Goal: Task Accomplishment & Management: Manage account settings

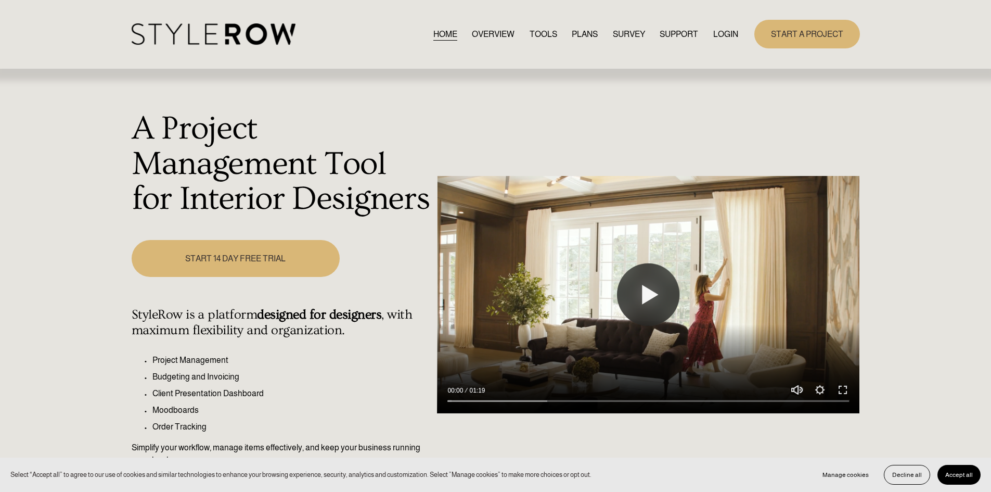
click at [723, 33] on link "LOGIN" at bounding box center [725, 34] width 25 height 14
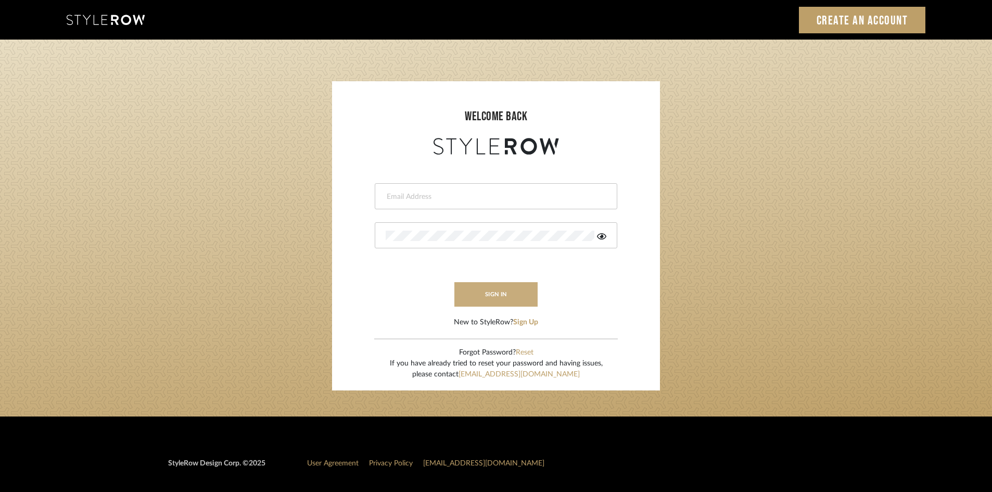
type input "[EMAIL_ADDRESS][DOMAIN_NAME]"
click at [486, 296] on button "sign in" at bounding box center [495, 294] width 83 height 24
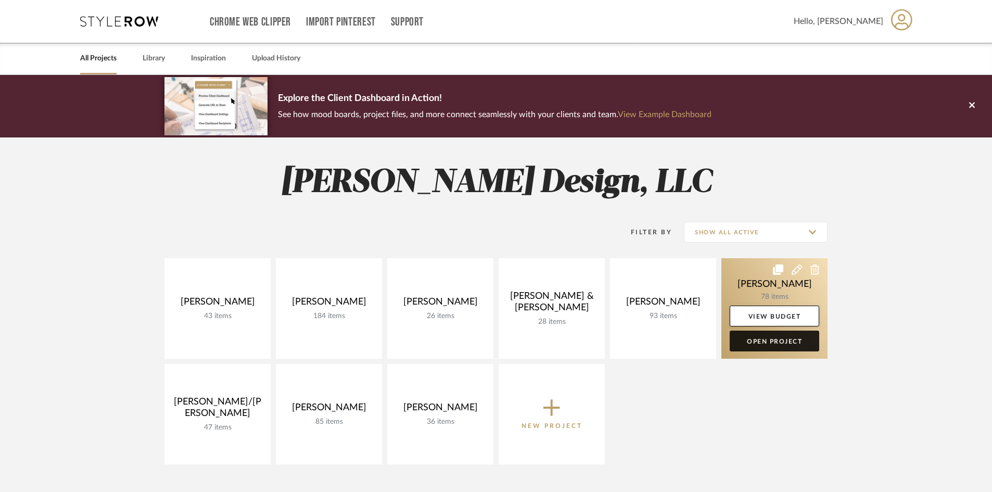
click at [783, 337] on link "Open Project" at bounding box center [773, 340] width 89 height 21
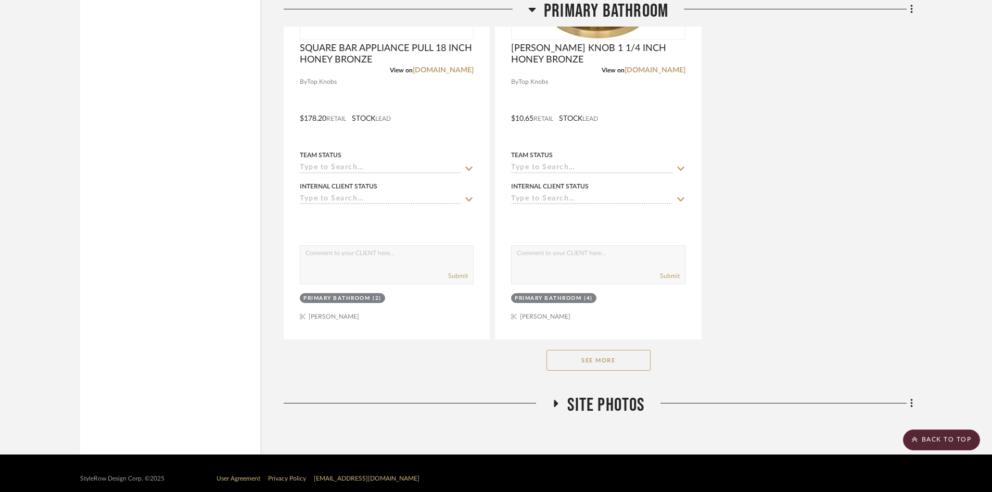
scroll to position [2887, 0]
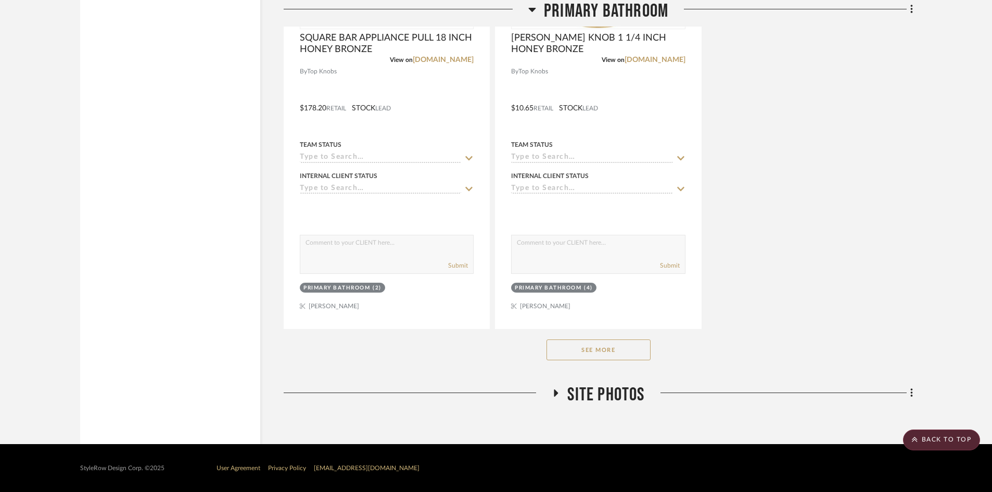
click at [616, 356] on button "See More" at bounding box center [598, 349] width 104 height 21
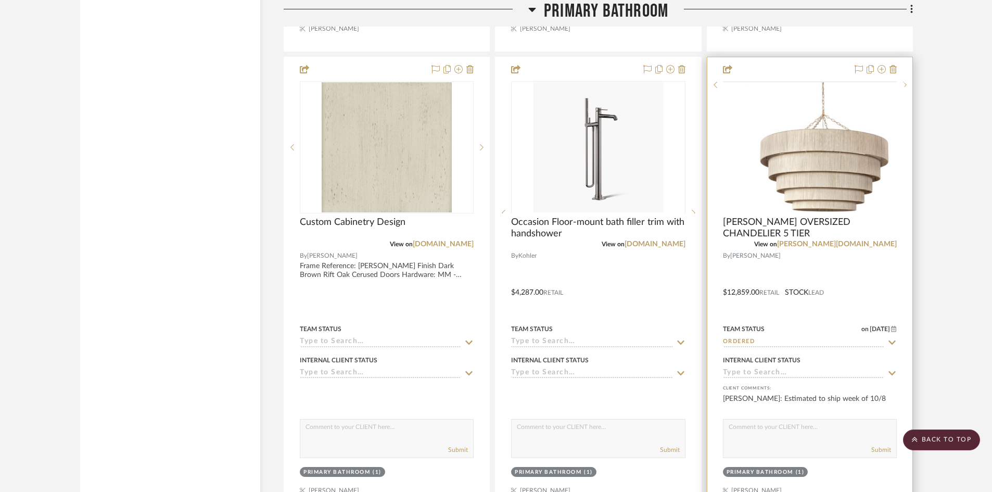
scroll to position [6425, 0]
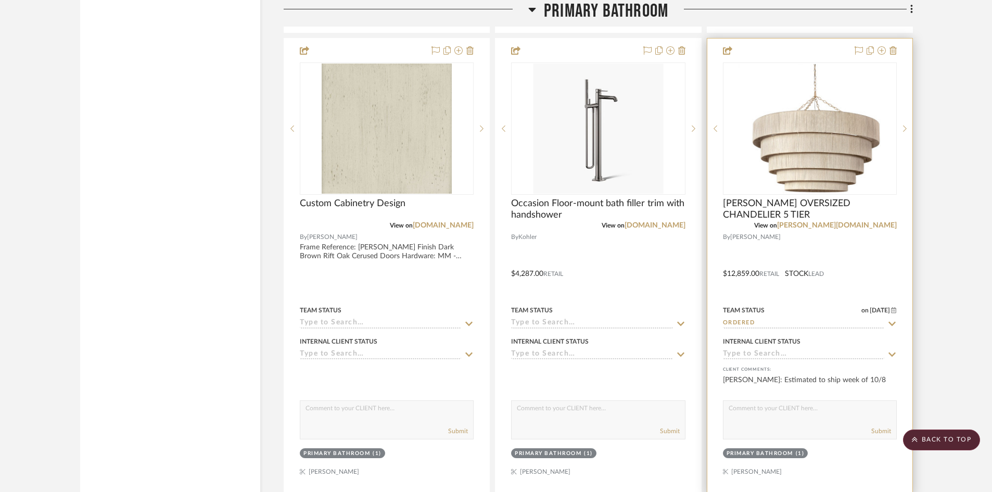
click at [894, 319] on icon at bounding box center [891, 323] width 9 height 8
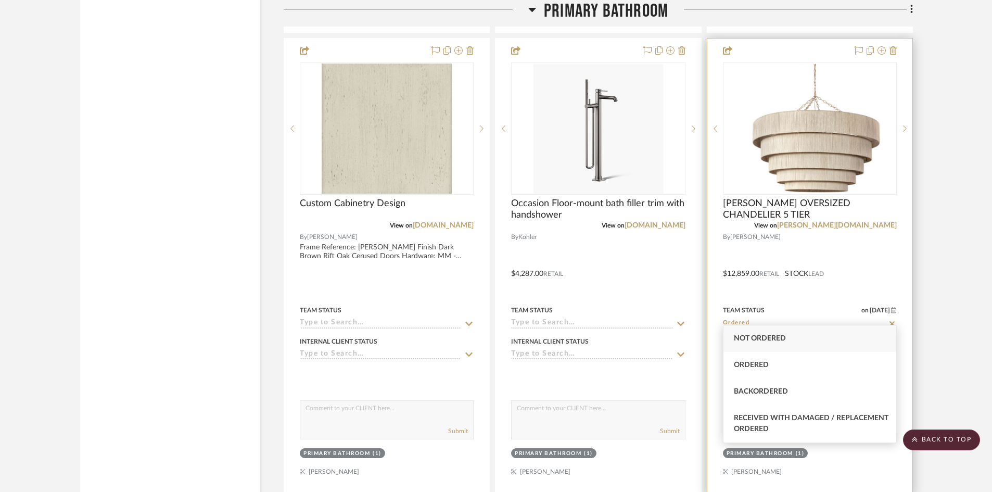
click at [890, 319] on icon at bounding box center [891, 323] width 9 height 8
type input "10/15/2025"
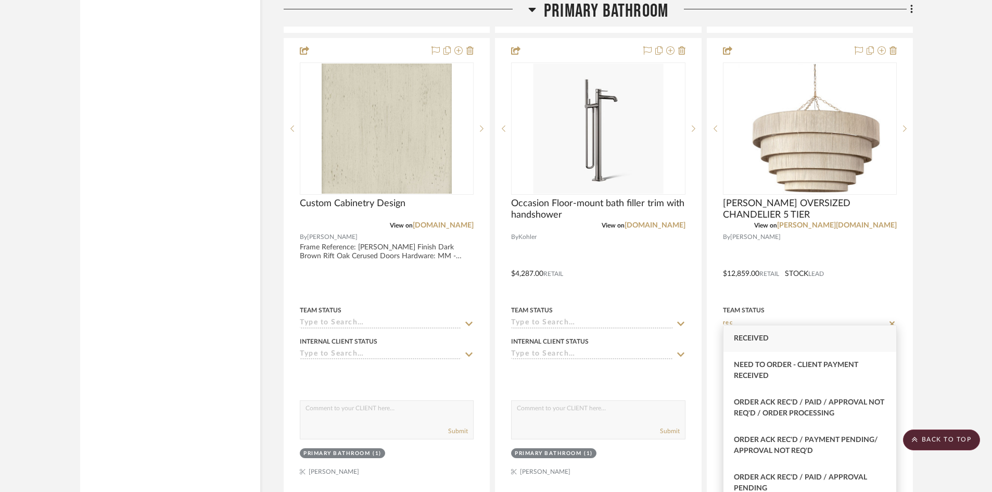
click at [764, 339] on span "Received" at bounding box center [751, 338] width 35 height 7
type input "Received"
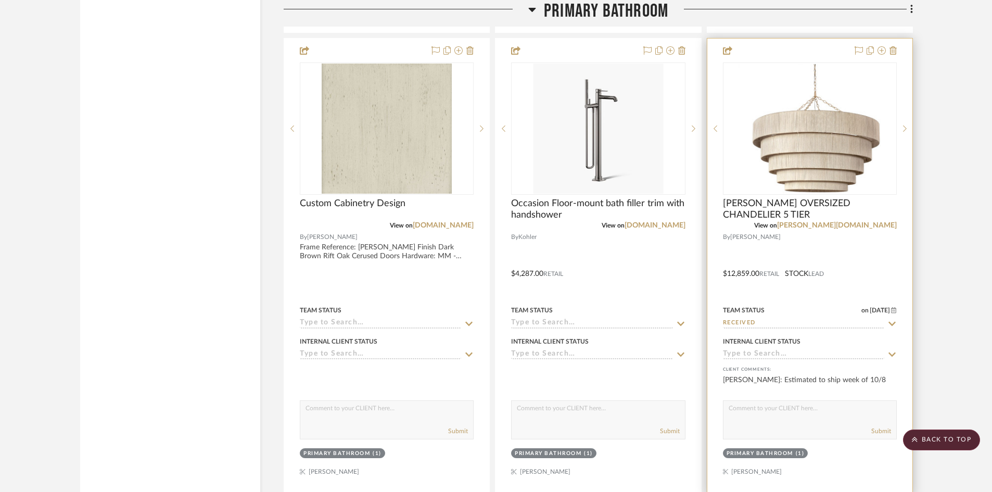
click at [757, 407] on textarea at bounding box center [809, 411] width 173 height 20
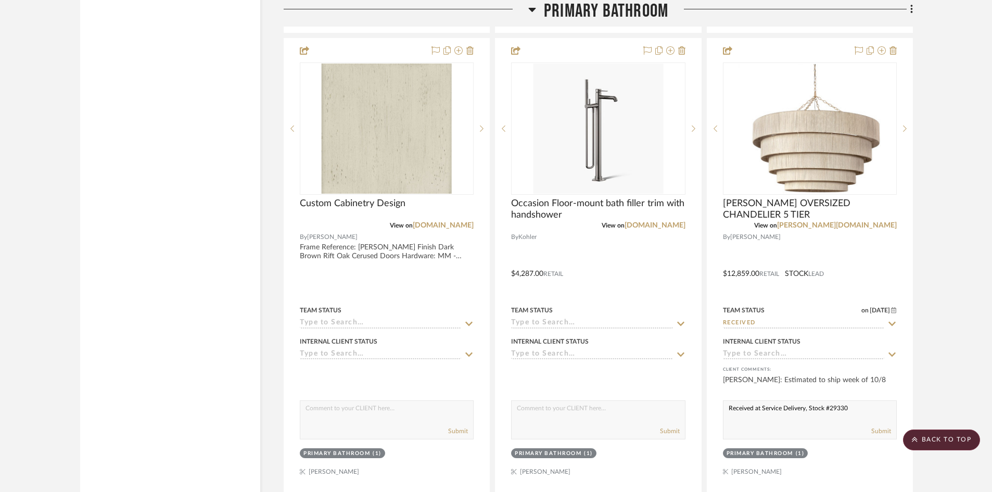
type textarea "Received at Service Delivery, Stock #29330"
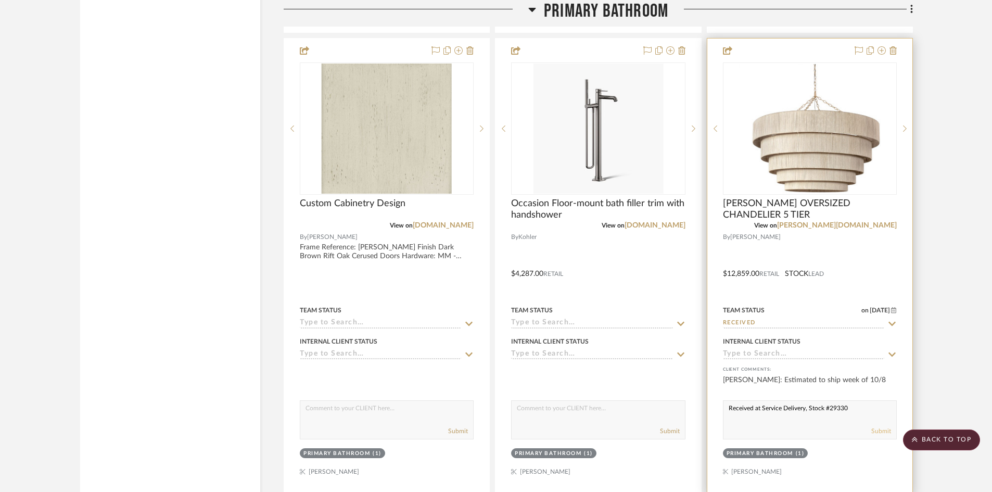
click at [886, 426] on button "Submit" at bounding box center [881, 430] width 20 height 9
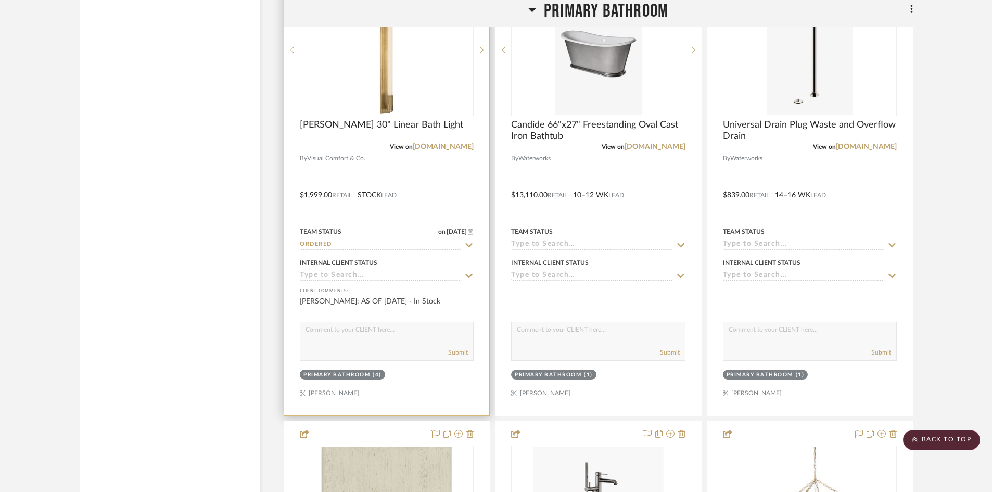
scroll to position [5952, 0]
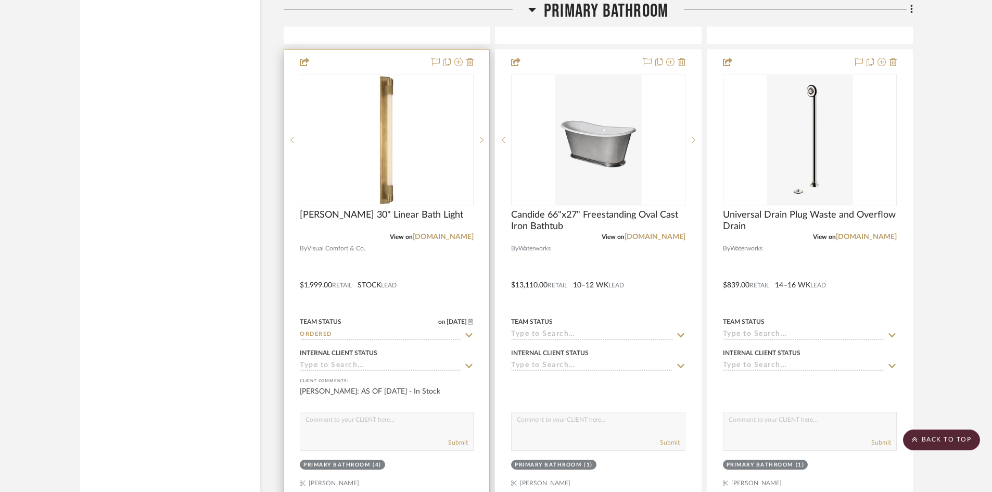
click at [472, 332] on icon at bounding box center [469, 334] width 7 height 4
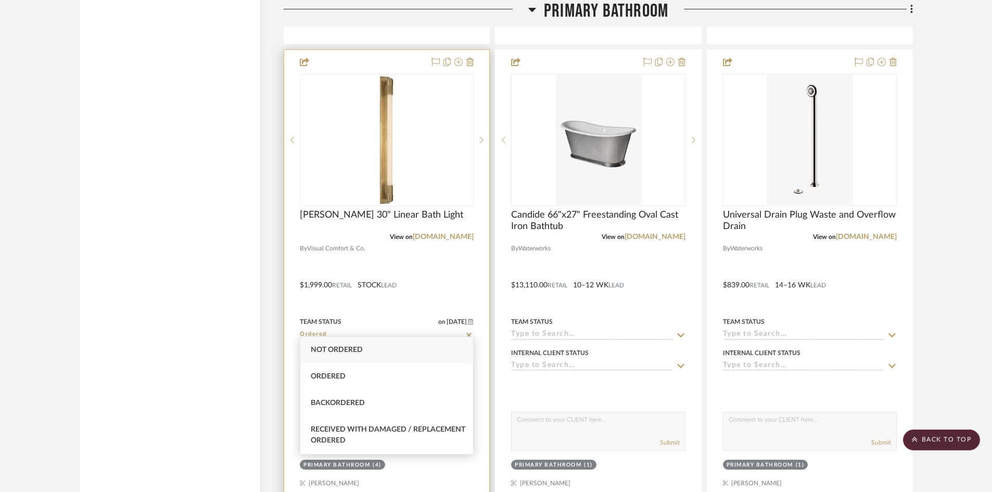
click at [469, 331] on icon at bounding box center [468, 335] width 9 height 8
type input "10/15/2025"
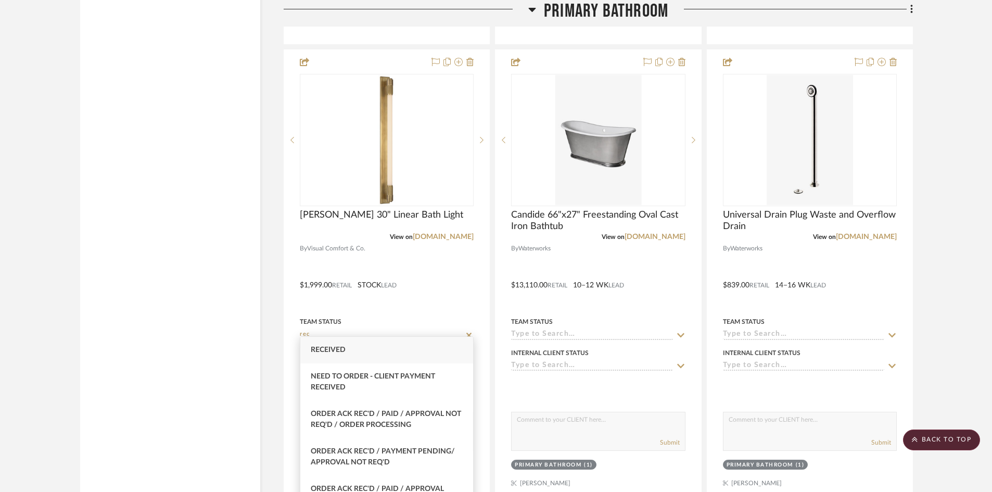
click at [340, 350] on span "Received" at bounding box center [328, 349] width 35 height 7
type input "Received"
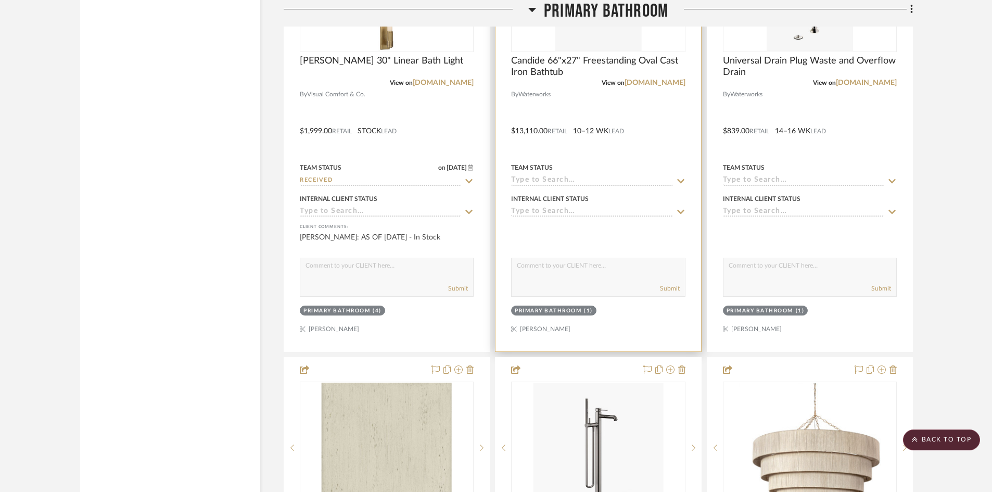
scroll to position [6108, 0]
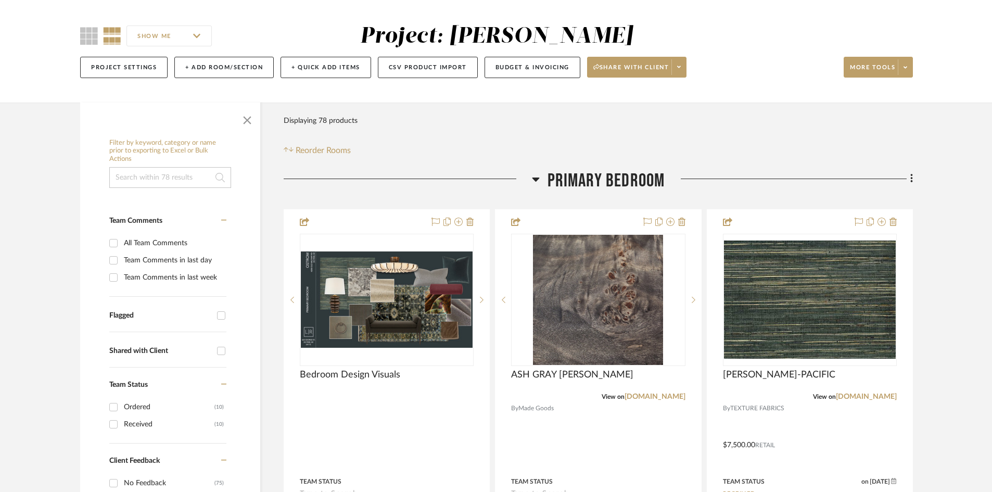
scroll to position [208, 0]
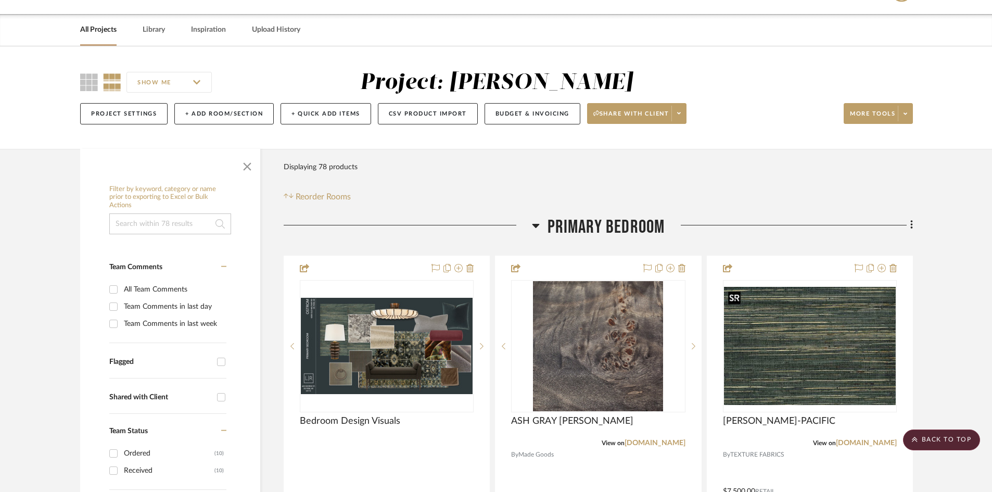
scroll to position [0, 0]
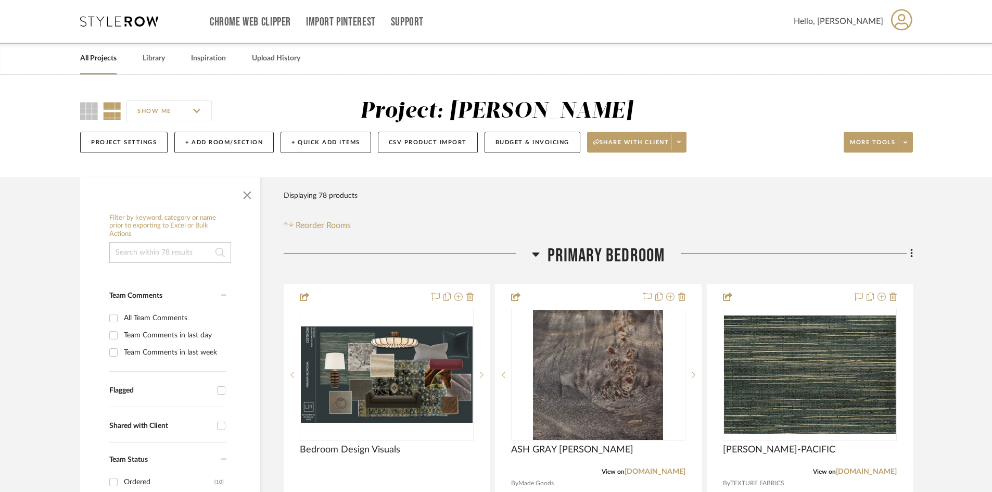
click at [133, 22] on icon at bounding box center [119, 21] width 78 height 10
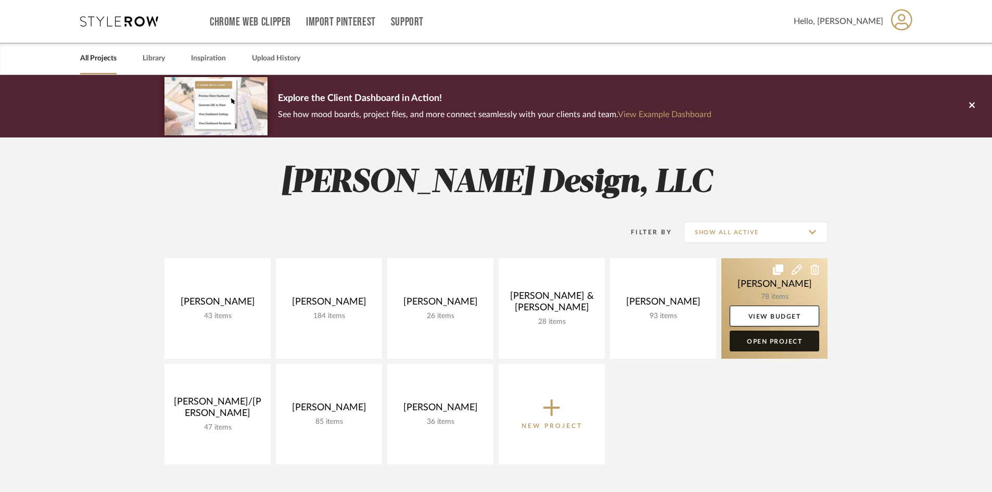
click at [771, 342] on link "Open Project" at bounding box center [773, 340] width 89 height 21
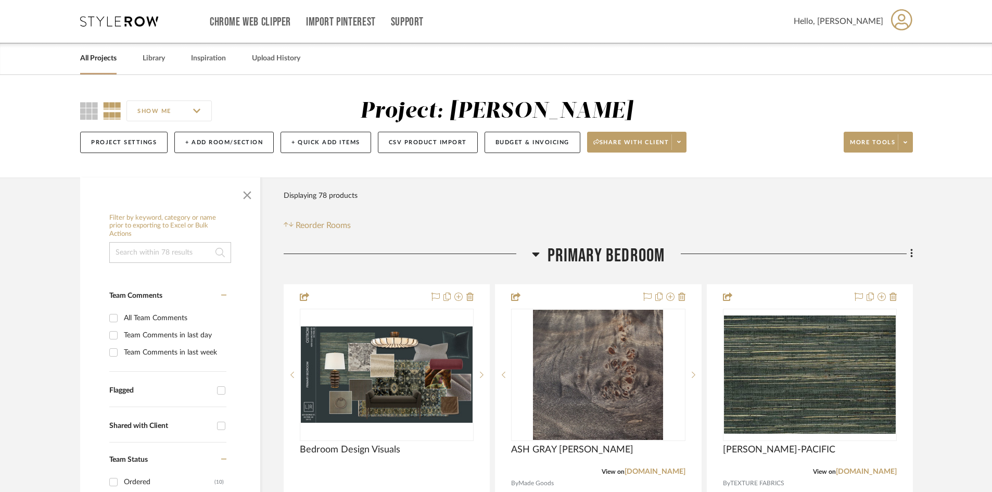
click at [133, 14] on div "Chrome Web Clipper Import Pinterest Support All Projects Library Inspiration Up…" at bounding box center [496, 21] width 832 height 43
click at [136, 17] on icon at bounding box center [119, 21] width 78 height 10
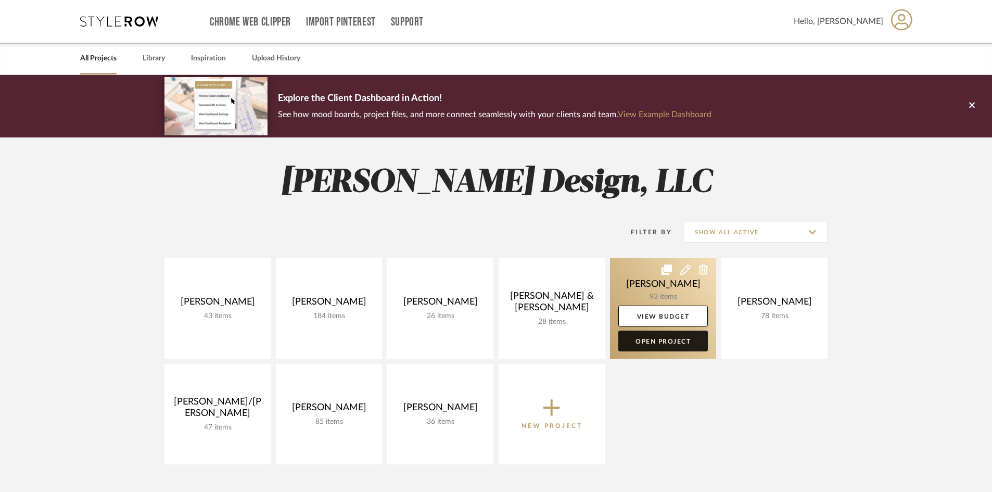
click at [673, 339] on link "Open Project" at bounding box center [662, 340] width 89 height 21
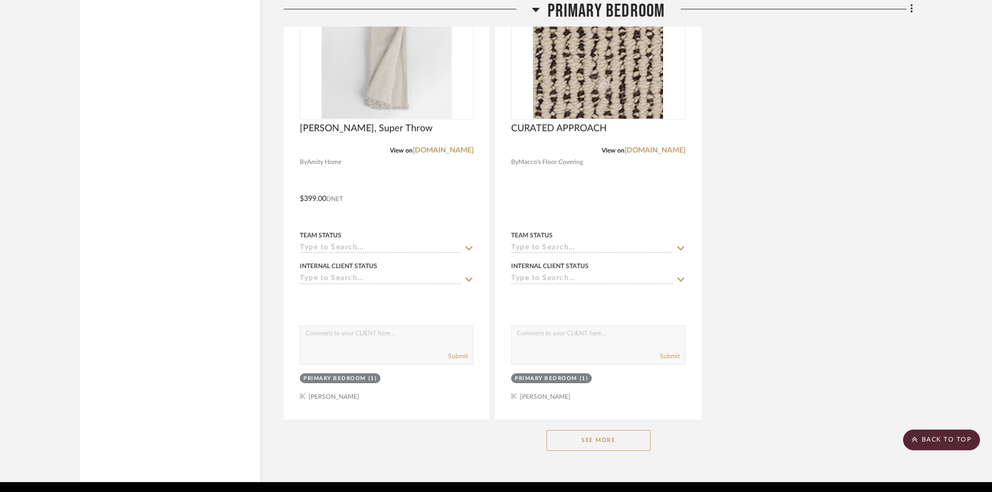
scroll to position [4212, 0]
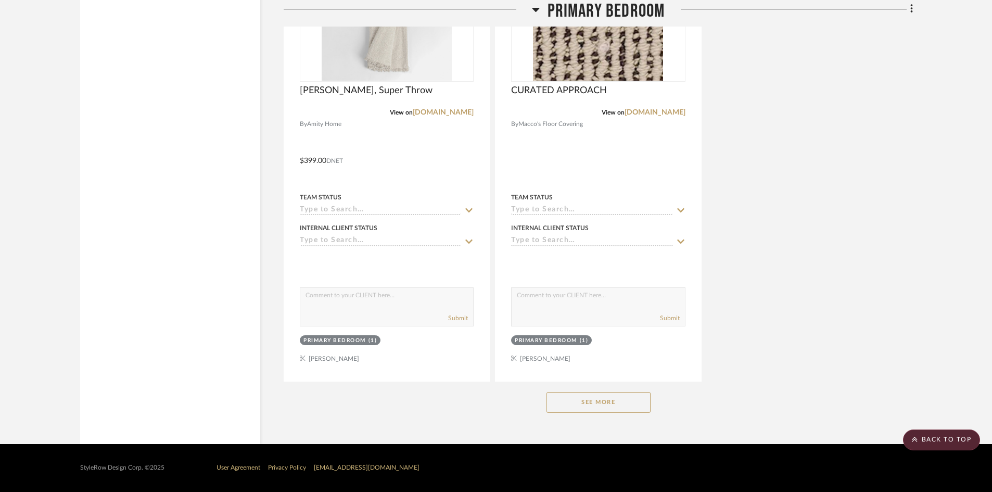
click at [616, 398] on button "See More" at bounding box center [598, 402] width 104 height 21
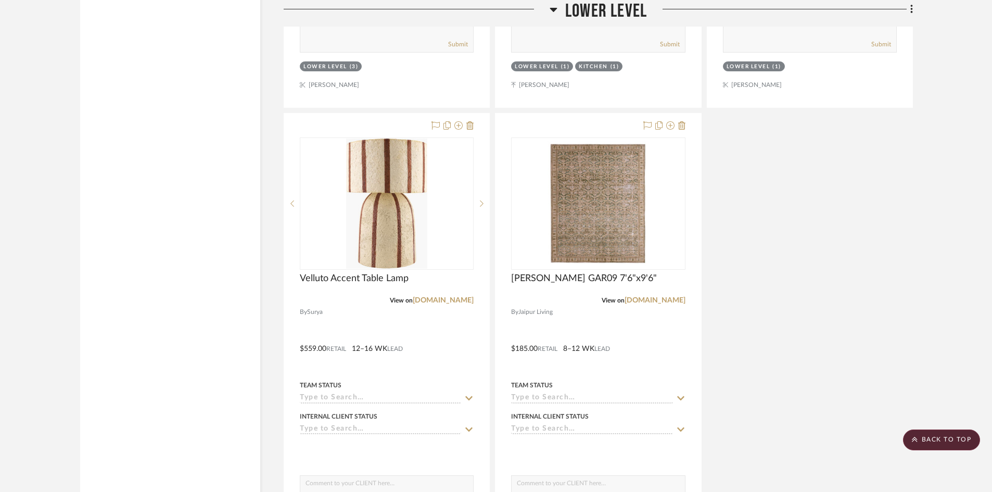
scroll to position [2637, 0]
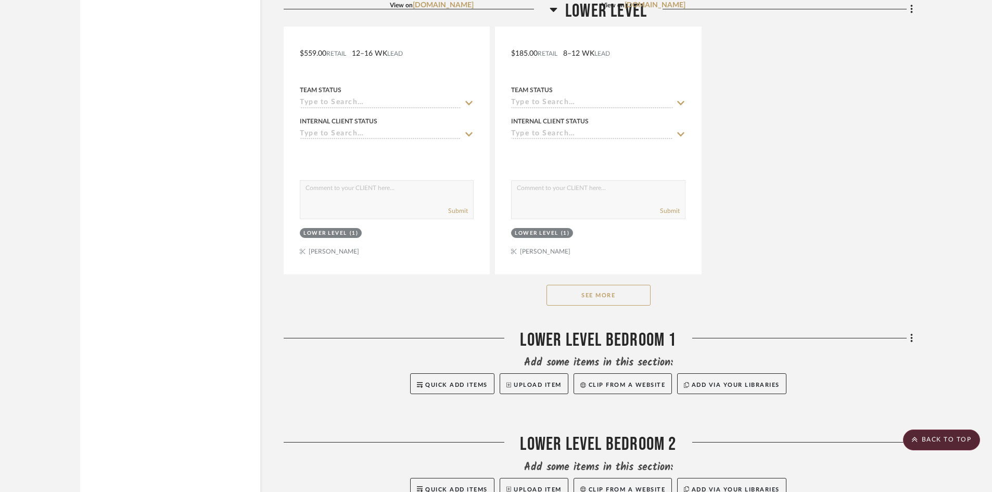
click at [617, 296] on button "See More" at bounding box center [598, 295] width 104 height 21
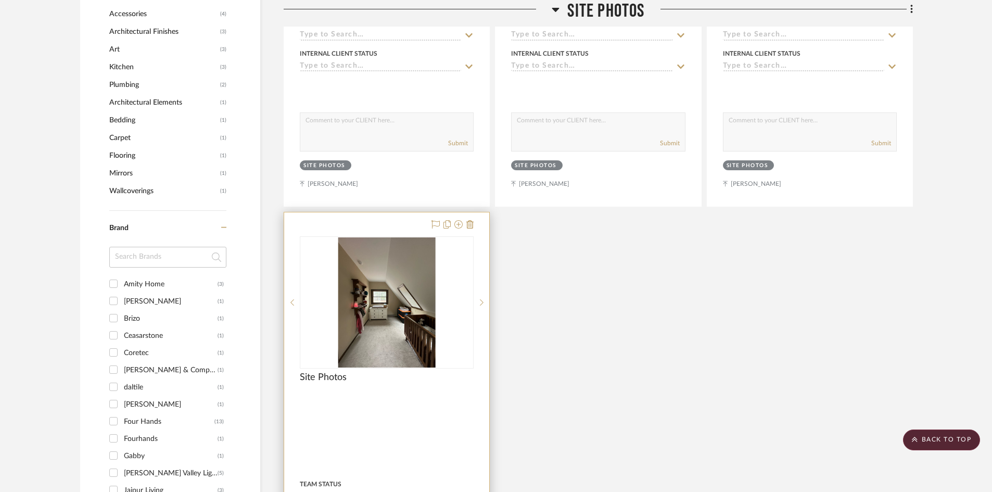
scroll to position [868, 0]
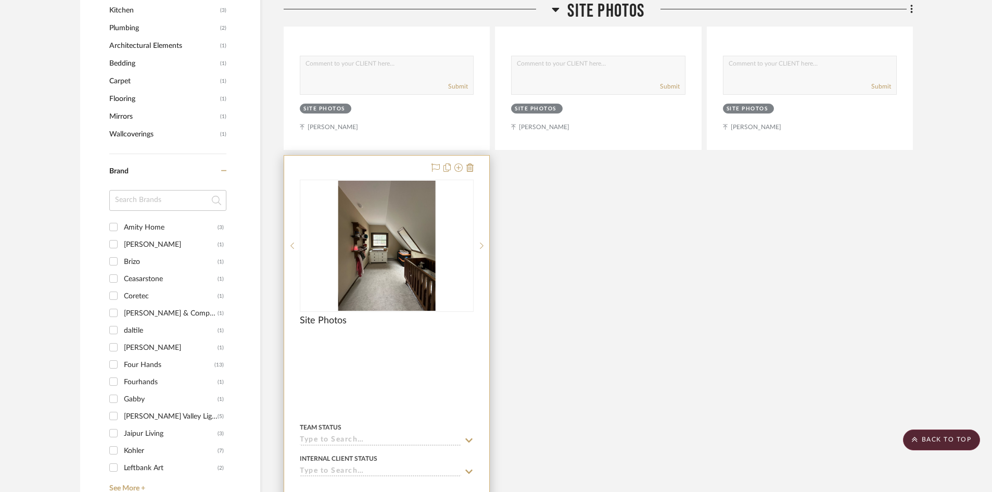
click at [377, 341] on div at bounding box center [387, 342] width 174 height 9
click at [387, 288] on img "0" at bounding box center [387, 246] width 98 height 130
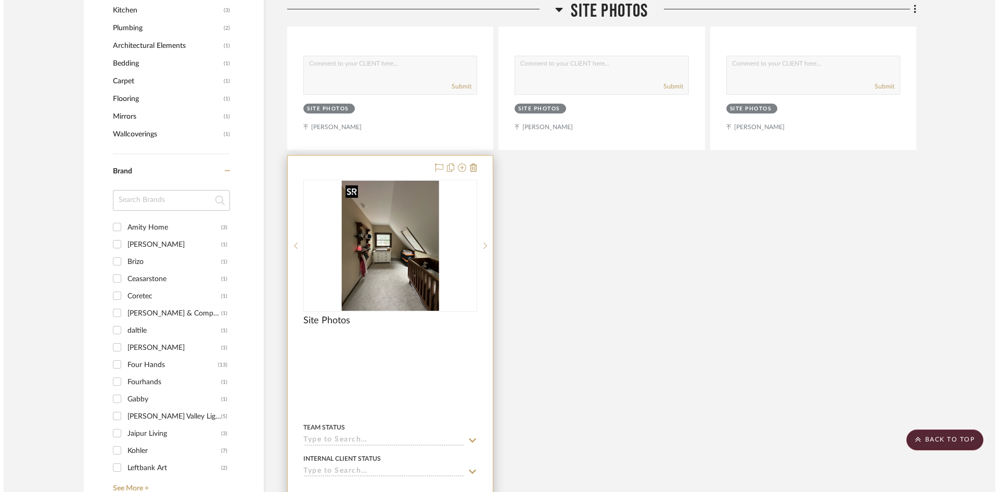
scroll to position [0, 0]
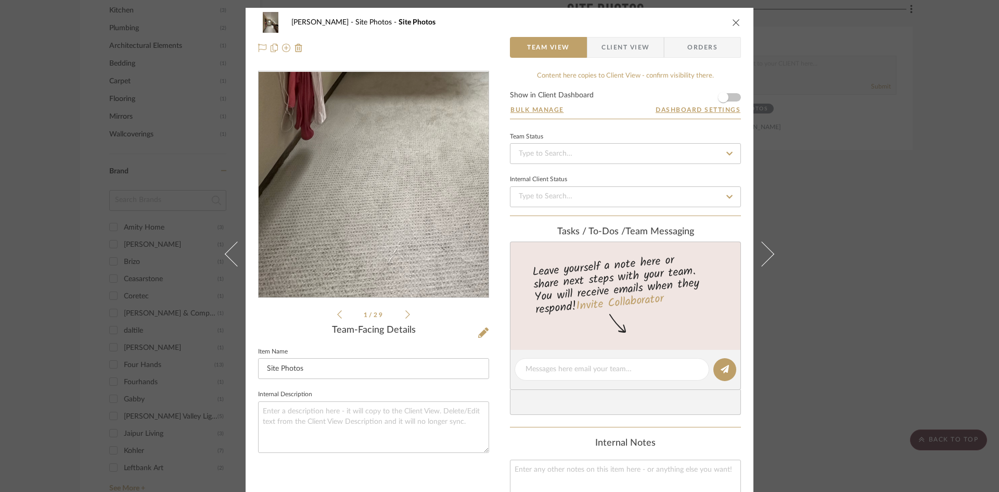
click at [362, 232] on img "0" at bounding box center [373, 185] width 169 height 226
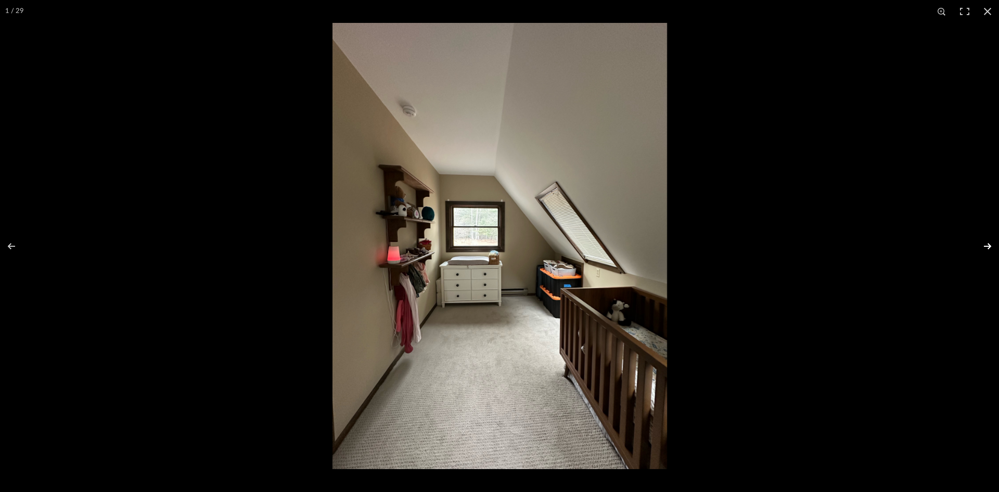
click at [988, 246] on button at bounding box center [981, 246] width 36 height 52
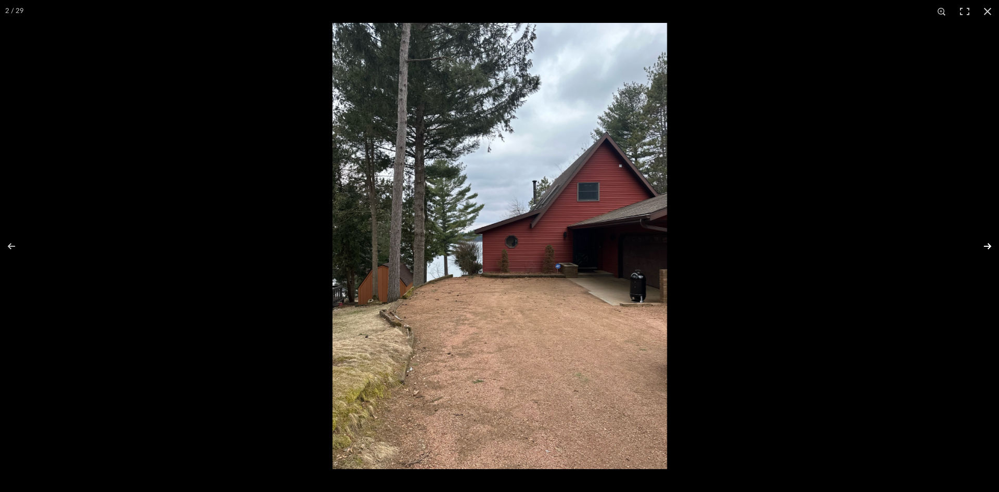
click at [988, 247] on button at bounding box center [981, 246] width 36 height 52
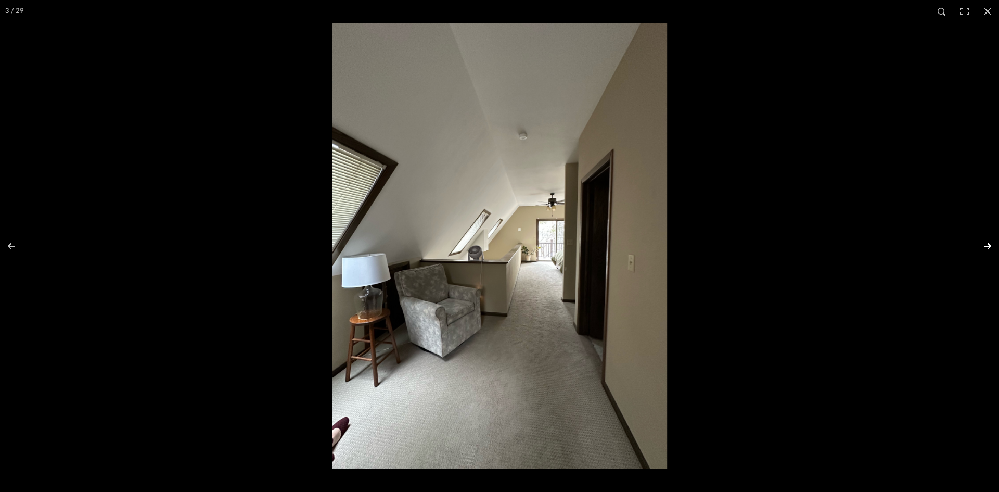
click at [987, 247] on button at bounding box center [981, 246] width 36 height 52
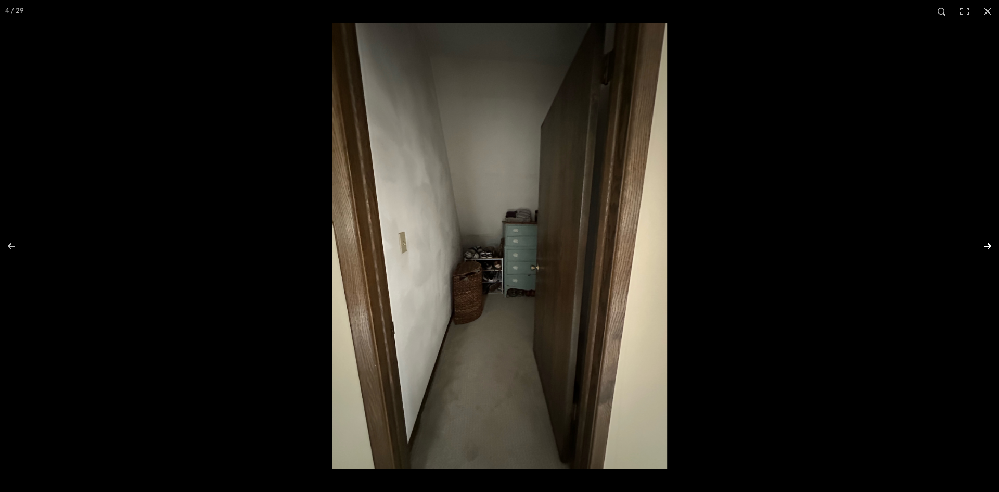
click at [987, 247] on button at bounding box center [981, 246] width 36 height 52
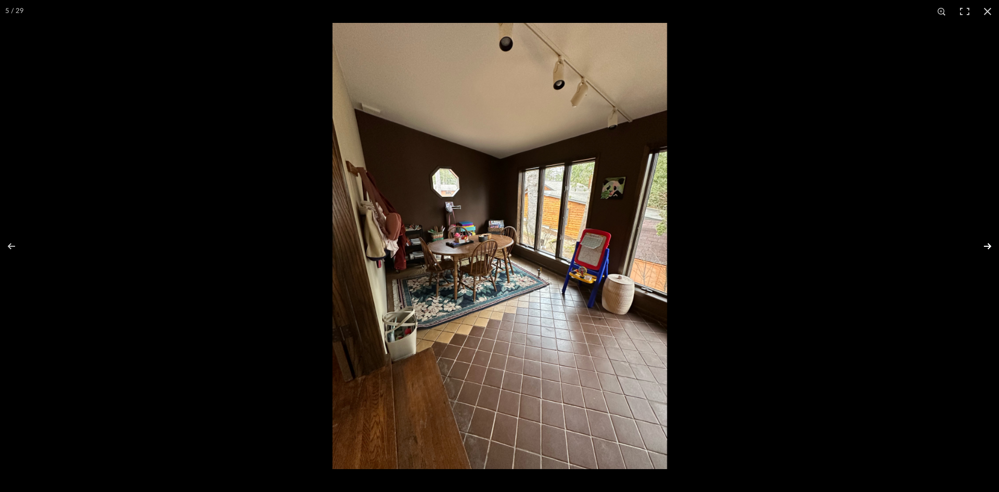
click at [987, 247] on button at bounding box center [981, 246] width 36 height 52
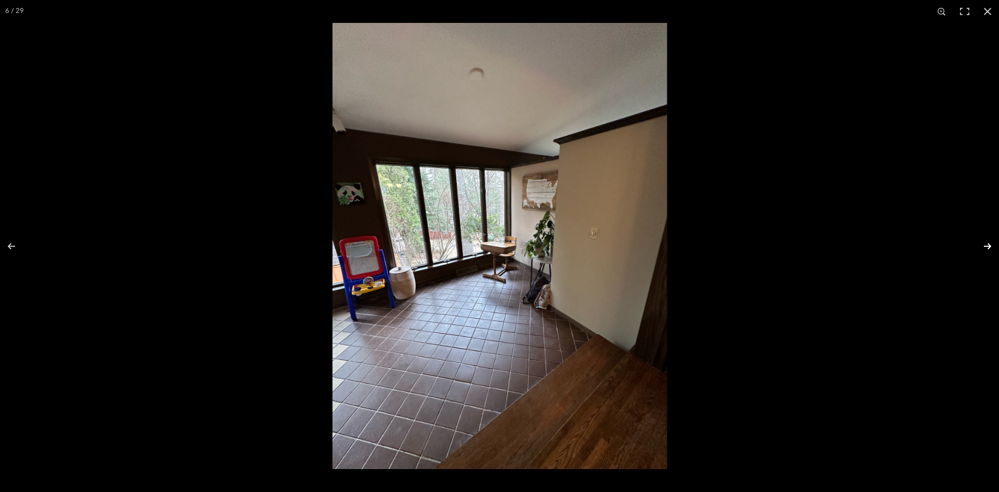
click at [987, 247] on button at bounding box center [981, 246] width 36 height 52
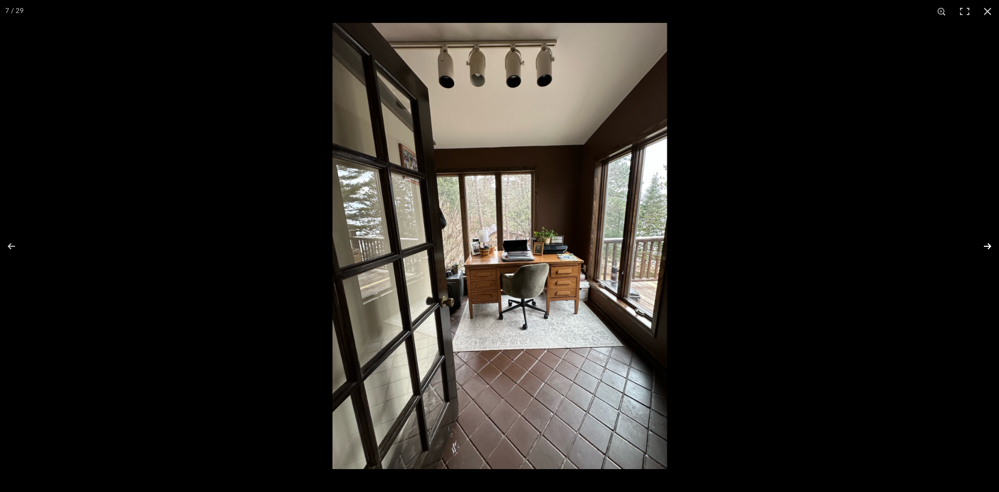
click at [987, 247] on button at bounding box center [981, 246] width 36 height 52
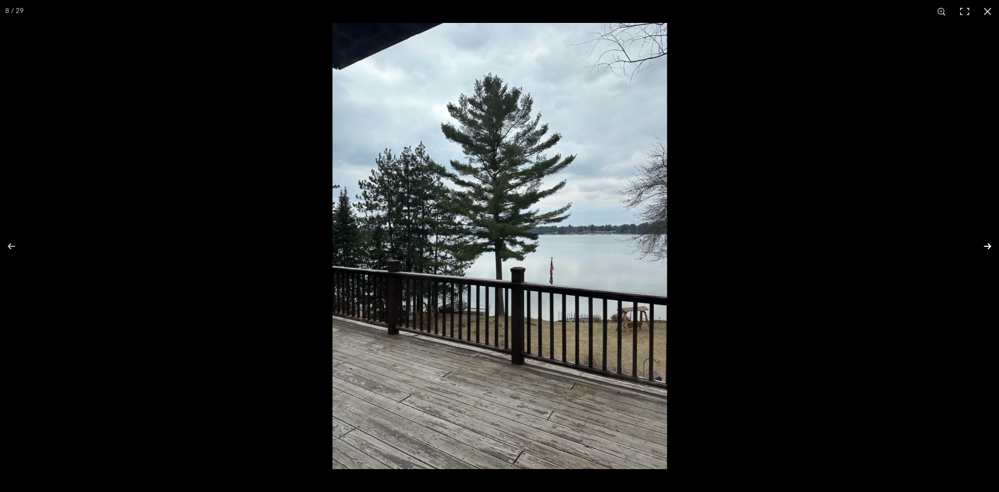
click at [987, 247] on button at bounding box center [981, 246] width 36 height 52
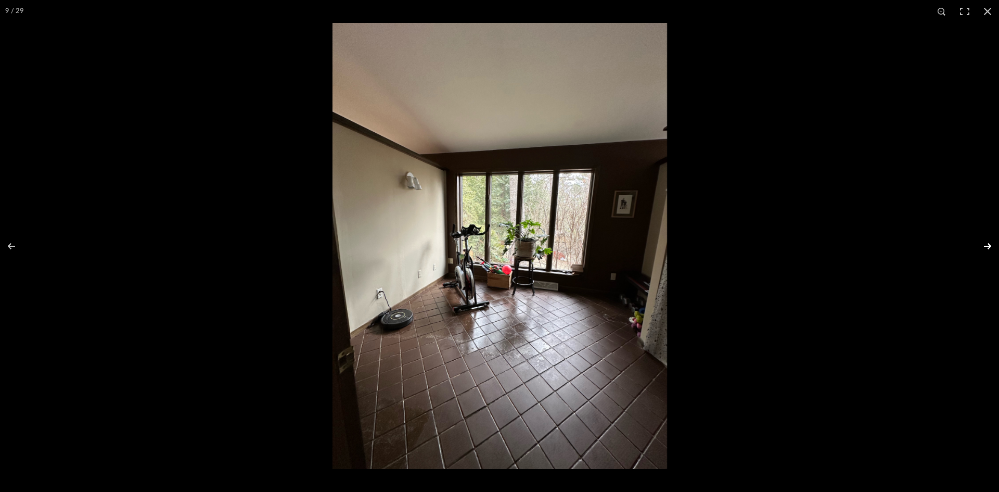
click at [987, 247] on button at bounding box center [981, 246] width 36 height 52
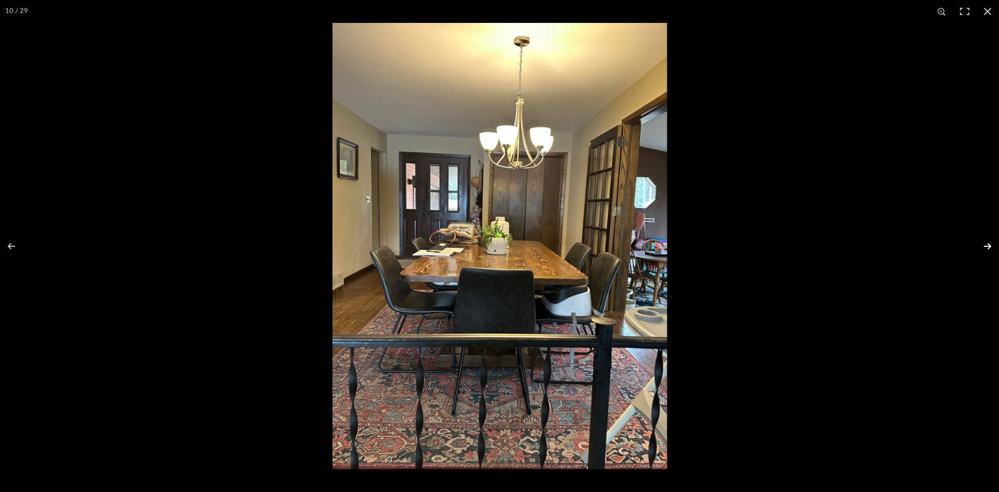
click at [985, 244] on button at bounding box center [981, 246] width 36 height 52
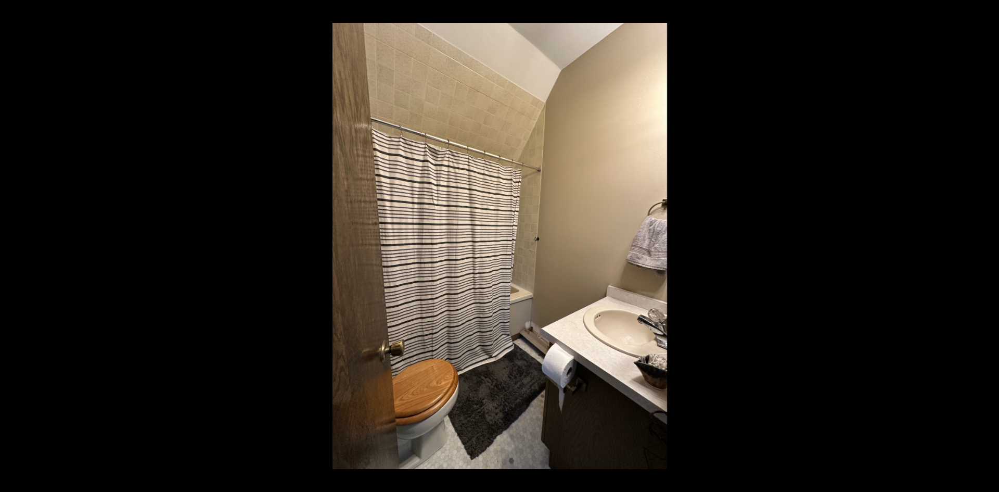
click at [987, 245] on button at bounding box center [981, 246] width 36 height 52
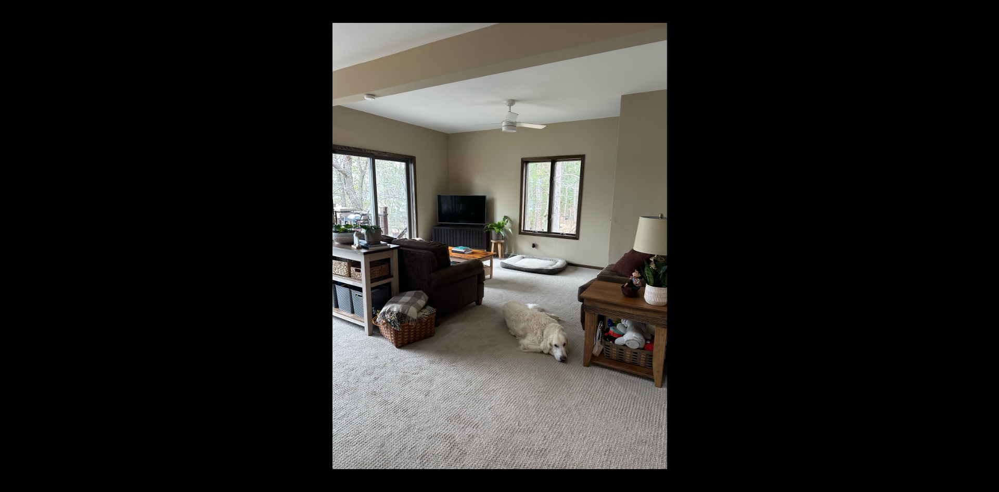
click at [989, 246] on button at bounding box center [981, 246] width 36 height 52
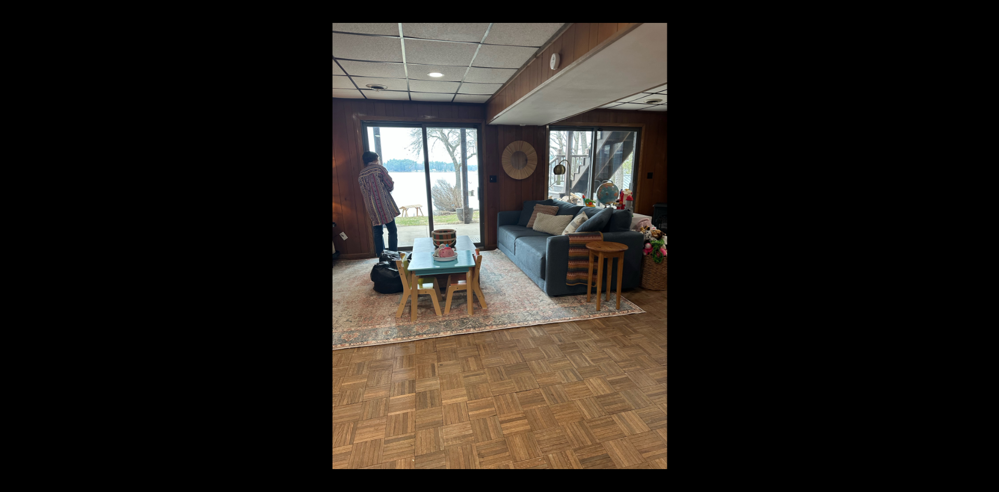
click at [988, 243] on button at bounding box center [981, 246] width 36 height 52
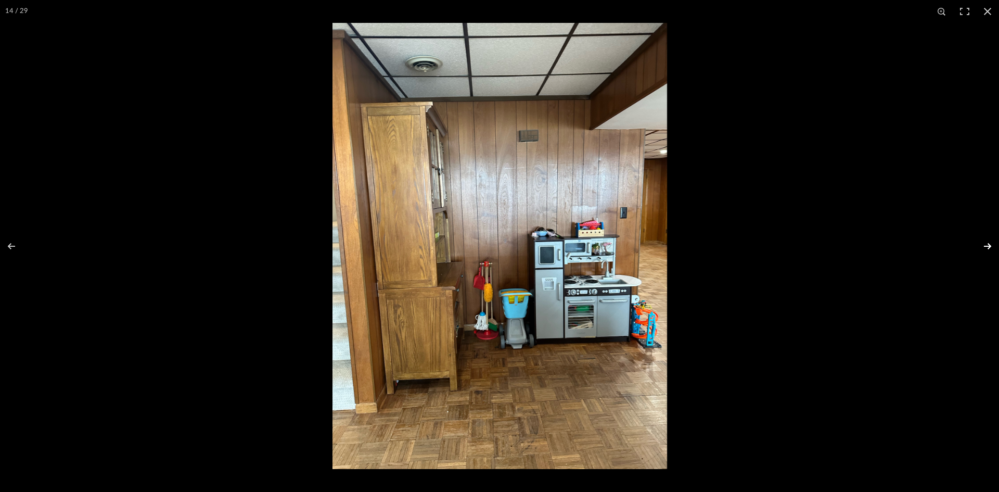
click at [987, 245] on button at bounding box center [981, 246] width 36 height 52
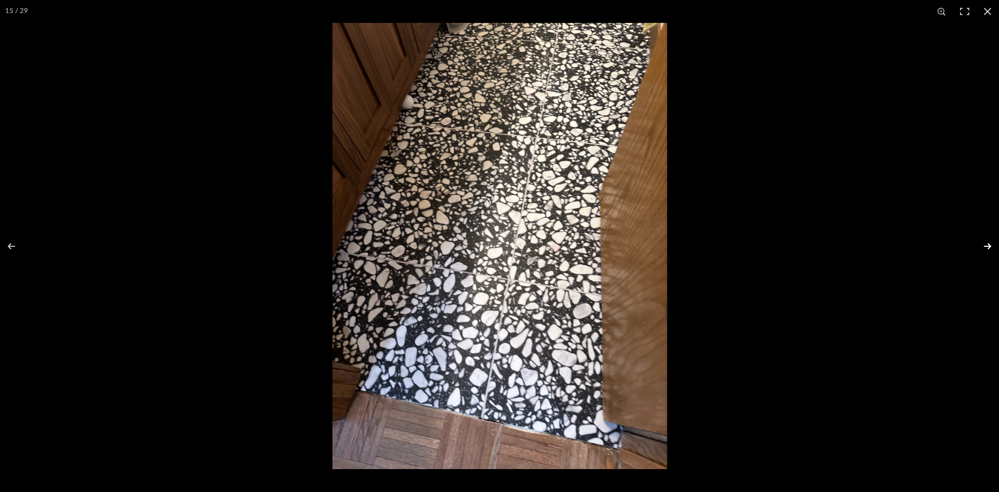
click at [987, 245] on button at bounding box center [981, 246] width 36 height 52
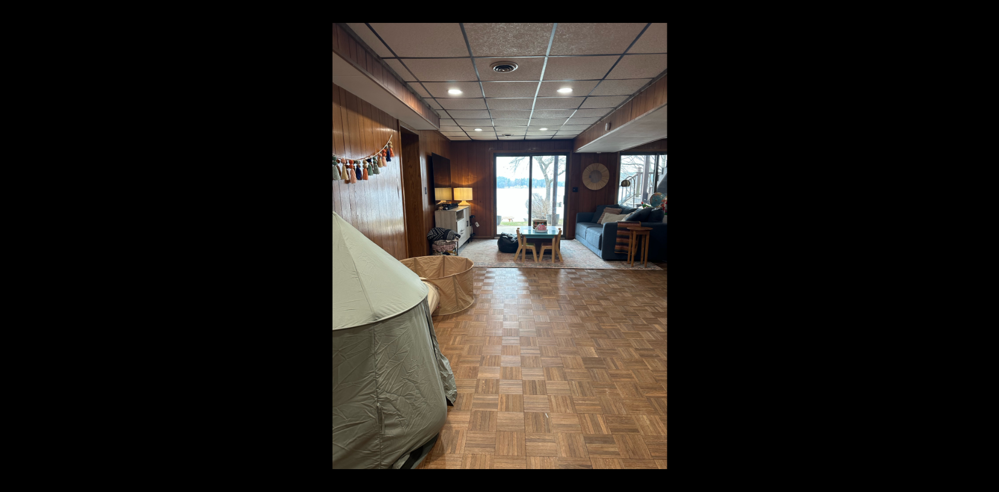
click at [987, 245] on button at bounding box center [981, 246] width 36 height 52
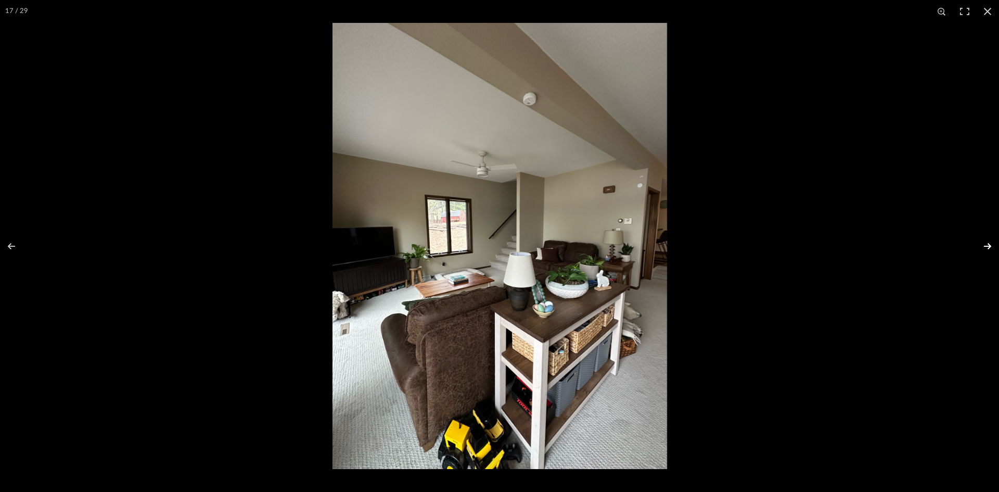
click at [985, 244] on button at bounding box center [981, 246] width 36 height 52
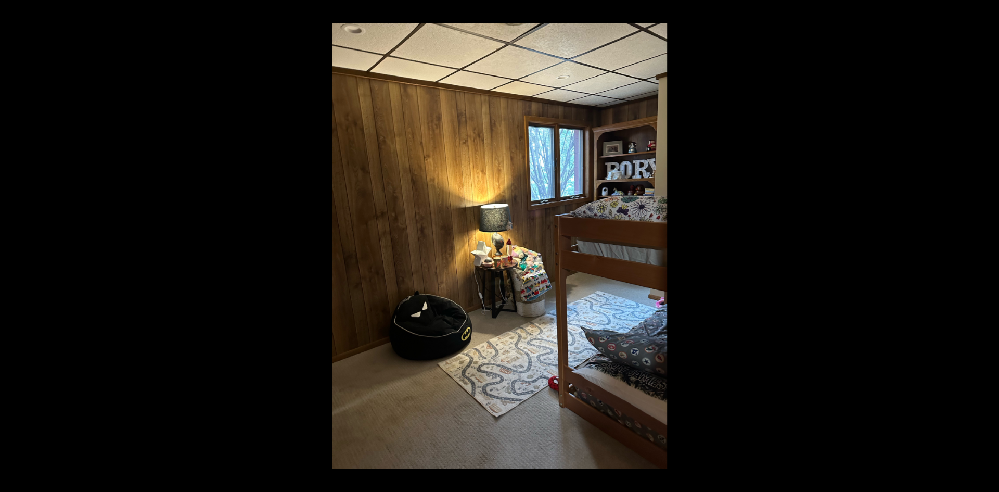
click at [989, 244] on button at bounding box center [981, 246] width 36 height 52
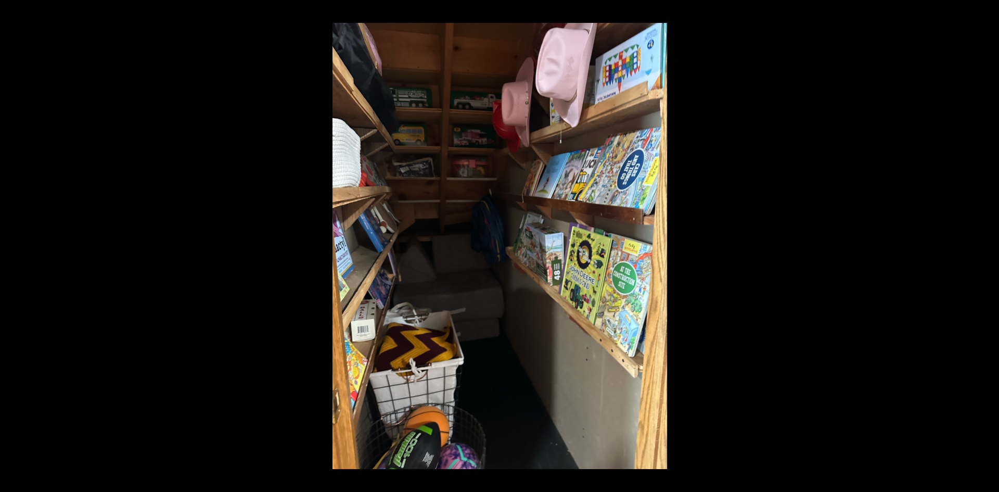
click at [989, 244] on button at bounding box center [981, 246] width 36 height 52
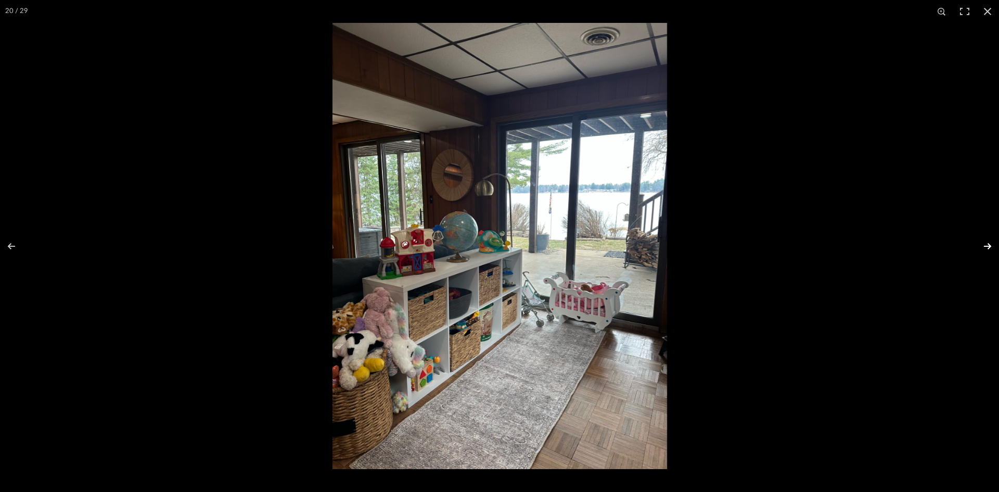
click at [988, 245] on button at bounding box center [981, 246] width 36 height 52
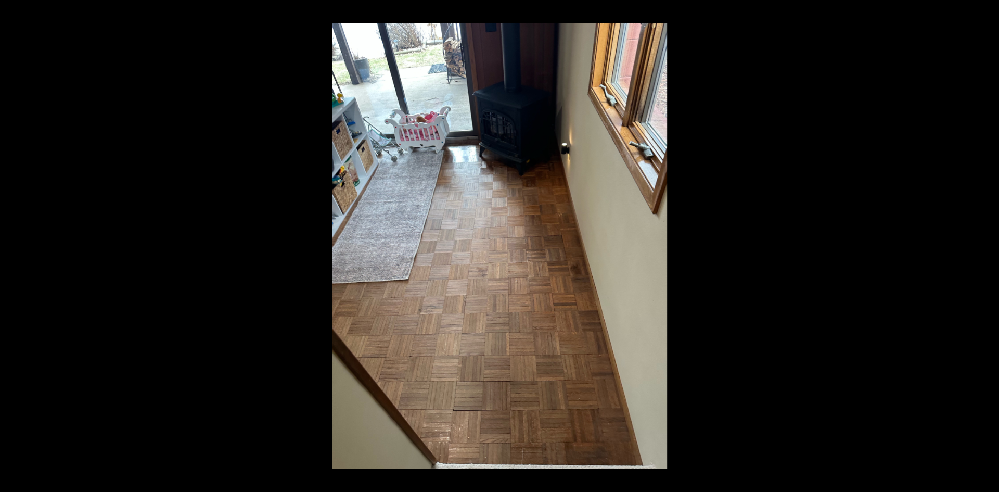
click at [988, 245] on button at bounding box center [981, 246] width 36 height 52
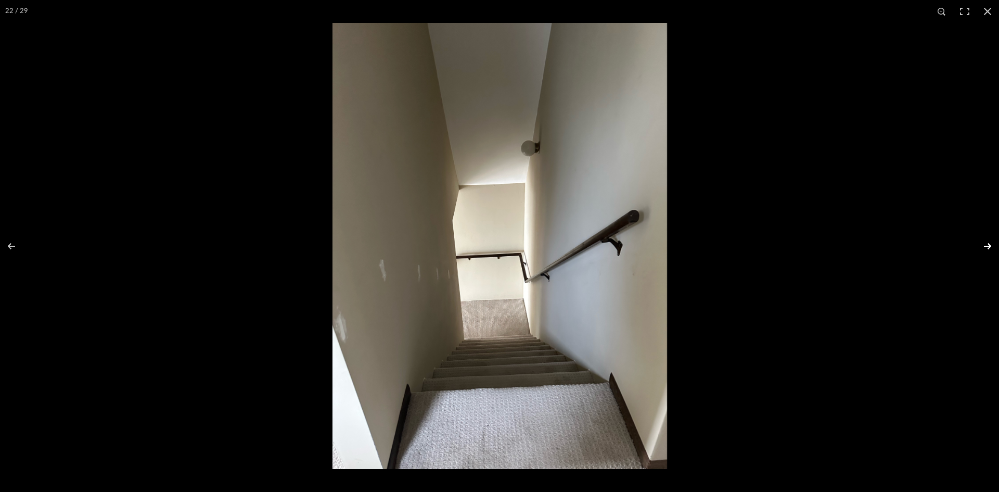
click at [989, 244] on button at bounding box center [981, 246] width 36 height 52
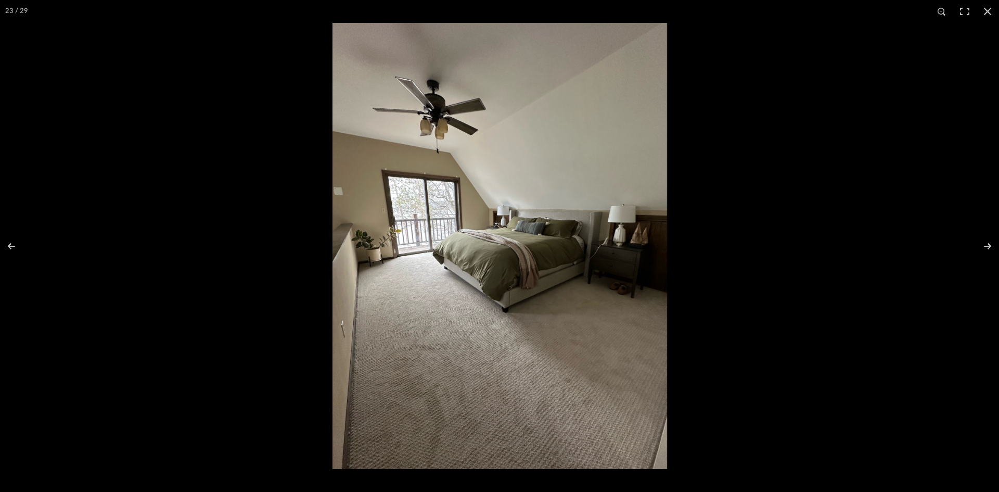
click at [516, 240] on img at bounding box center [499, 246] width 335 height 446
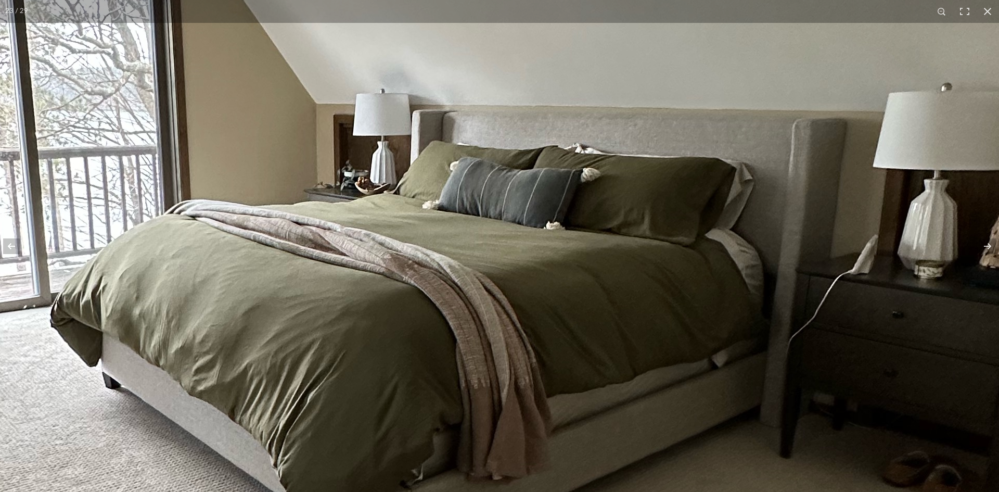
click at [588, 187] on img at bounding box center [365, 280] width 1573 height 2098
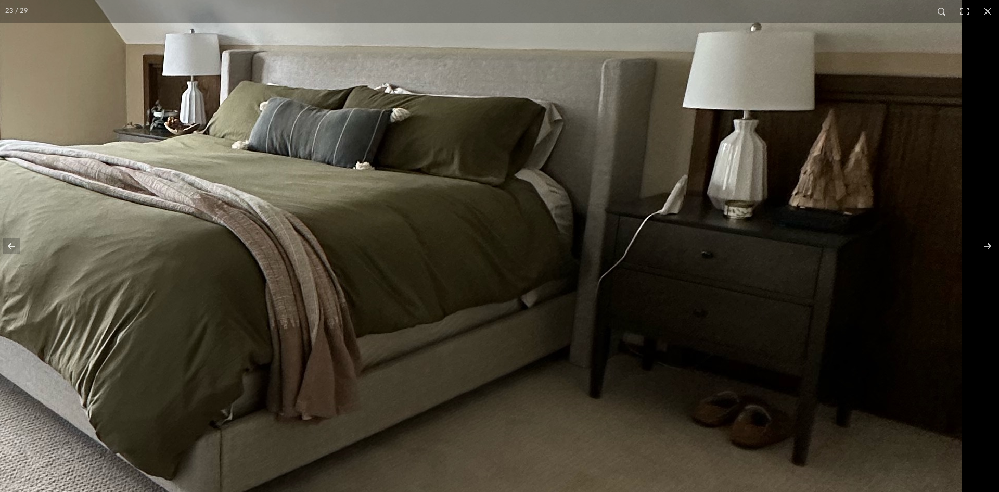
click at [565, 295] on img at bounding box center [175, 220] width 1573 height 2098
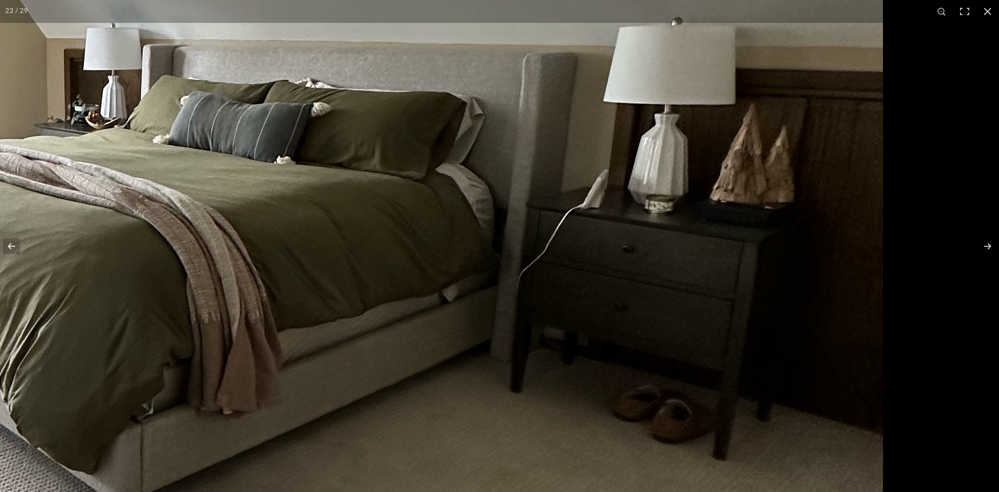
click at [553, 240] on img at bounding box center [96, 214] width 1573 height 2098
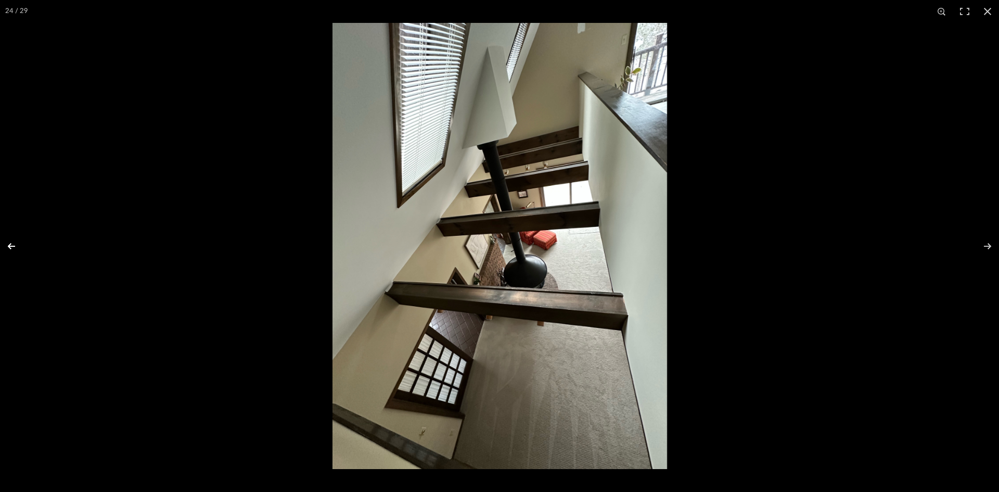
click at [11, 244] on button at bounding box center [18, 246] width 36 height 52
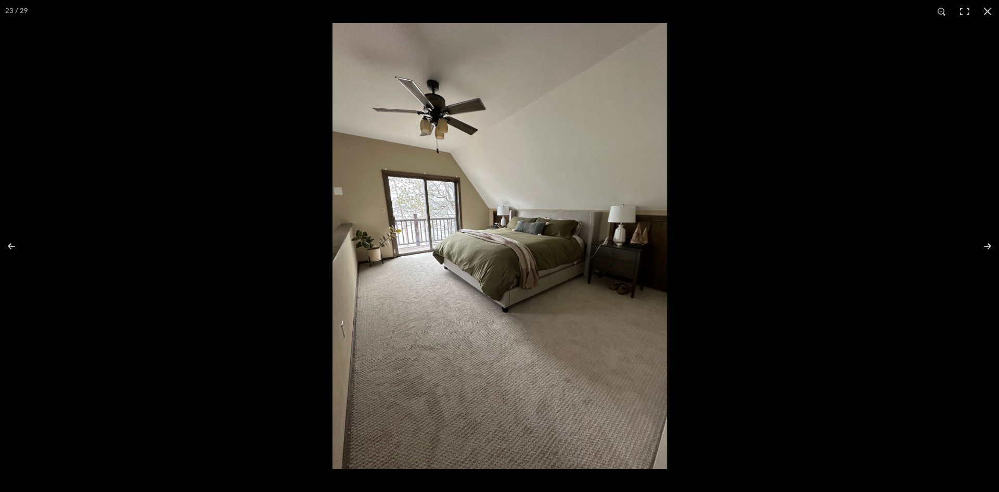
click at [509, 259] on img at bounding box center [499, 246] width 335 height 446
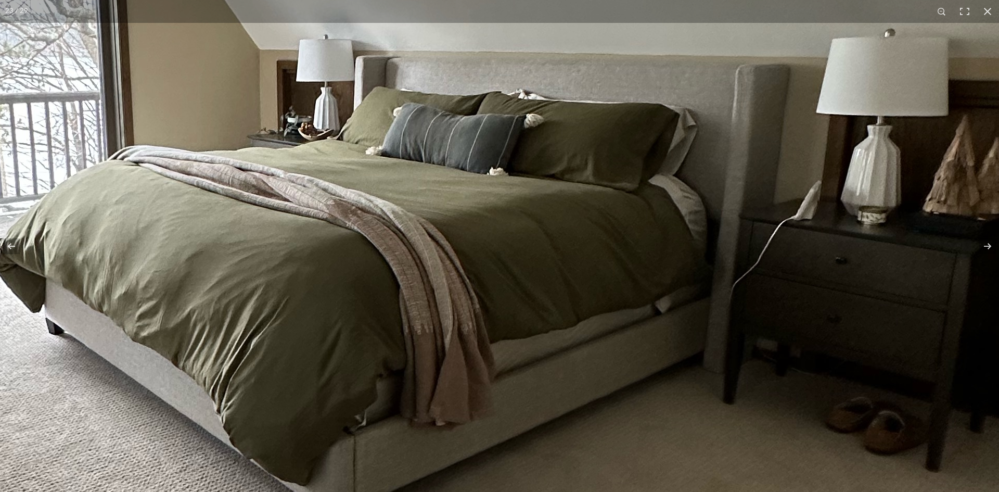
click at [375, 268] on img at bounding box center [308, 226] width 1573 height 2098
click at [346, 213] on img at bounding box center [308, 226] width 1573 height 2098
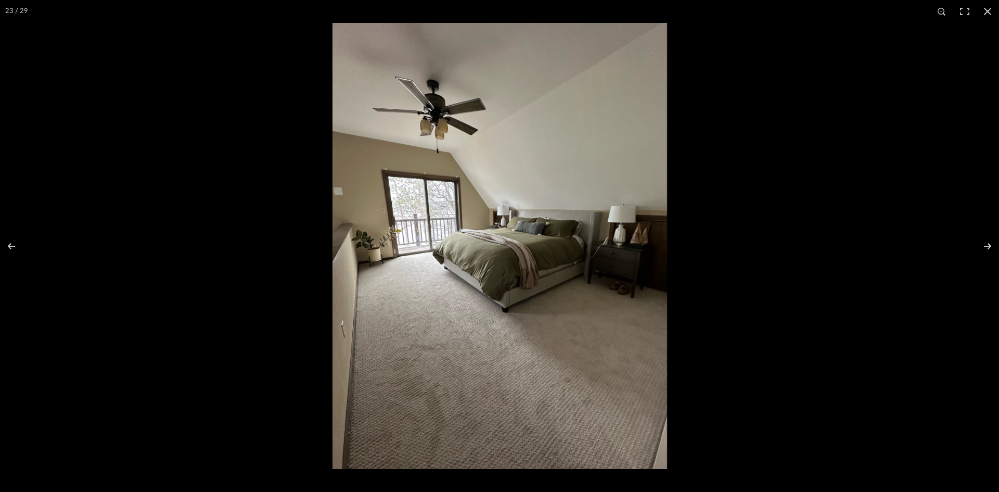
click at [547, 253] on img at bounding box center [499, 246] width 335 height 446
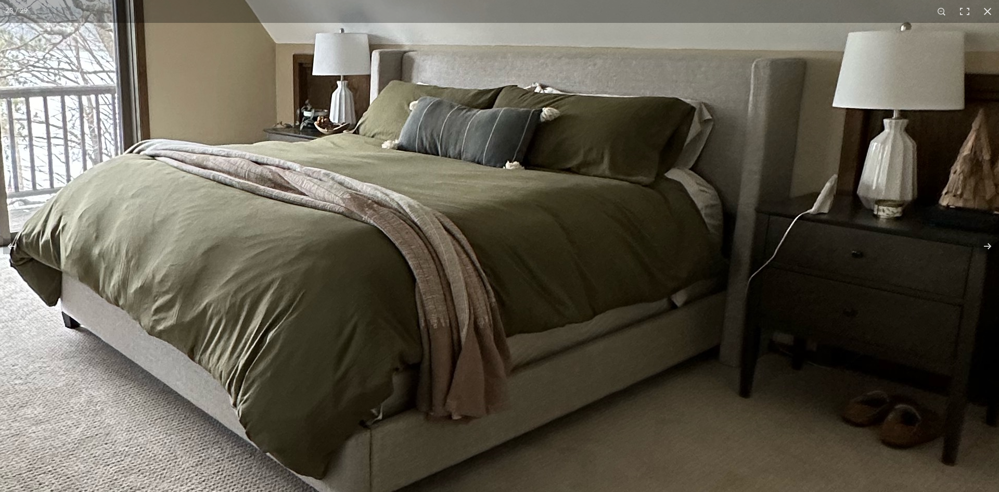
click at [408, 225] on img at bounding box center [324, 220] width 1573 height 2098
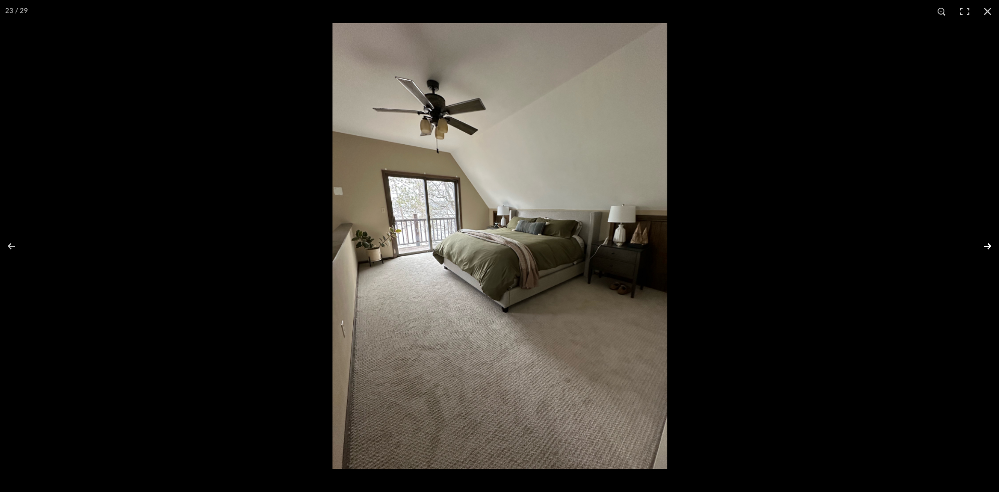
click at [992, 246] on button at bounding box center [981, 246] width 36 height 52
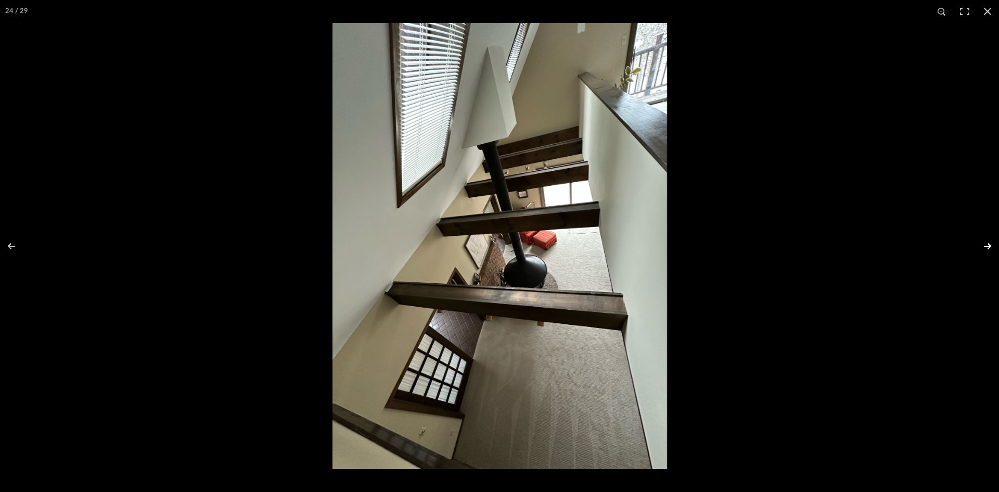
click at [992, 246] on button at bounding box center [981, 246] width 36 height 52
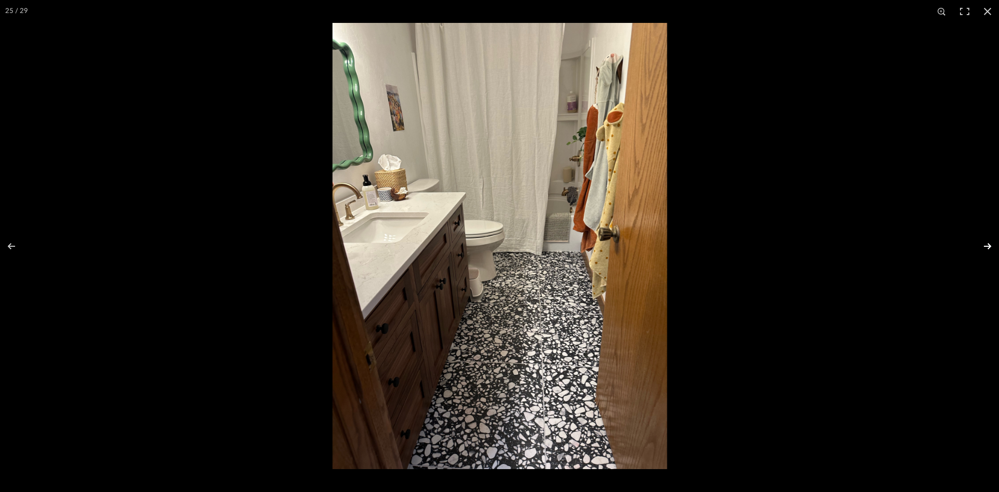
click at [992, 246] on button at bounding box center [981, 246] width 36 height 52
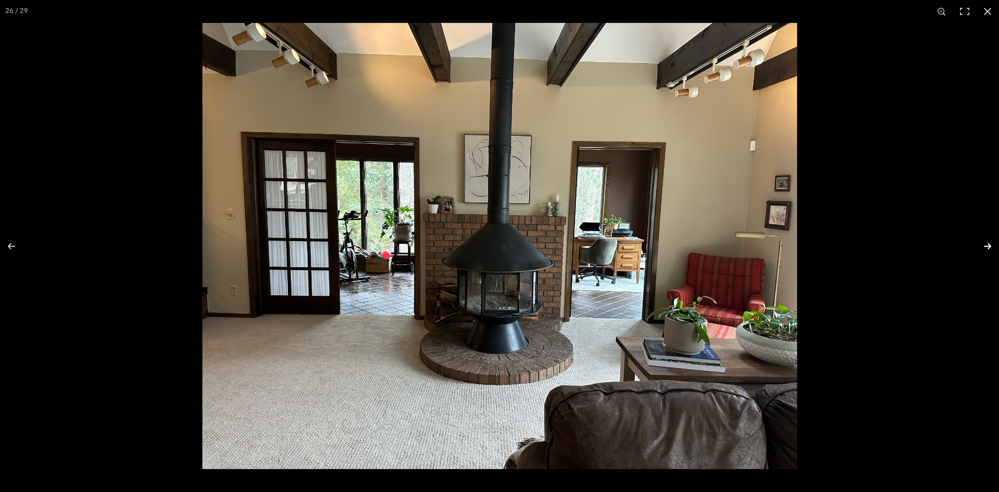
click at [992, 246] on button at bounding box center [981, 246] width 36 height 52
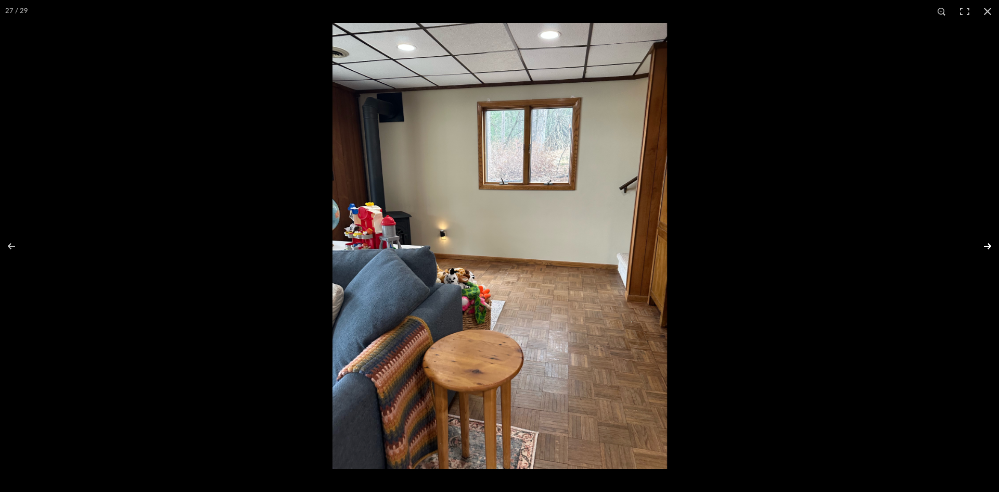
click at [992, 246] on button at bounding box center [981, 246] width 36 height 52
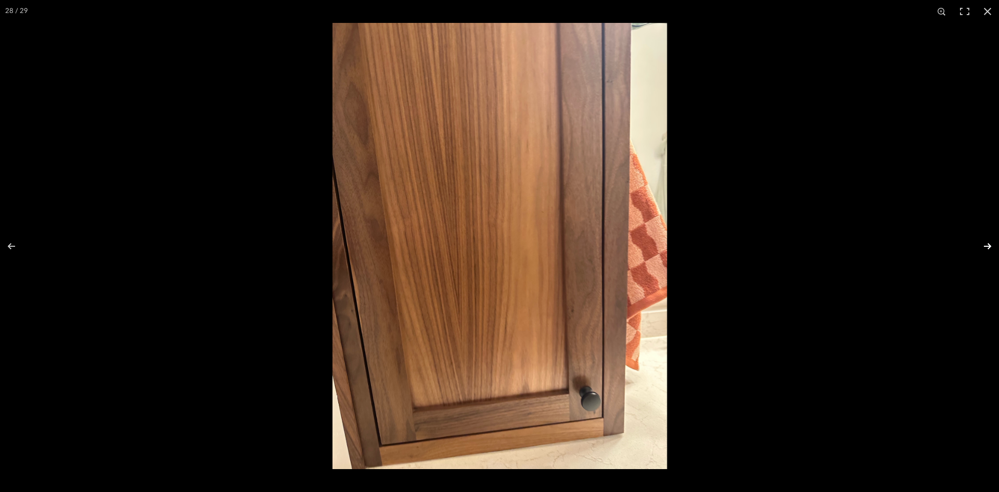
click at [992, 246] on button at bounding box center [981, 246] width 36 height 52
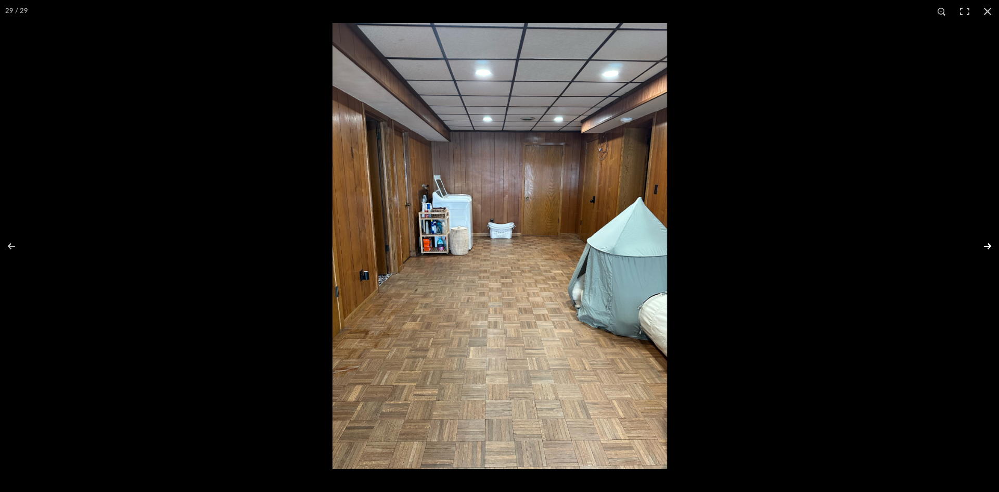
click at [992, 246] on button at bounding box center [981, 246] width 36 height 52
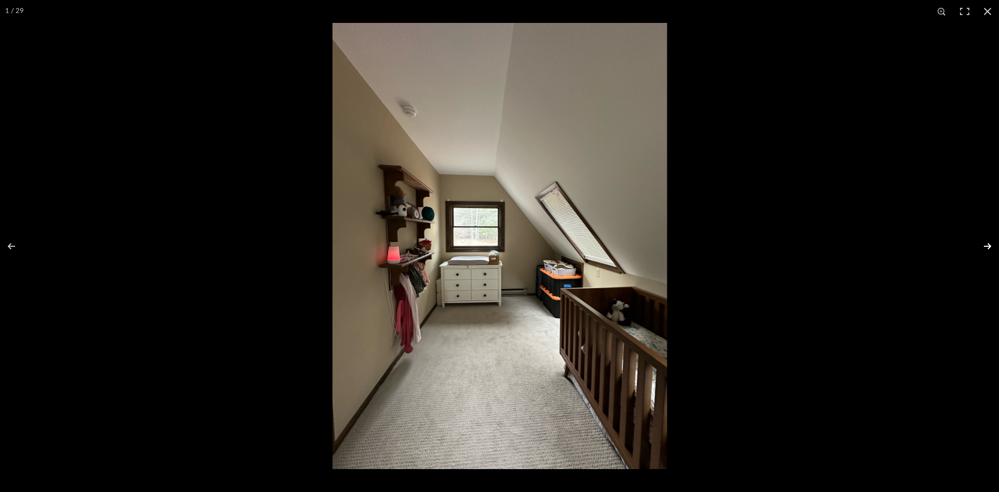
click at [991, 248] on button at bounding box center [981, 246] width 36 height 52
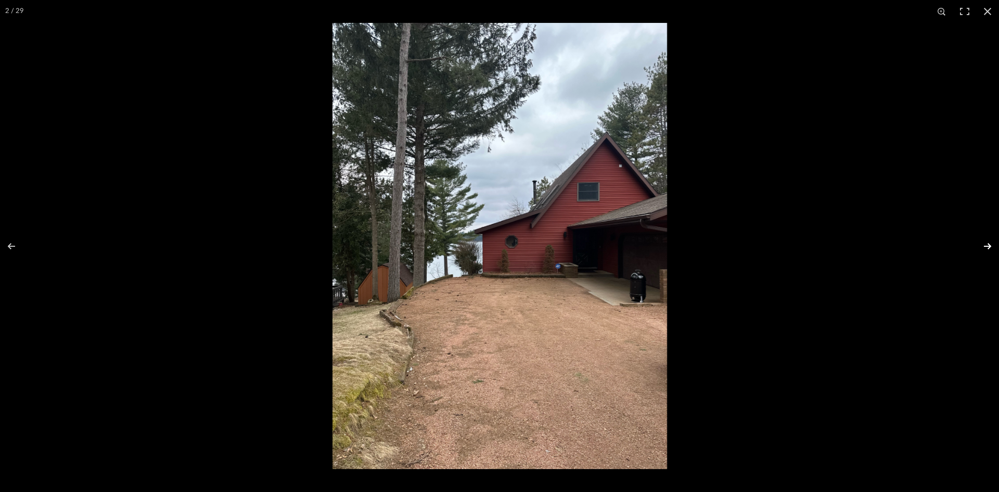
click at [991, 248] on button at bounding box center [981, 246] width 36 height 52
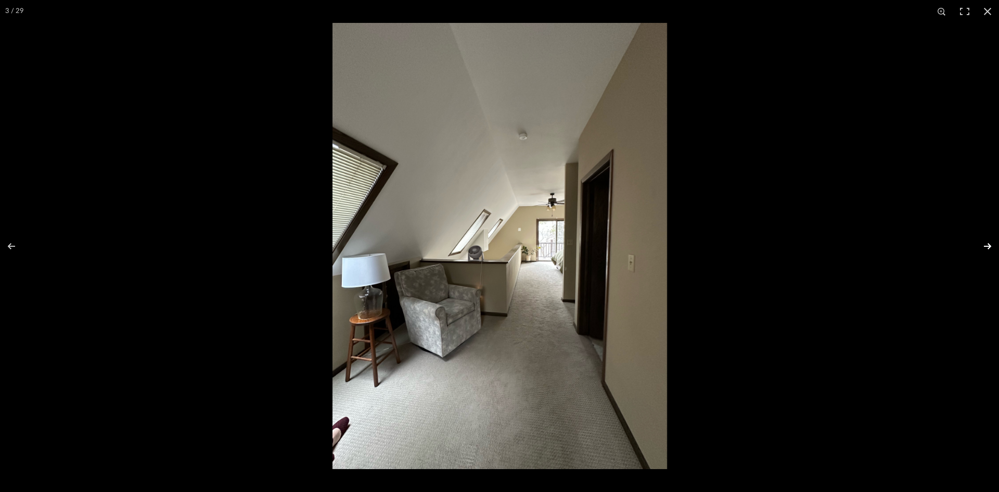
click at [989, 246] on button at bounding box center [981, 246] width 36 height 52
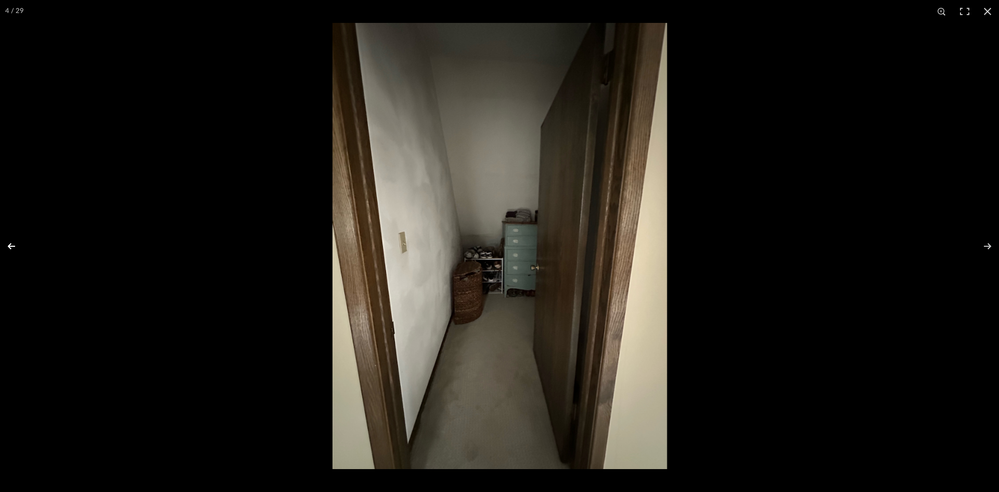
click at [10, 249] on button at bounding box center [18, 246] width 36 height 52
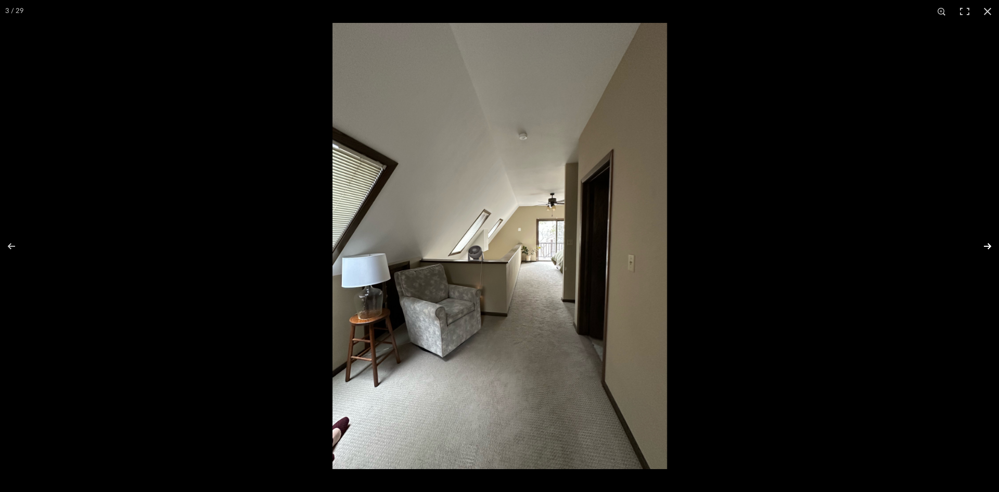
click at [988, 245] on button at bounding box center [981, 246] width 36 height 52
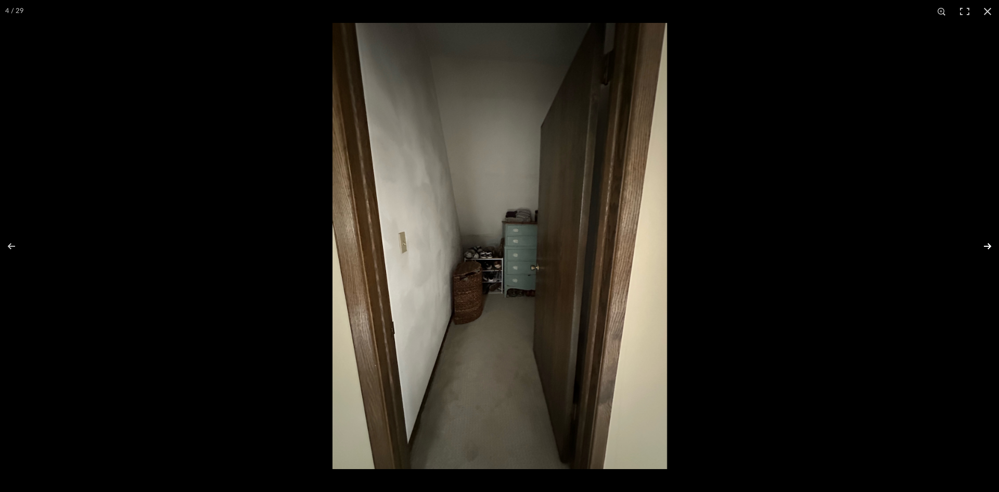
click at [988, 245] on button at bounding box center [981, 246] width 36 height 52
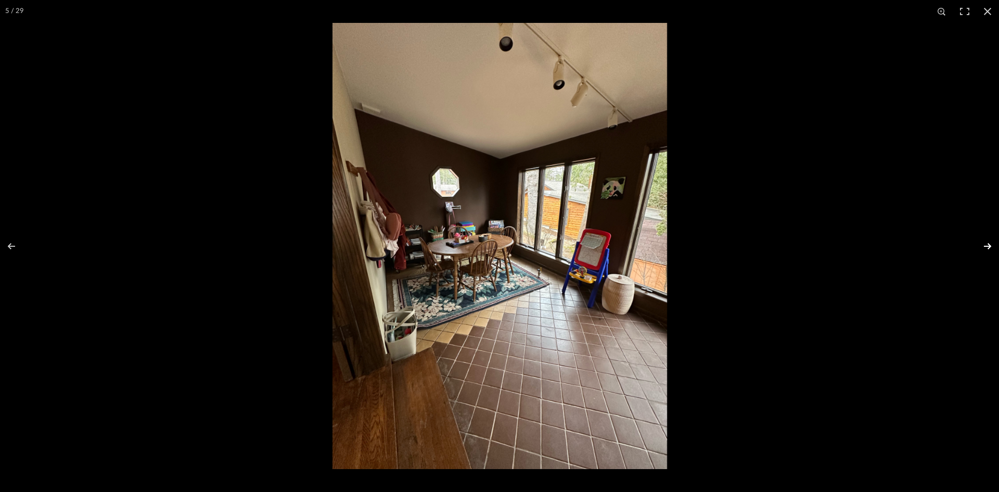
click at [988, 245] on button at bounding box center [981, 246] width 36 height 52
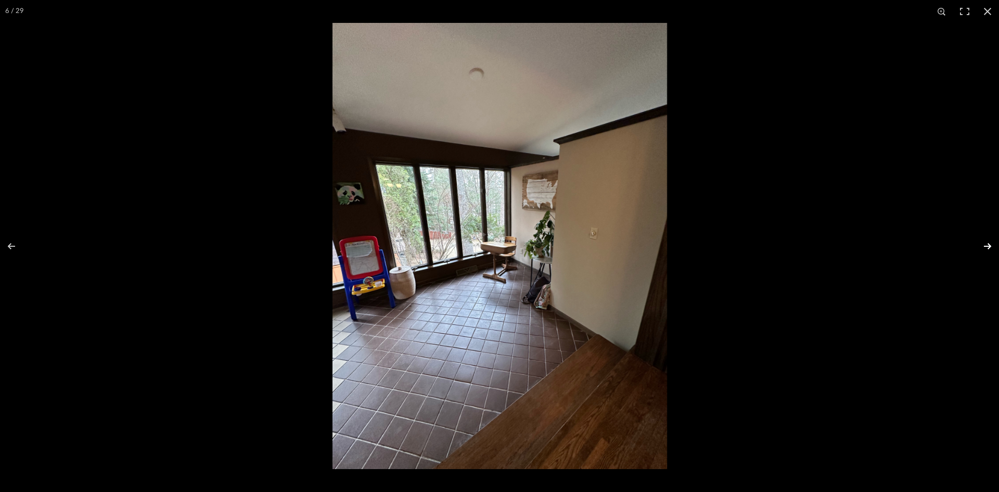
click at [988, 245] on button at bounding box center [981, 246] width 36 height 52
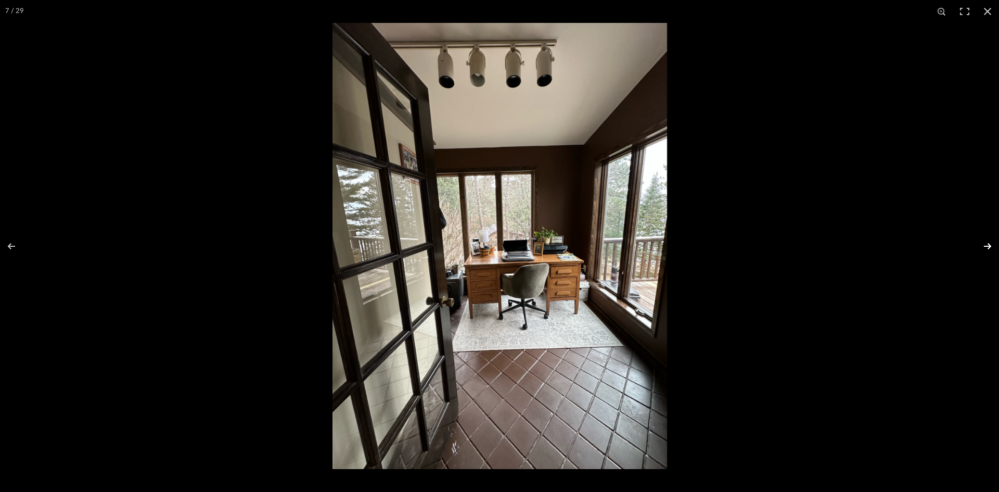
click at [988, 245] on button at bounding box center [981, 246] width 36 height 52
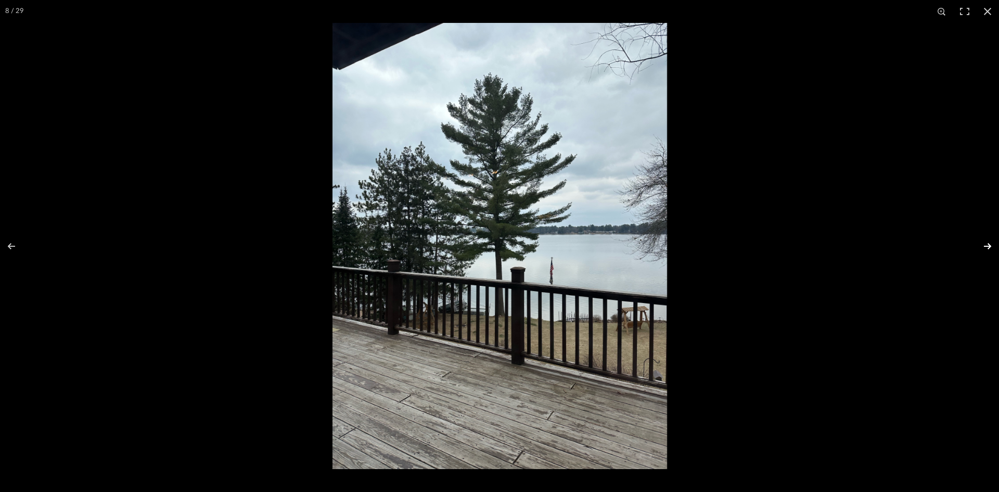
click at [988, 245] on button at bounding box center [981, 246] width 36 height 52
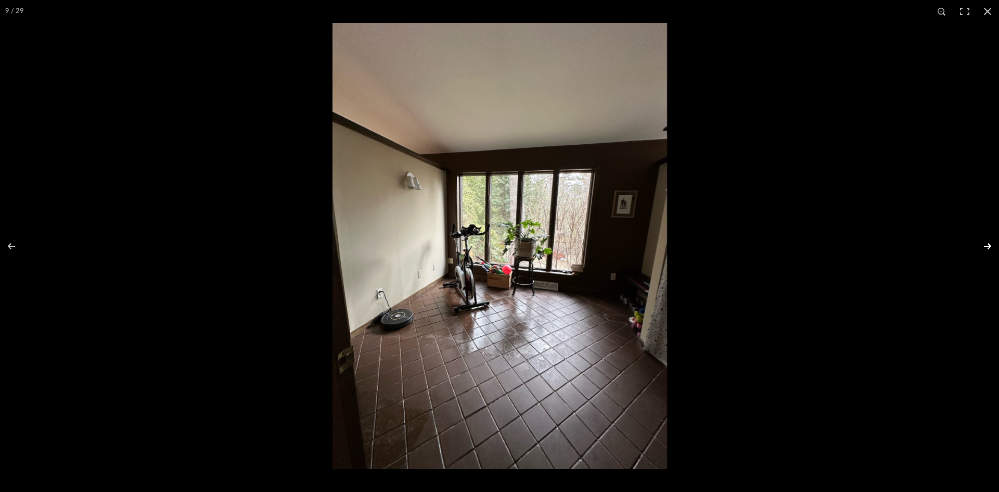
click at [988, 245] on button at bounding box center [981, 246] width 36 height 52
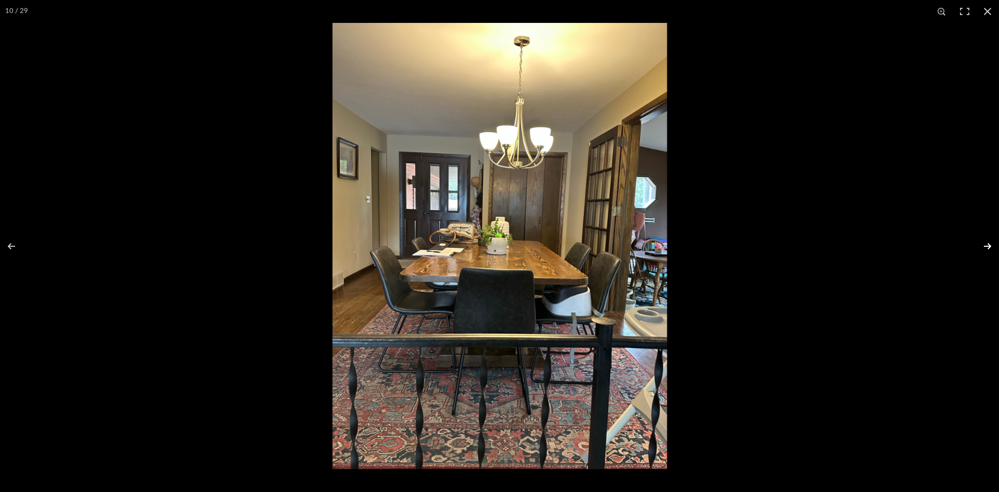
click at [988, 245] on button at bounding box center [981, 246] width 36 height 52
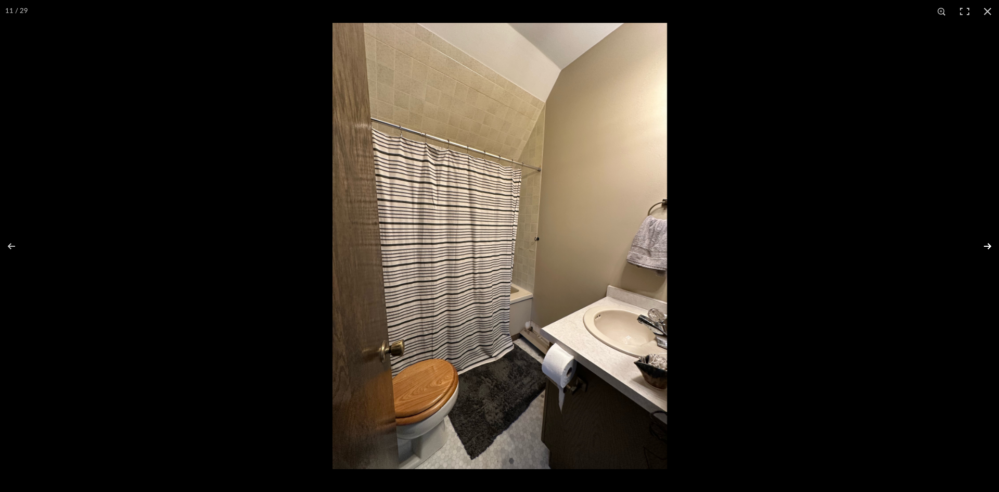
click at [992, 246] on button at bounding box center [981, 246] width 36 height 52
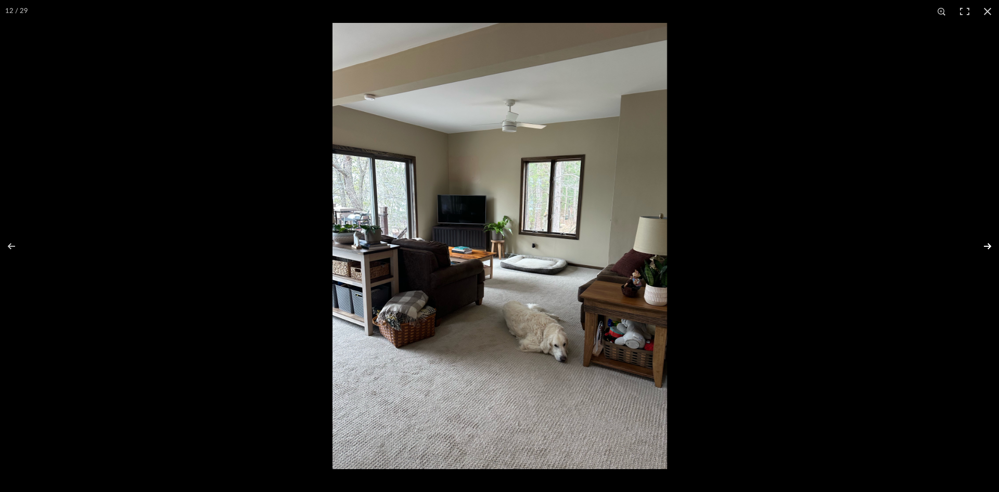
click at [991, 240] on button at bounding box center [981, 246] width 36 height 52
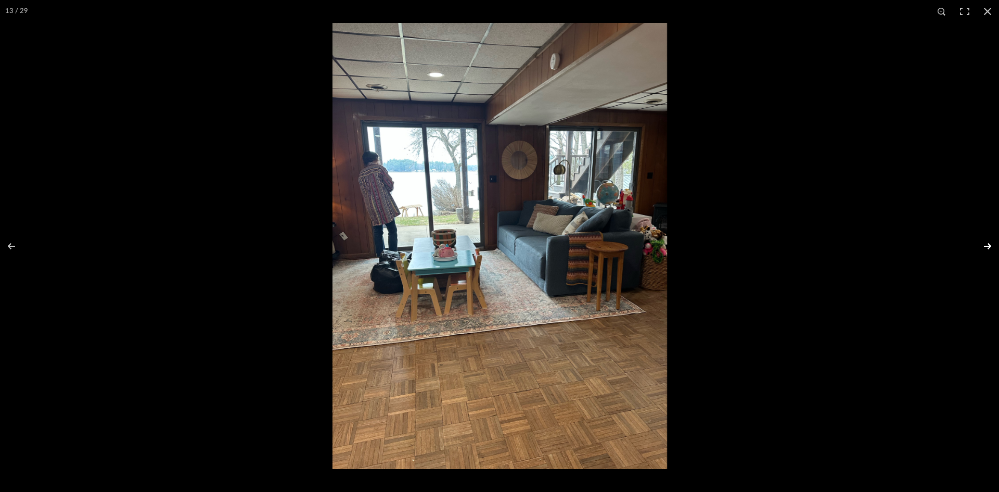
click at [987, 244] on button at bounding box center [981, 246] width 36 height 52
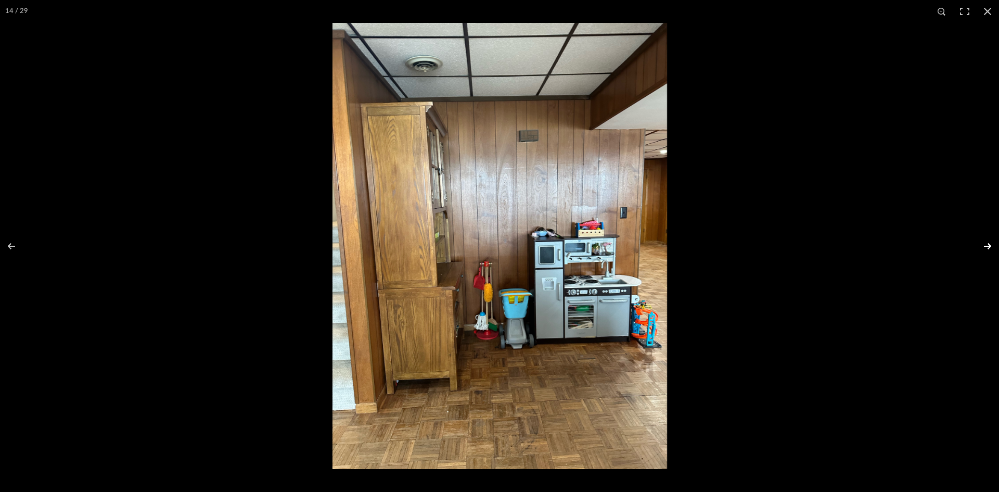
click at [987, 245] on button at bounding box center [981, 246] width 36 height 52
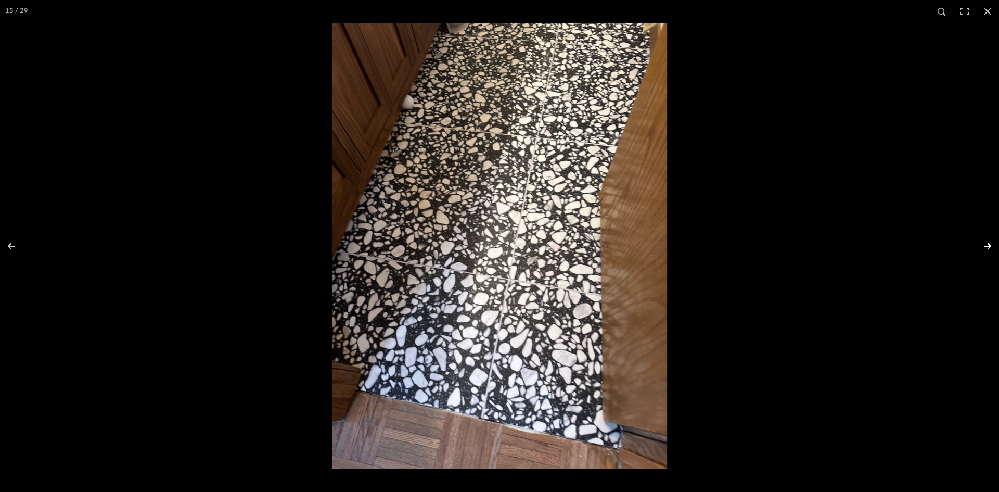
click at [985, 247] on button at bounding box center [981, 246] width 36 height 52
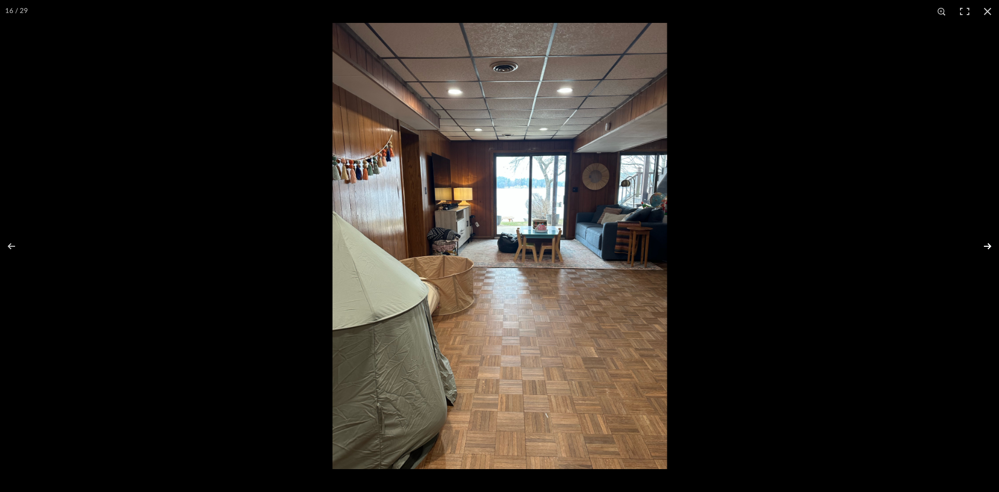
click at [985, 247] on button at bounding box center [981, 246] width 36 height 52
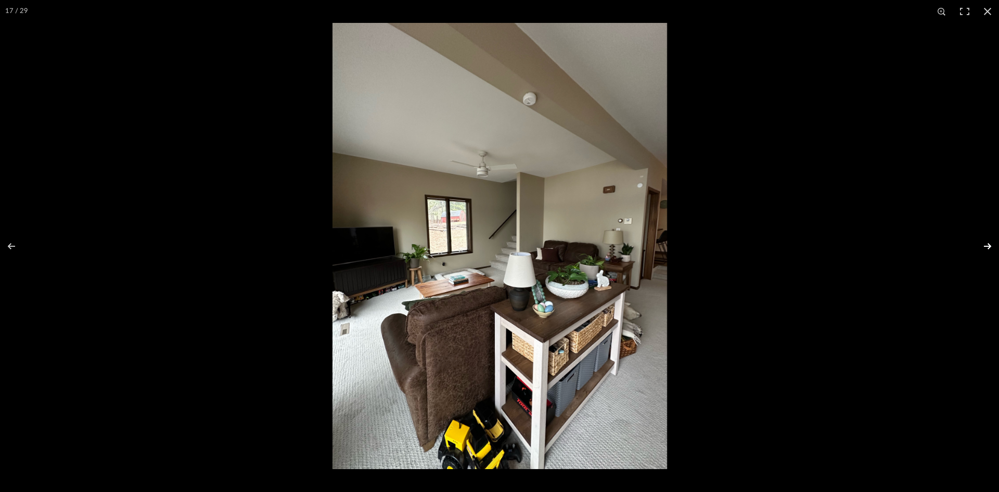
click at [985, 247] on button at bounding box center [981, 246] width 36 height 52
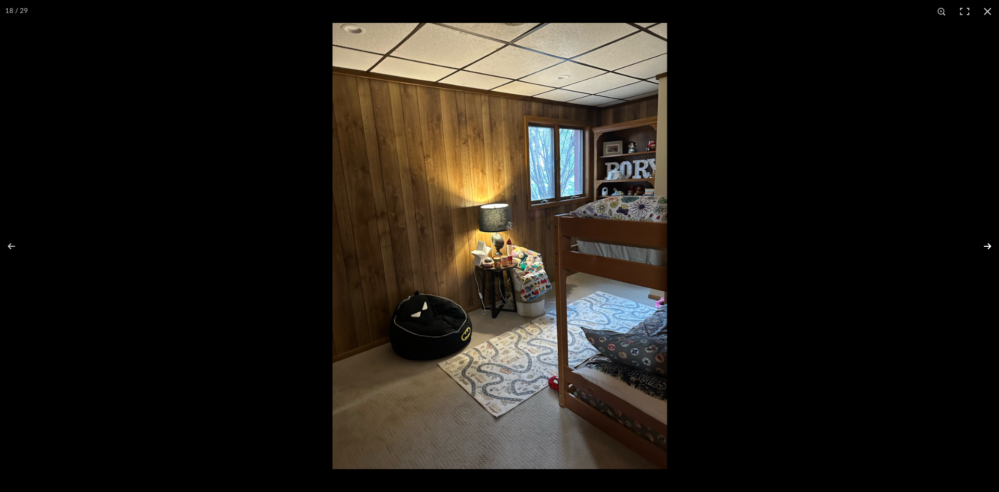
click at [985, 247] on button at bounding box center [981, 246] width 36 height 52
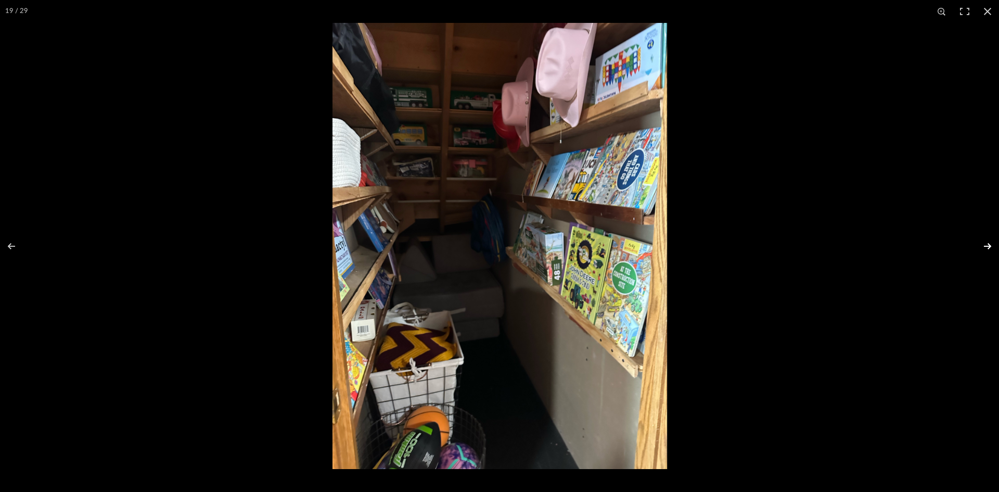
click at [985, 247] on button at bounding box center [981, 246] width 36 height 52
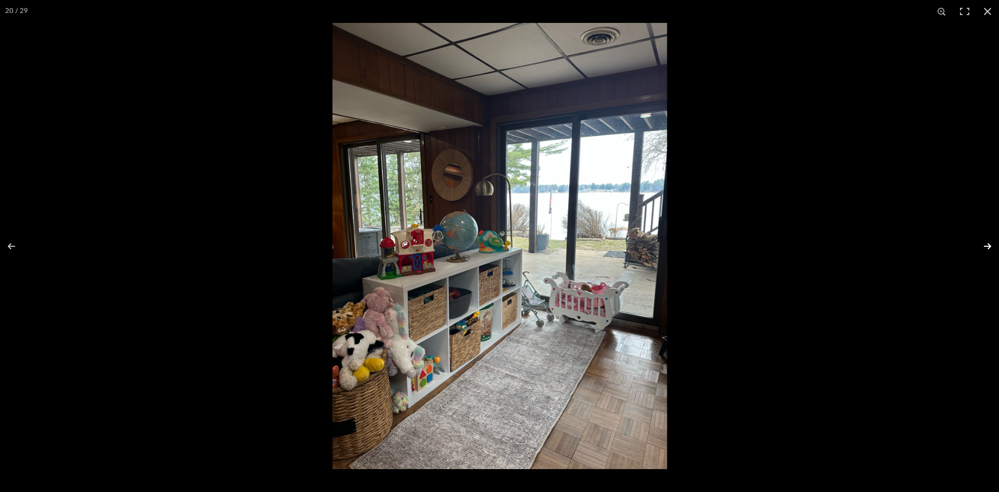
click at [985, 247] on button at bounding box center [981, 246] width 36 height 52
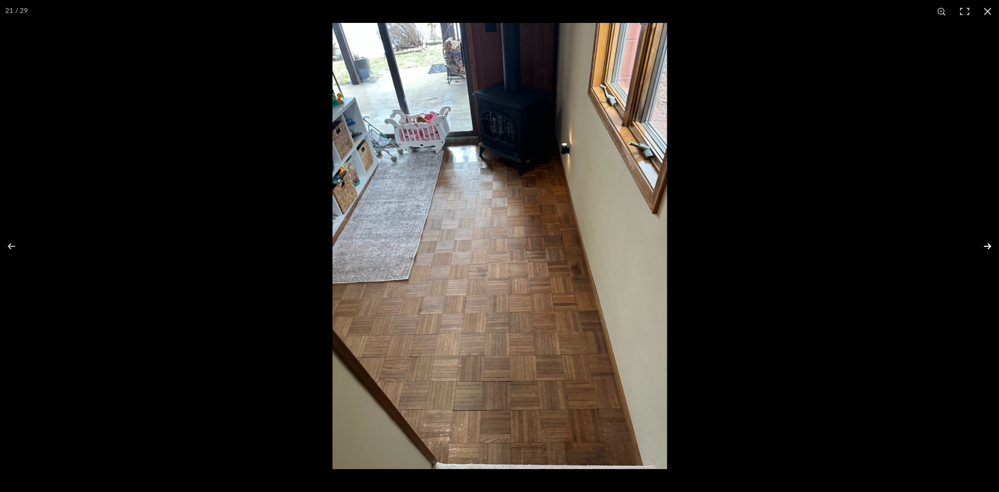
click at [985, 247] on button at bounding box center [981, 246] width 36 height 52
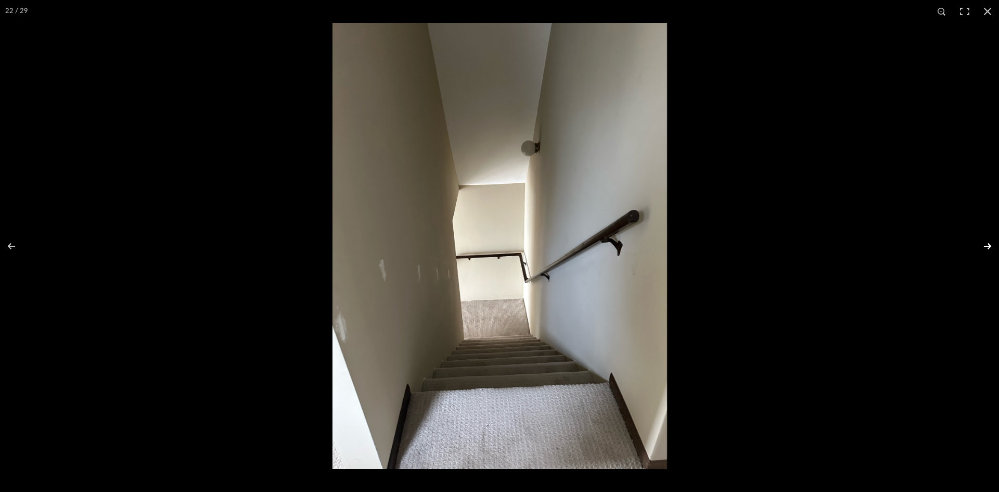
click at [985, 247] on button at bounding box center [981, 246] width 36 height 52
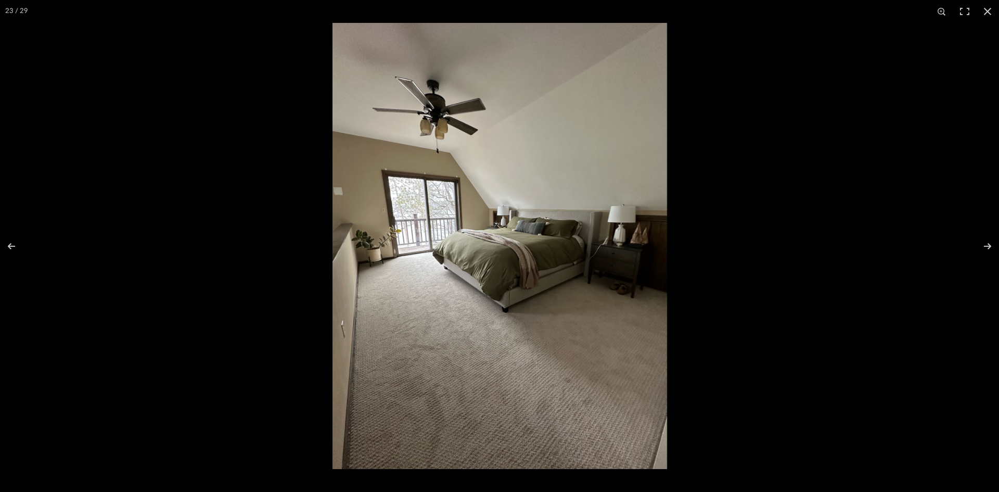
click at [509, 246] on img at bounding box center [499, 246] width 335 height 446
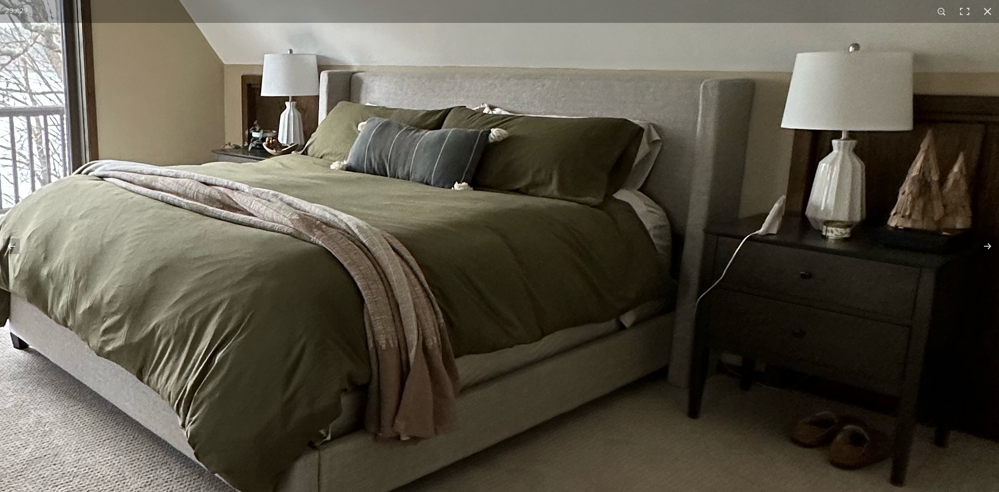
click at [292, 202] on img at bounding box center [273, 240] width 1573 height 2098
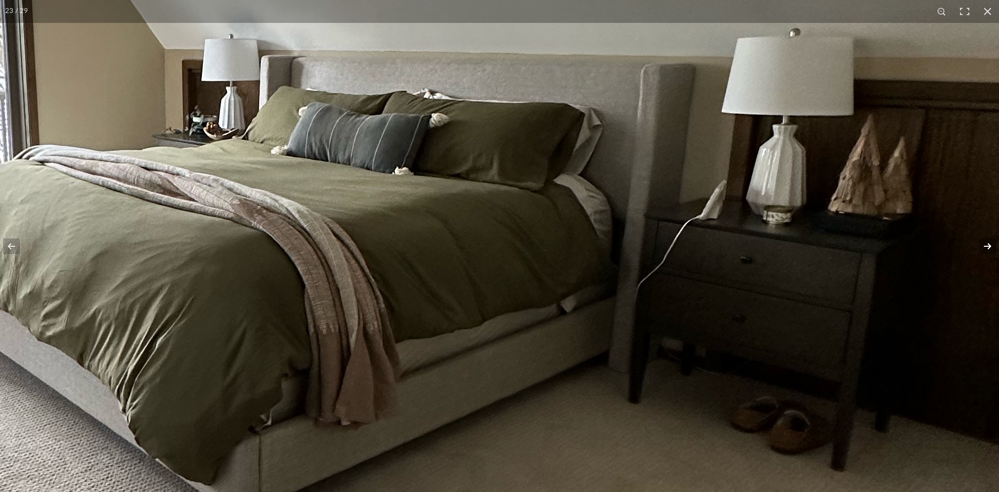
click at [990, 245] on button at bounding box center [981, 246] width 36 height 52
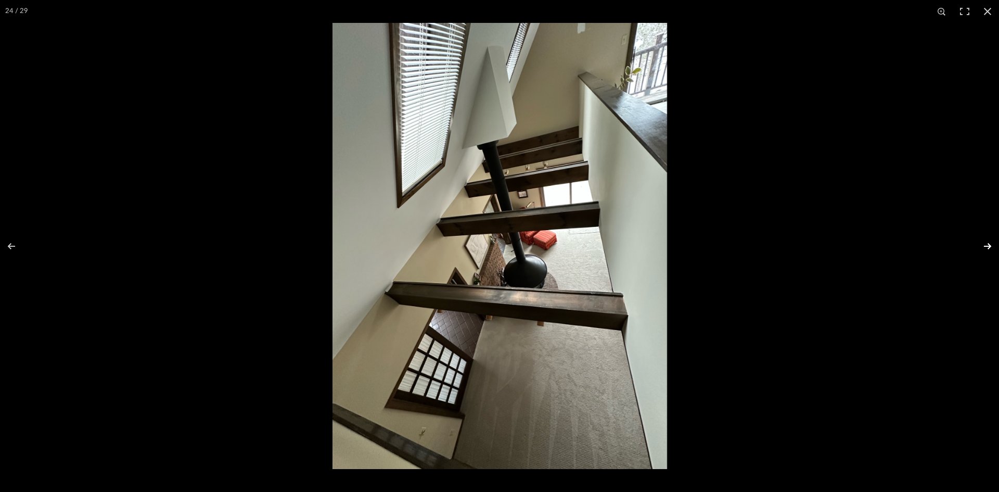
click at [990, 240] on button at bounding box center [981, 246] width 36 height 52
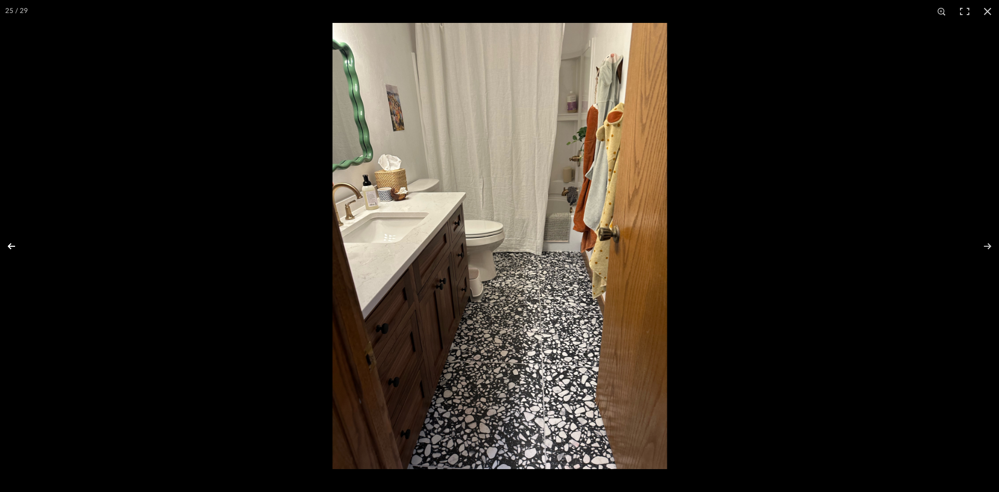
click at [7, 245] on button at bounding box center [18, 246] width 36 height 52
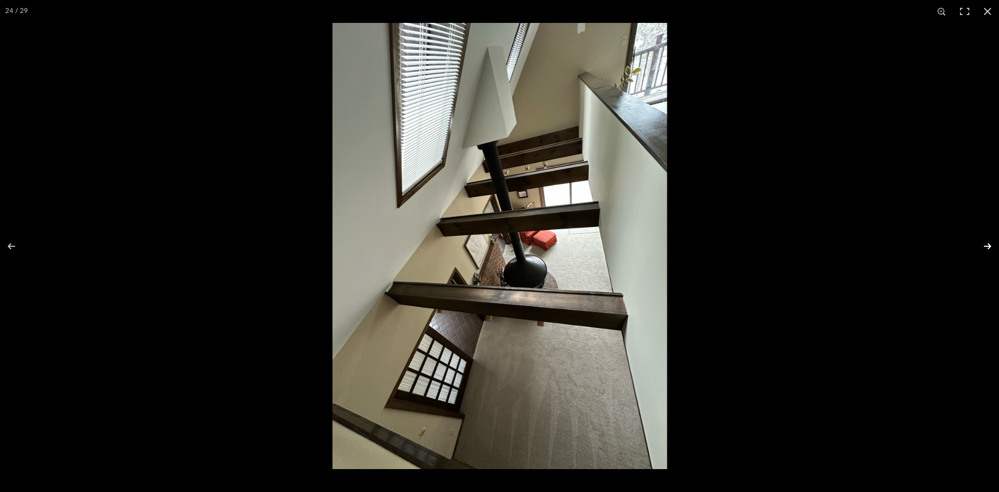
click at [990, 247] on button at bounding box center [981, 246] width 36 height 52
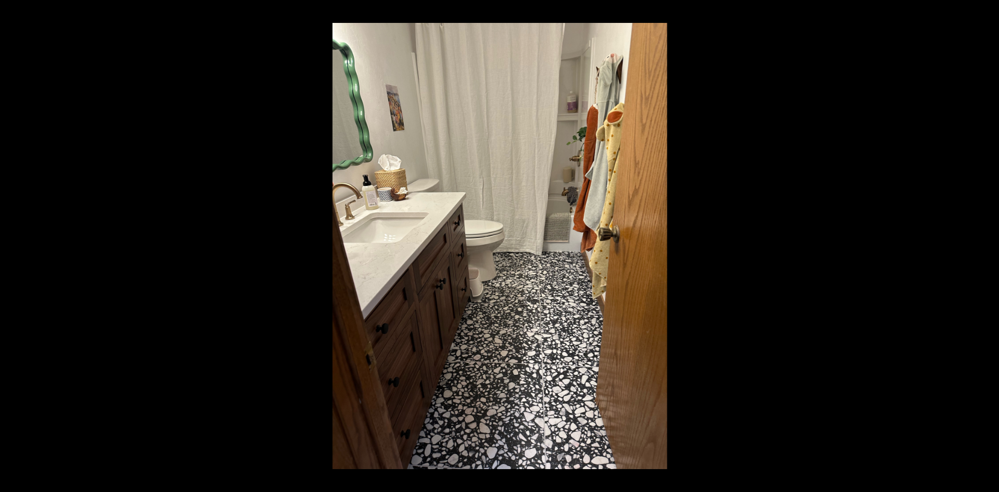
click at [11, 247] on button at bounding box center [18, 246] width 36 height 52
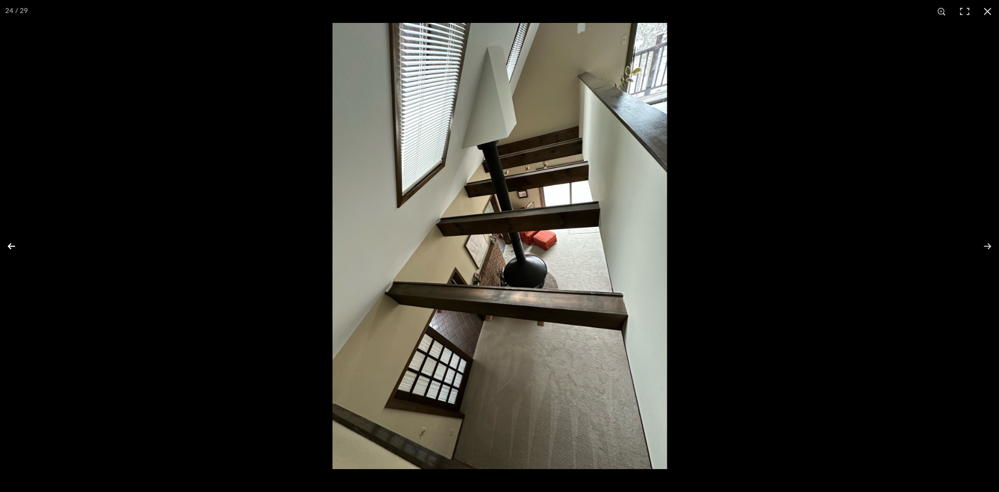
click at [9, 245] on button at bounding box center [18, 246] width 36 height 52
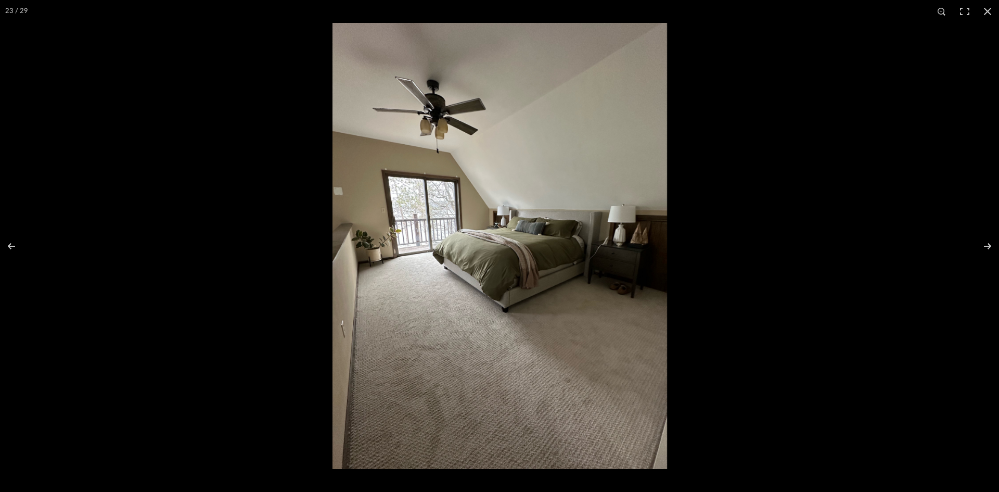
click at [605, 272] on img at bounding box center [499, 246] width 335 height 446
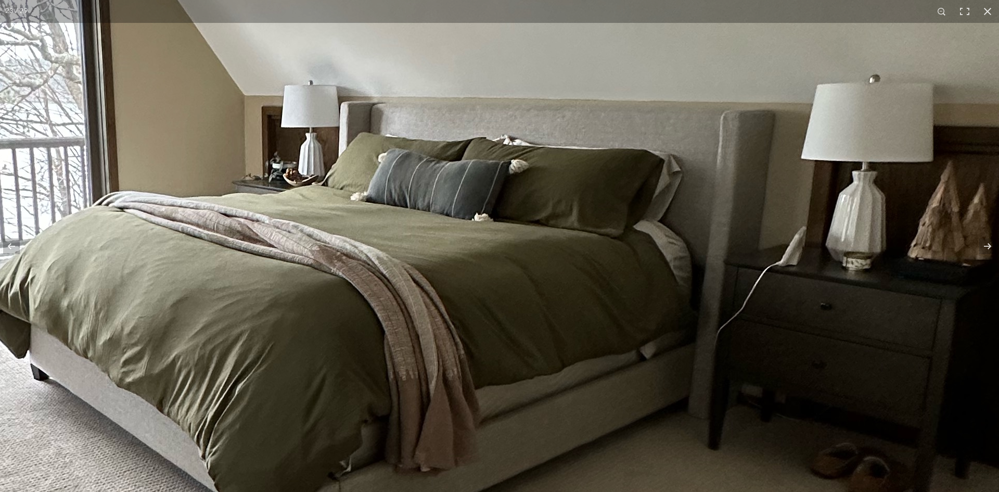
click at [321, 377] on img at bounding box center [293, 272] width 1573 height 2098
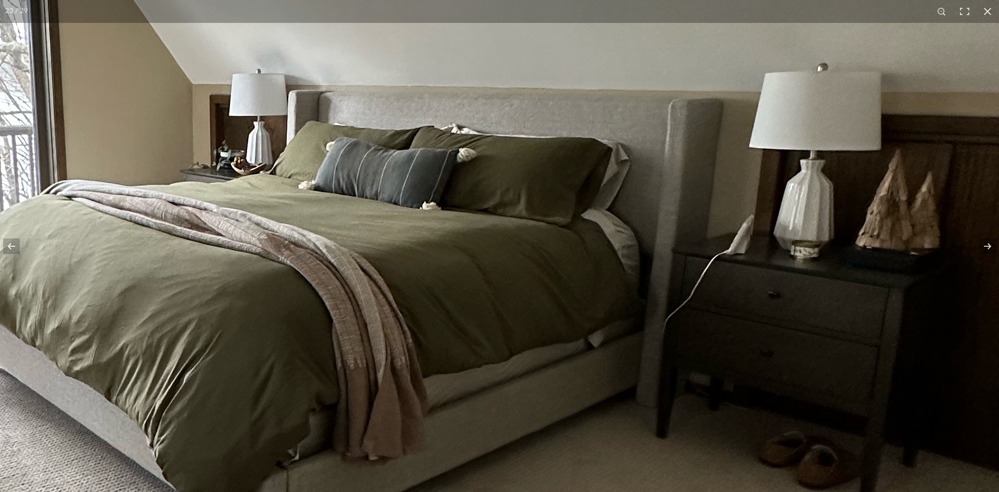
click at [268, 289] on img at bounding box center [241, 260] width 1573 height 2098
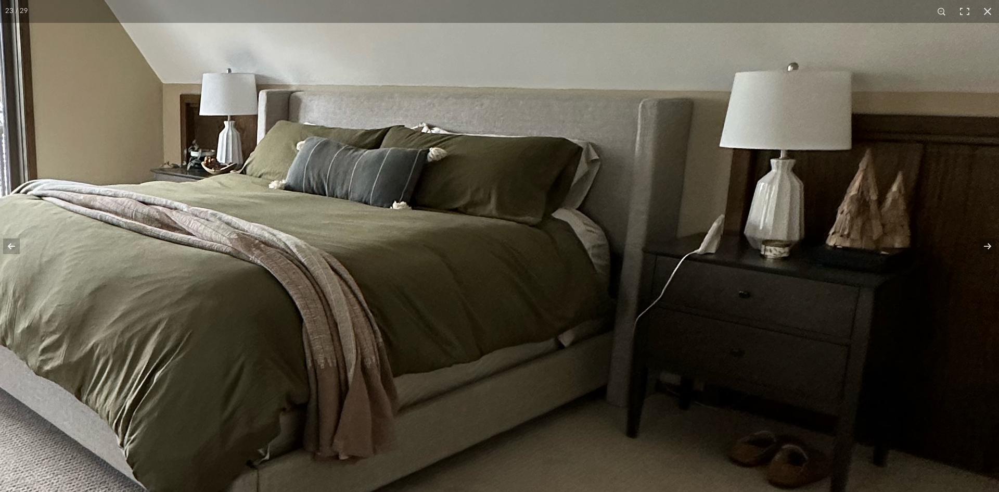
click at [392, 312] on img at bounding box center [212, 260] width 1573 height 2098
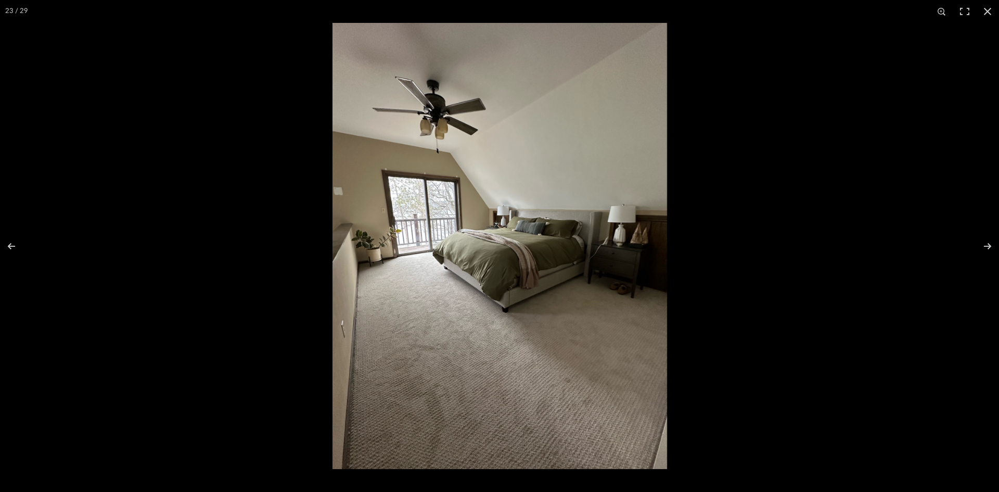
click at [495, 257] on img at bounding box center [499, 246] width 335 height 446
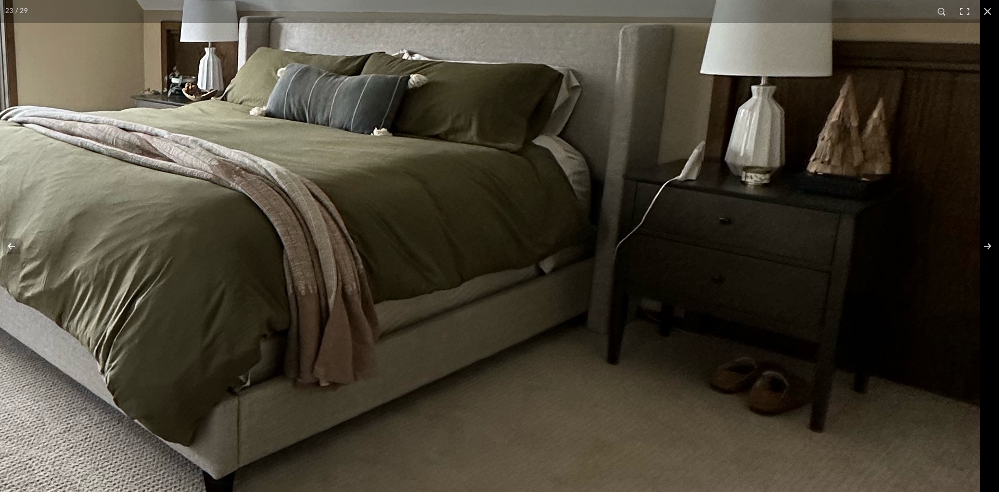
click at [276, 185] on img at bounding box center [192, 186] width 1573 height 2098
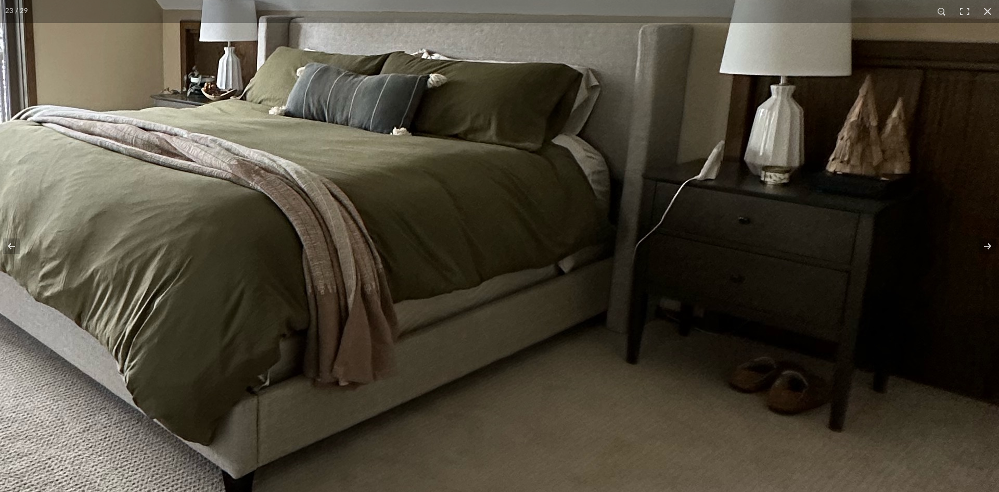
click at [252, 154] on img at bounding box center [212, 186] width 1573 height 2098
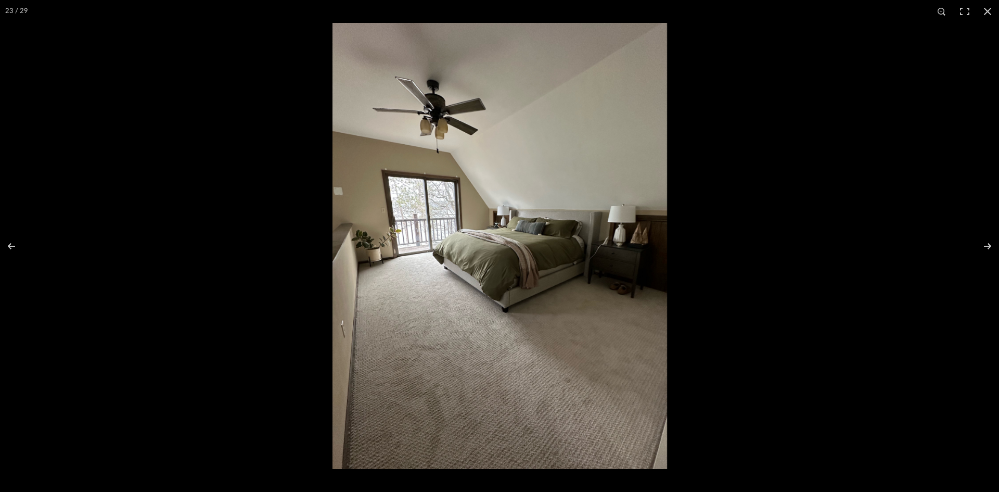
click at [624, 253] on img at bounding box center [499, 246] width 335 height 446
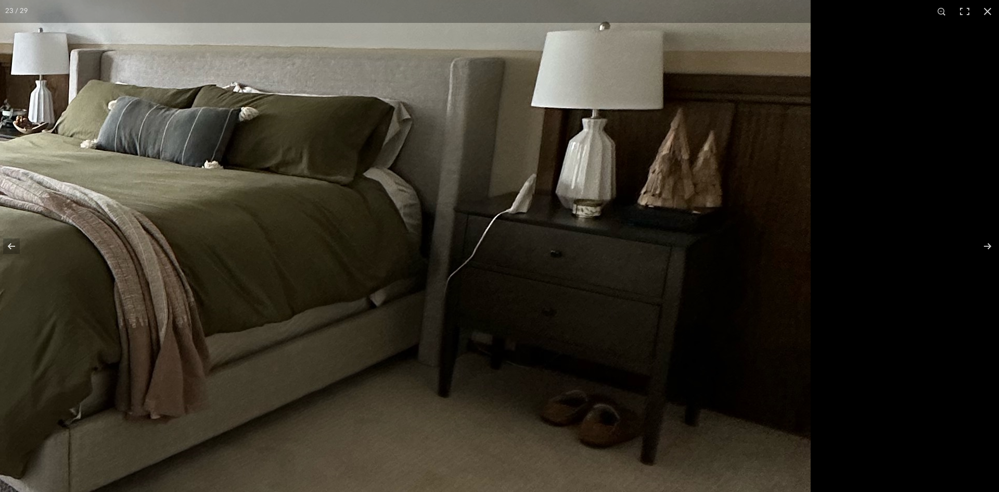
click at [486, 249] on img at bounding box center [23, 219] width 1573 height 2098
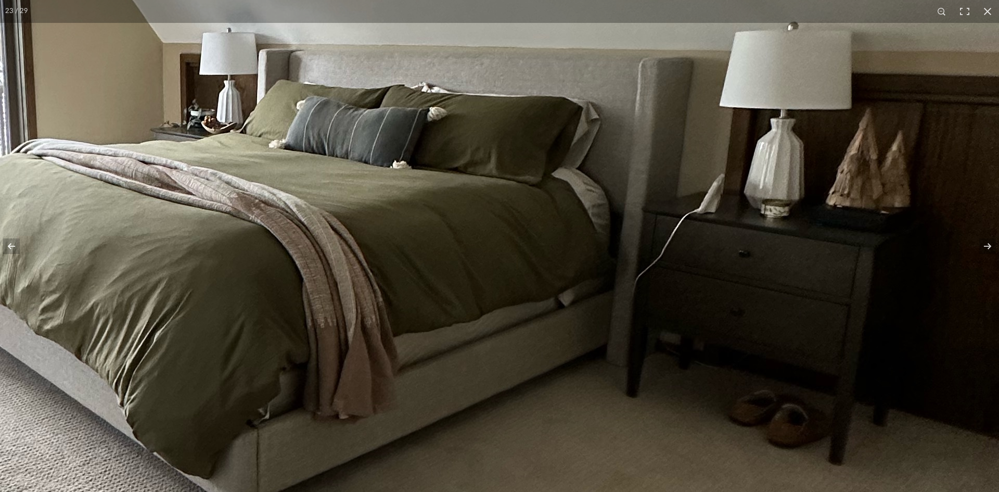
click at [773, 302] on img at bounding box center [212, 219] width 1573 height 2098
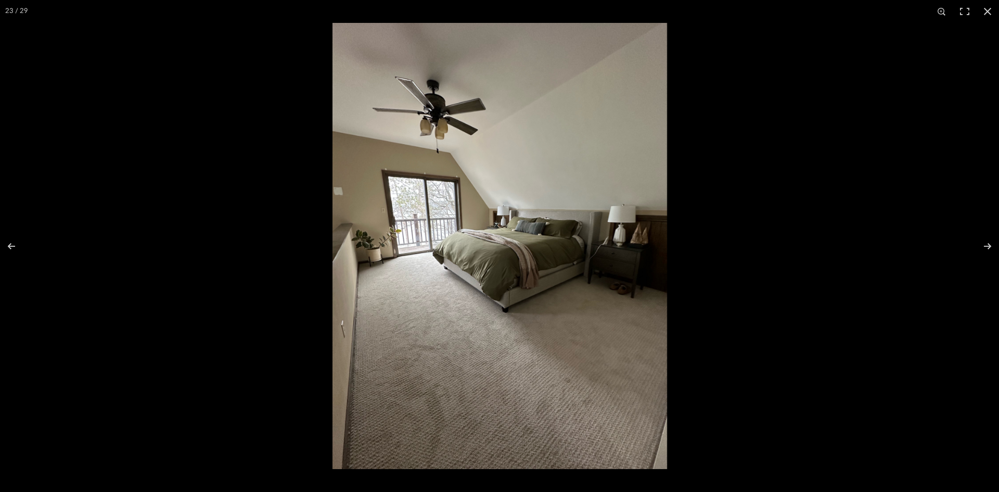
click at [649, 295] on img at bounding box center [499, 246] width 335 height 446
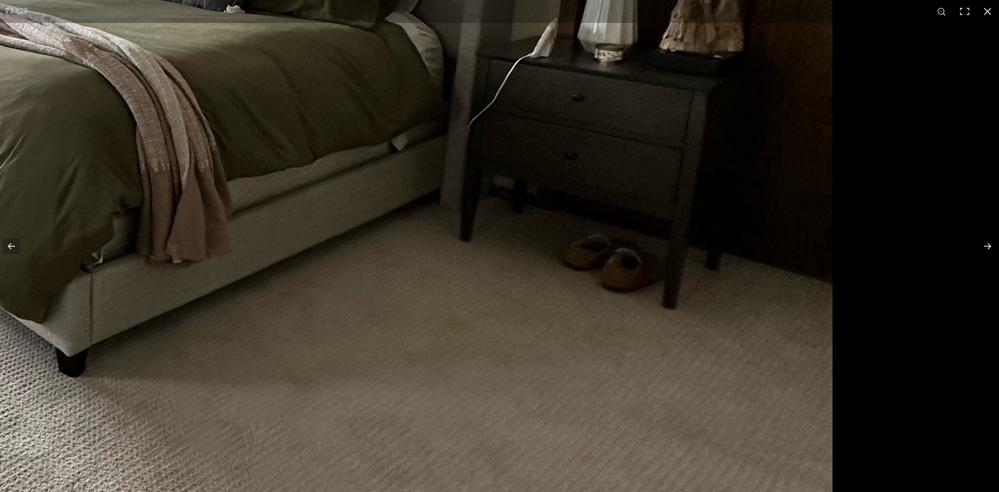
click at [430, 390] on img at bounding box center [45, 64] width 1573 height 2098
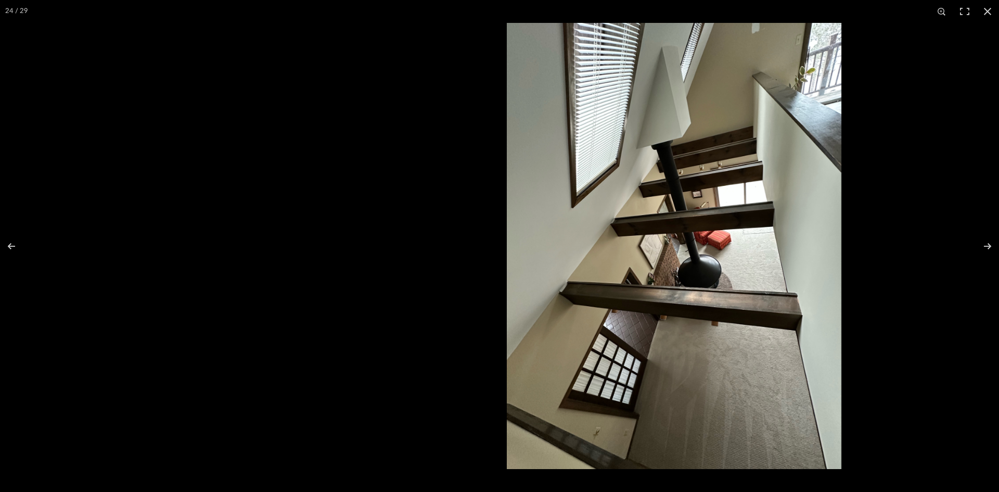
click at [537, 228] on img at bounding box center [674, 246] width 335 height 446
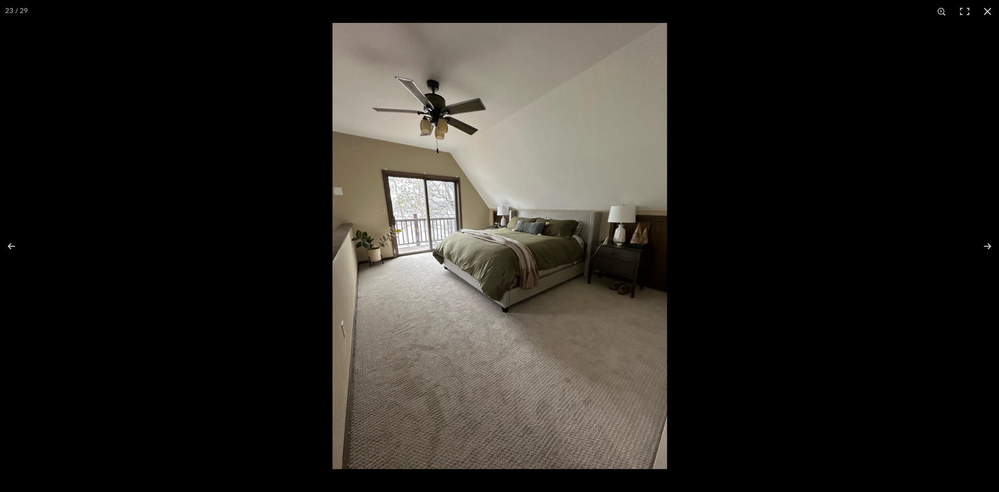
click at [411, 211] on img at bounding box center [499, 246] width 335 height 446
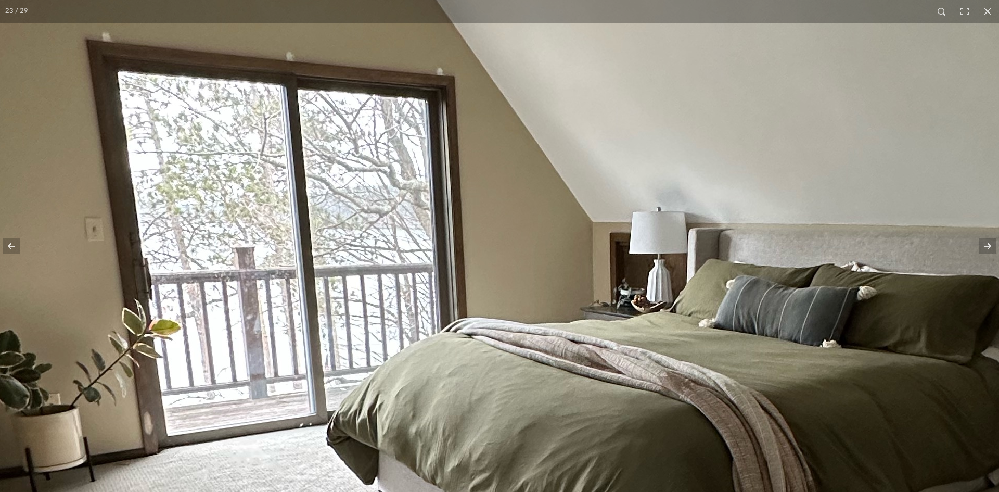
click at [113, 149] on img at bounding box center [641, 398] width 1573 height 2098
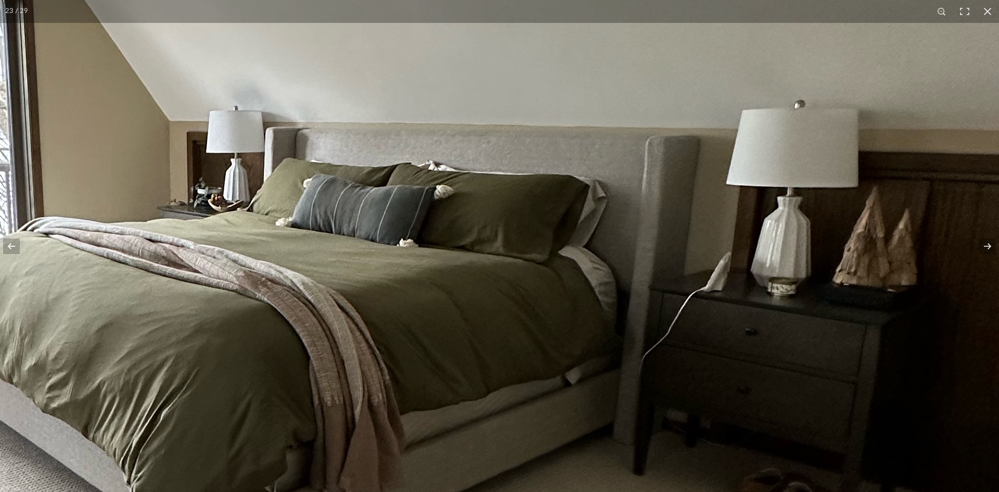
click at [298, 226] on img at bounding box center [218, 297] width 1573 height 2098
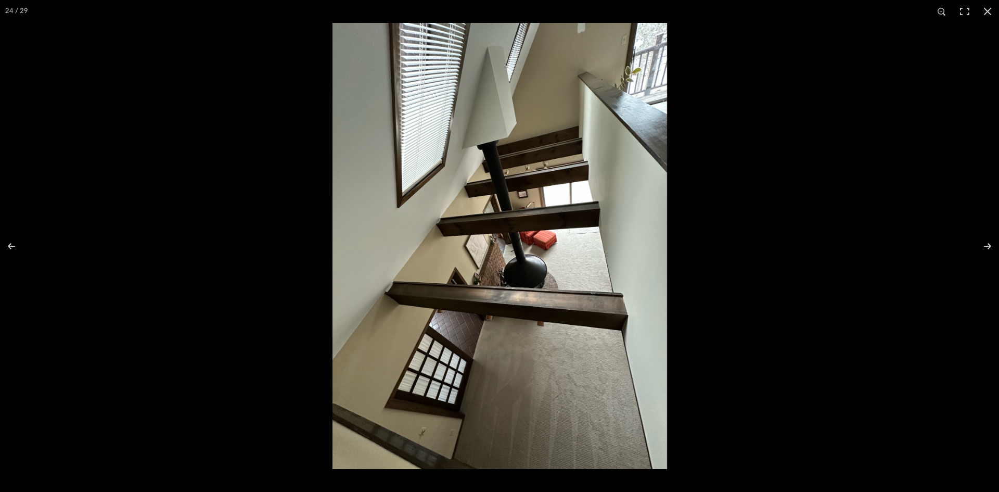
click at [390, 201] on div at bounding box center [499, 246] width 999 height 492
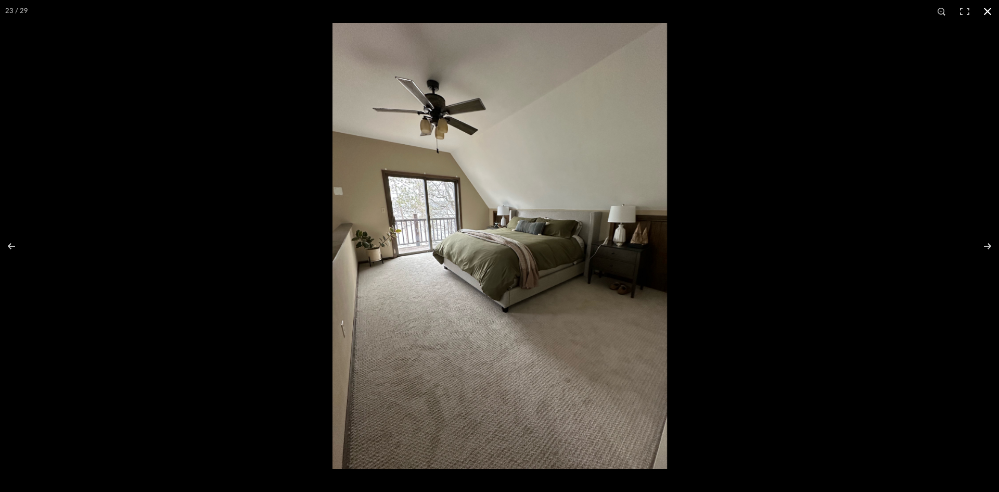
click at [990, 11] on button at bounding box center [987, 11] width 23 height 23
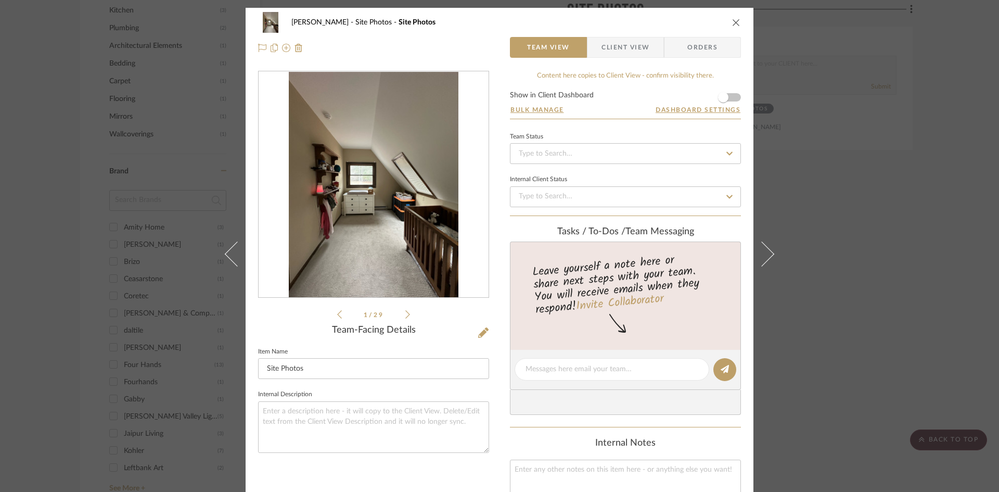
click at [736, 21] on icon "close" at bounding box center [736, 22] width 8 height 8
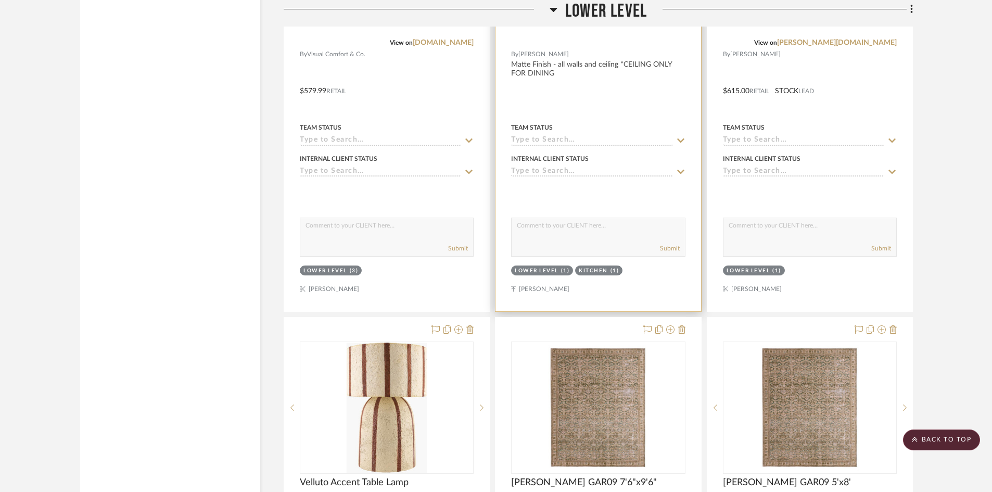
scroll to position [2237, 0]
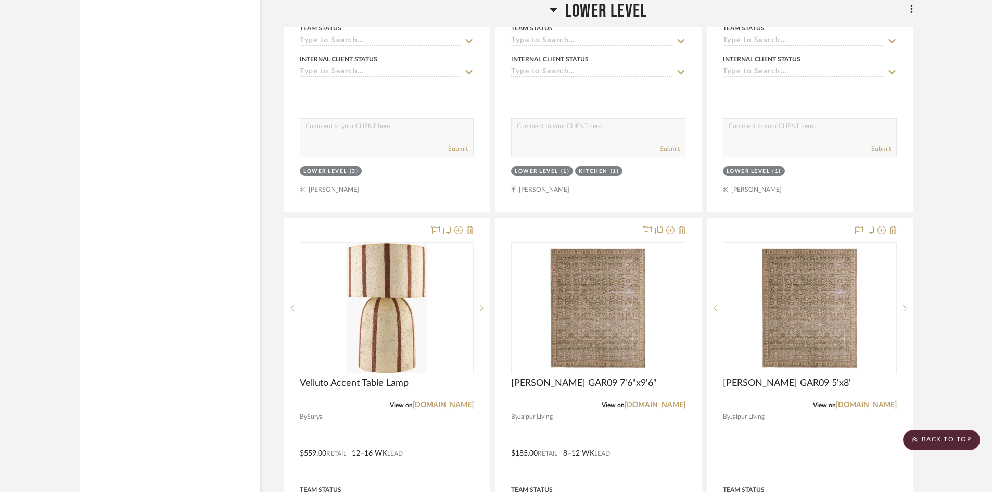
click at [591, 14] on span "Lower Level" at bounding box center [606, 11] width 82 height 22
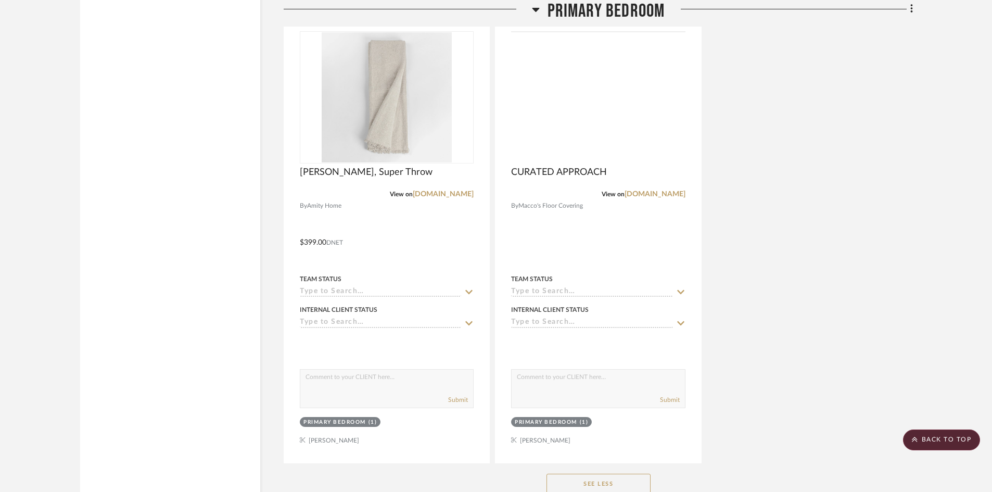
scroll to position [2622, 0]
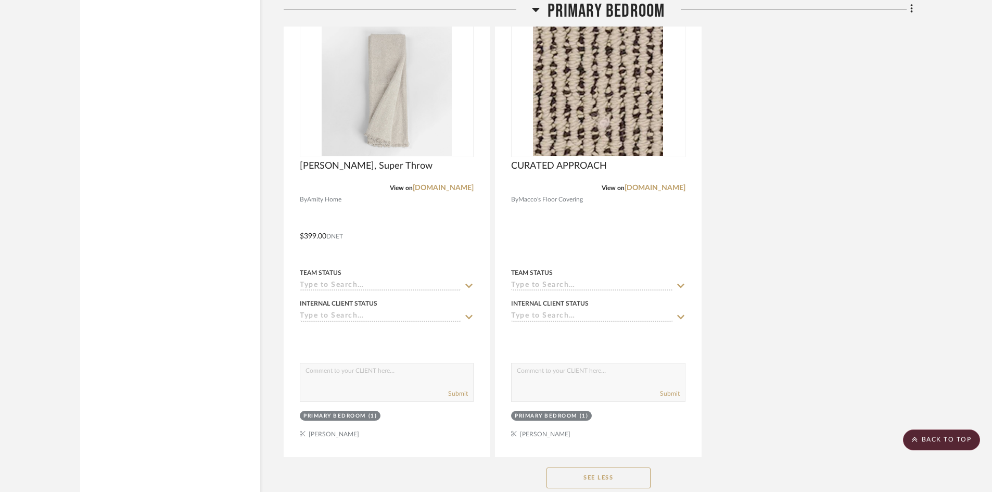
scroll to position [2778, 0]
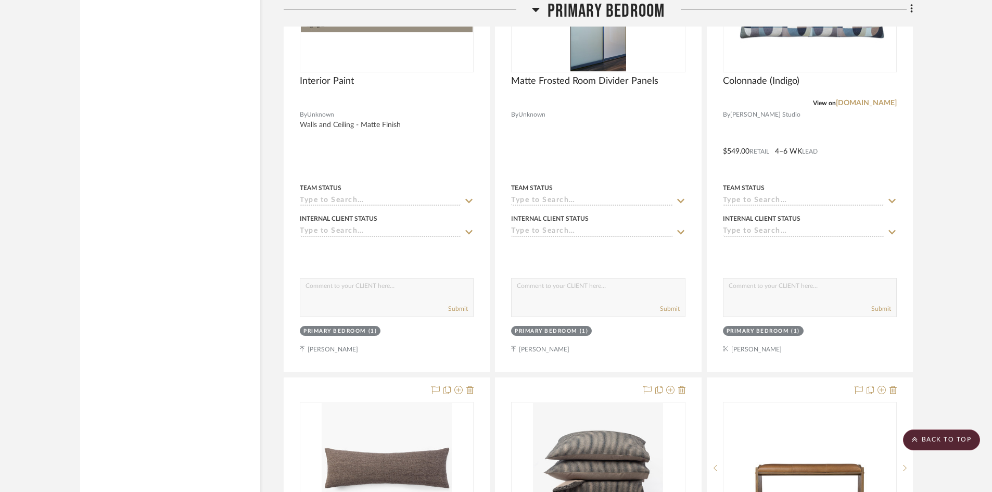
scroll to position [1685, 0]
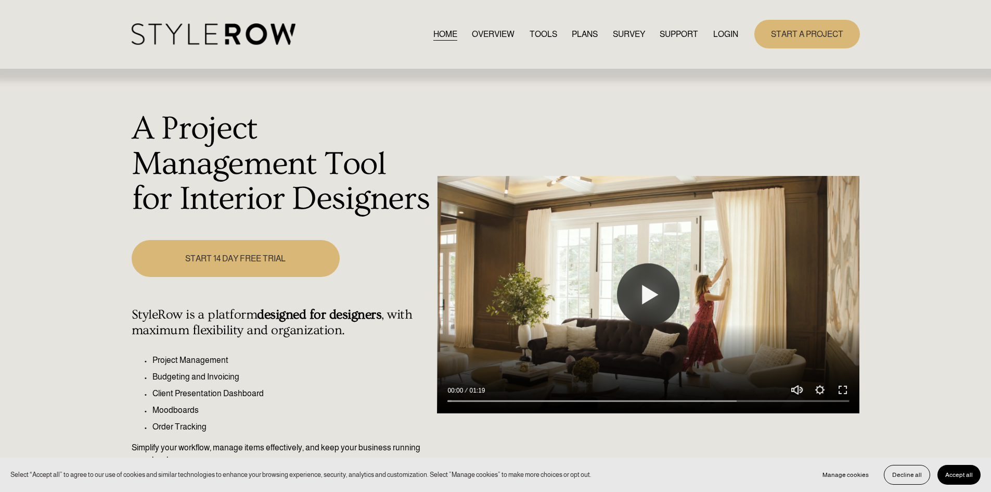
click at [721, 29] on link "LOGIN" at bounding box center [725, 34] width 25 height 14
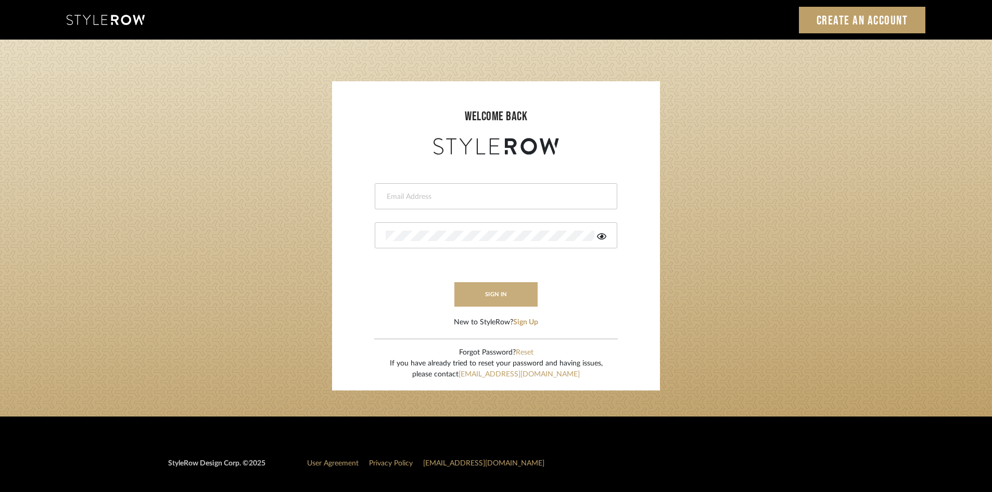
type input "[EMAIL_ADDRESS][DOMAIN_NAME]"
click at [519, 300] on button "sign in" at bounding box center [495, 294] width 83 height 24
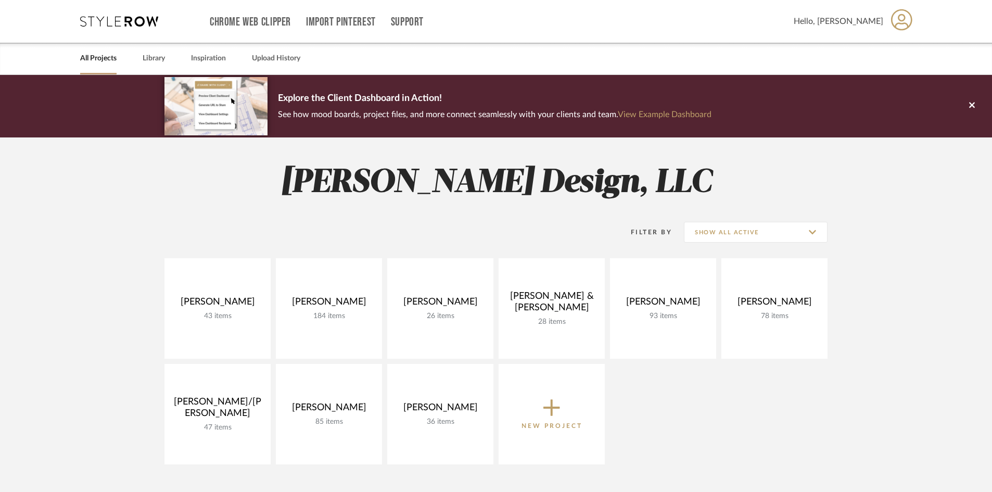
click at [87, 272] on project-collections "Explore the Client Dashboard in Action! See how mood boards, project files, and…" at bounding box center [496, 413] width 992 height 677
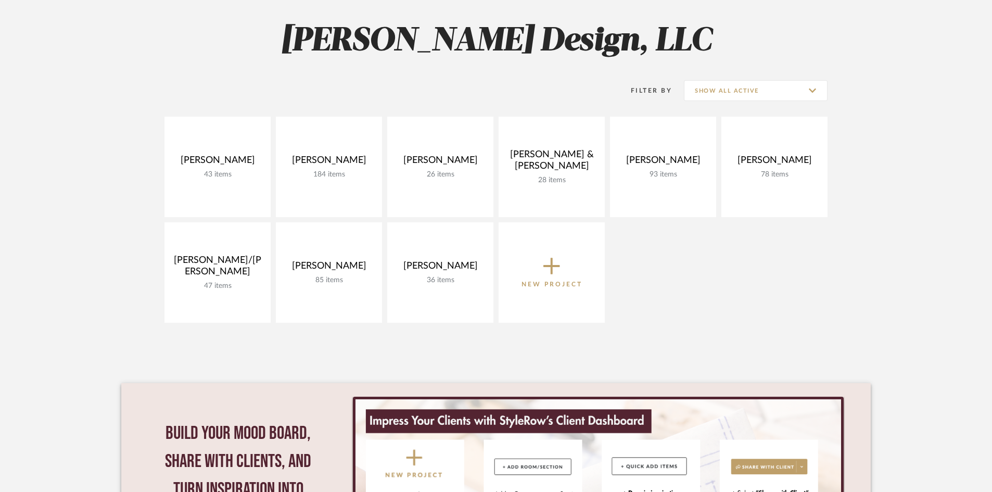
scroll to position [156, 0]
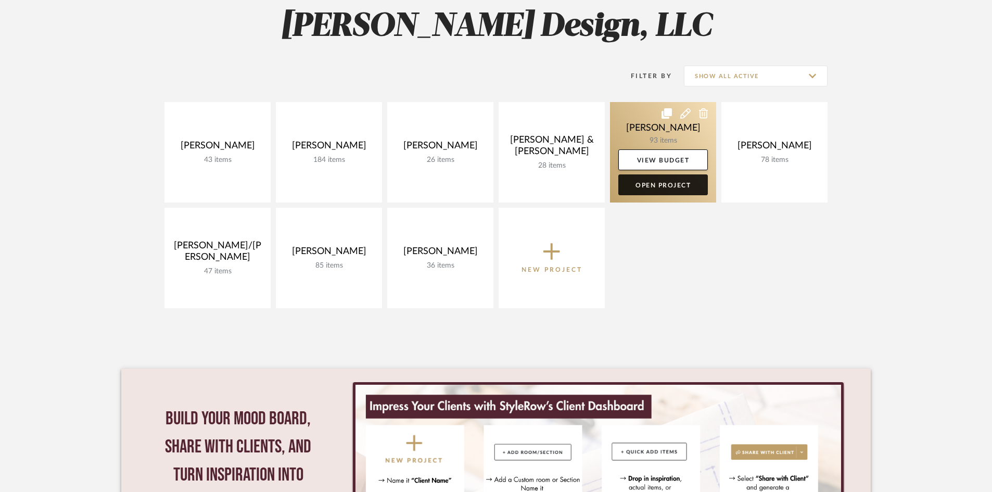
click at [670, 181] on link "Open Project" at bounding box center [662, 184] width 89 height 21
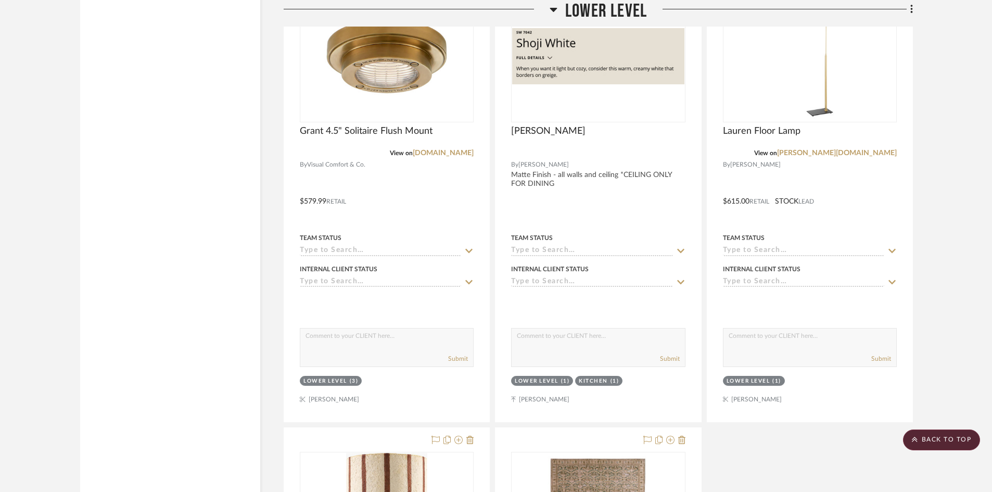
scroll to position [2029, 0]
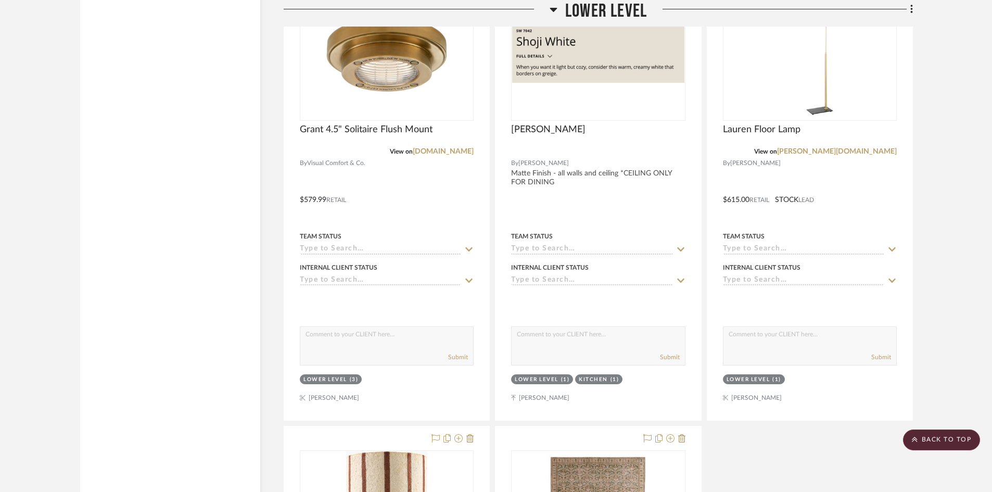
click at [603, 14] on span "Lower Level" at bounding box center [606, 11] width 82 height 22
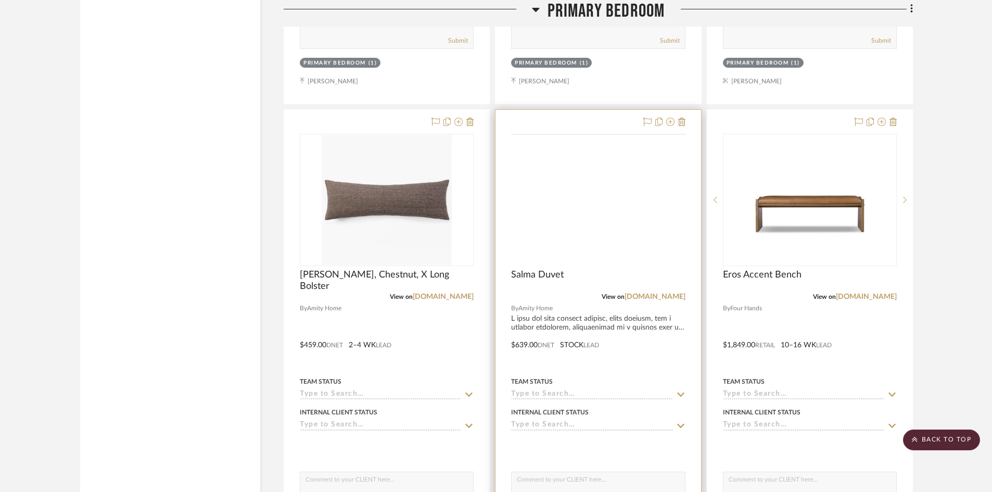
scroll to position [2133, 0]
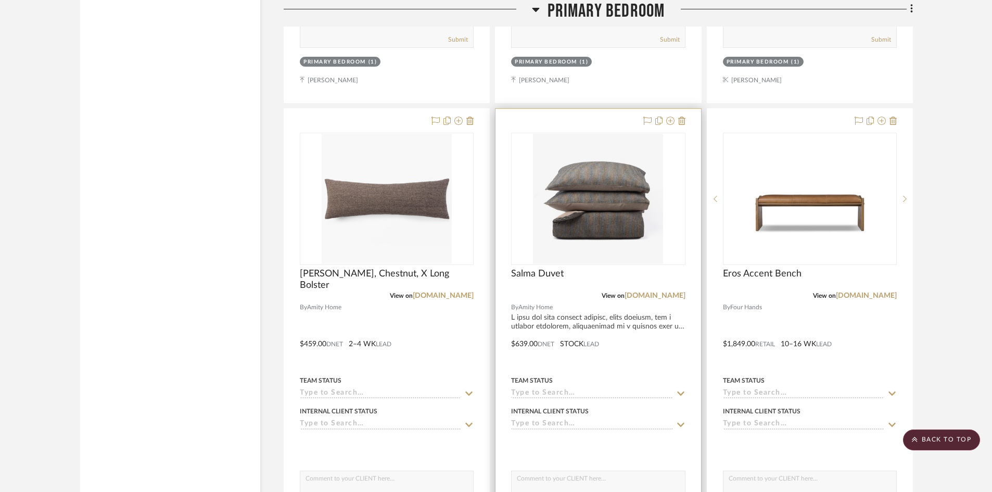
click at [650, 342] on div at bounding box center [597, 336] width 205 height 455
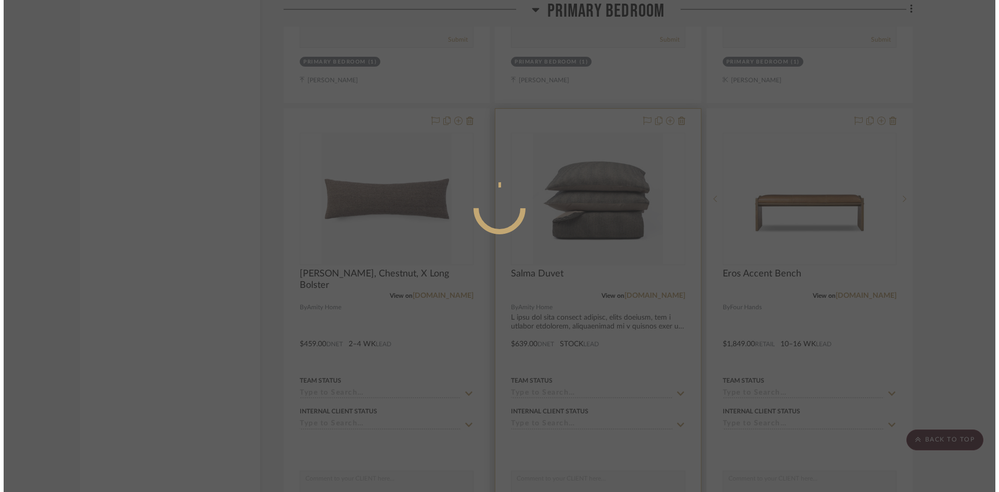
scroll to position [0, 0]
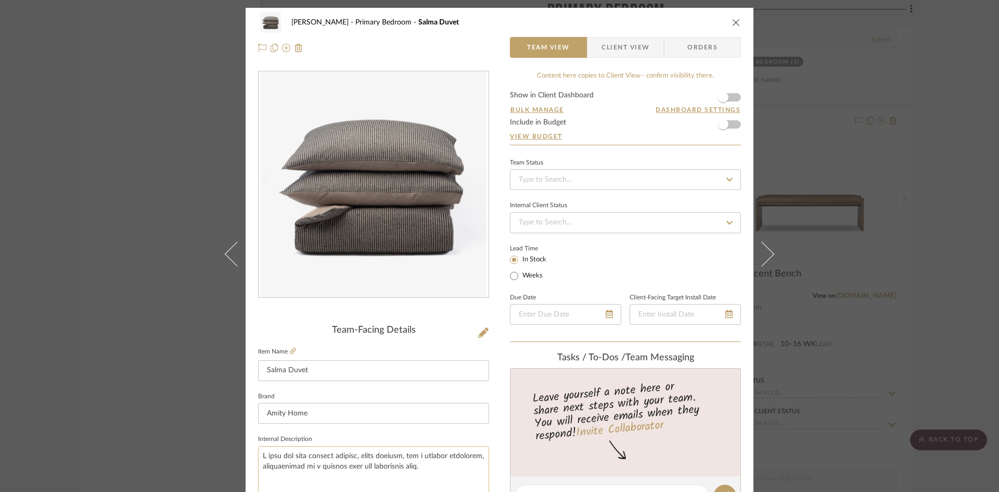
drag, startPoint x: 402, startPoint y: 464, endPoint x: 433, endPoint y: 465, distance: 31.2
click at [433, 465] on textarea at bounding box center [373, 472] width 231 height 52
click at [417, 472] on textarea at bounding box center [373, 472] width 231 height 52
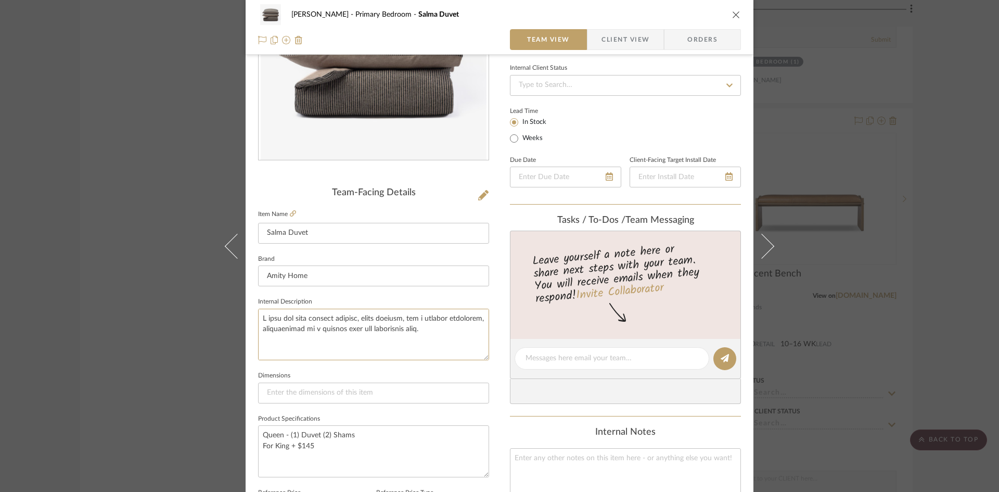
scroll to position [156, 0]
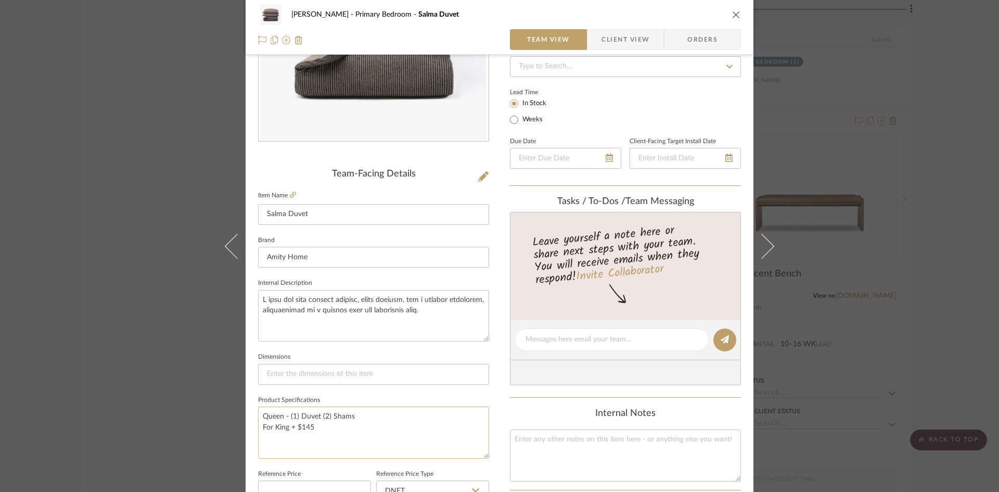
click at [326, 425] on textarea "Queen - (1) Duvet (2) Shams For King + $145" at bounding box center [373, 432] width 231 height 52
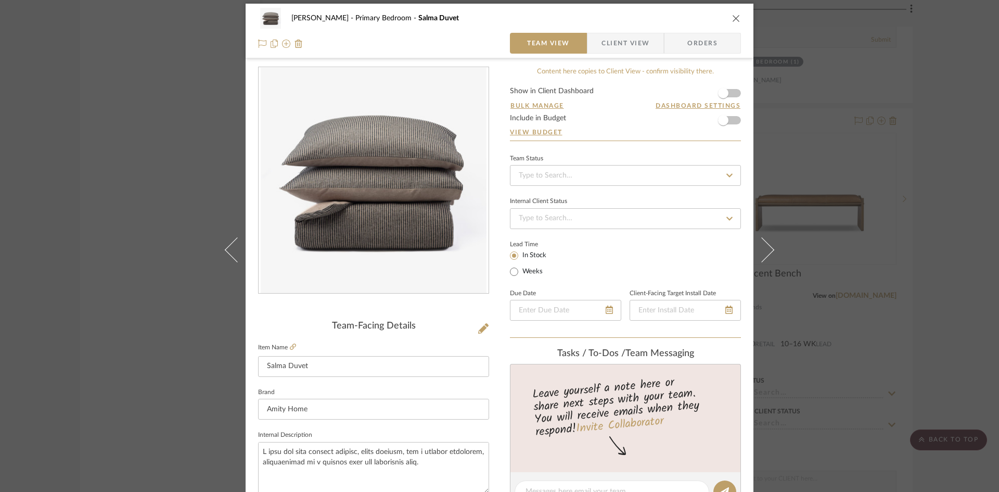
scroll to position [0, 0]
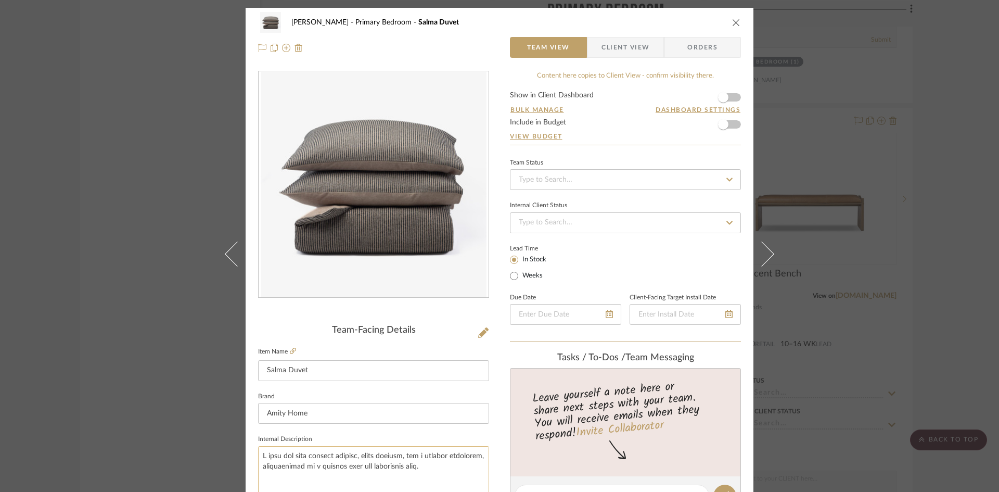
drag, startPoint x: 264, startPoint y: 458, endPoint x: 470, endPoint y: 463, distance: 206.6
click at [470, 463] on textarea at bounding box center [373, 472] width 231 height 52
click at [425, 468] on textarea at bounding box center [373, 472] width 231 height 52
drag, startPoint x: 356, startPoint y: 457, endPoint x: 461, endPoint y: 469, distance: 105.3
click at [459, 469] on textarea at bounding box center [373, 472] width 231 height 52
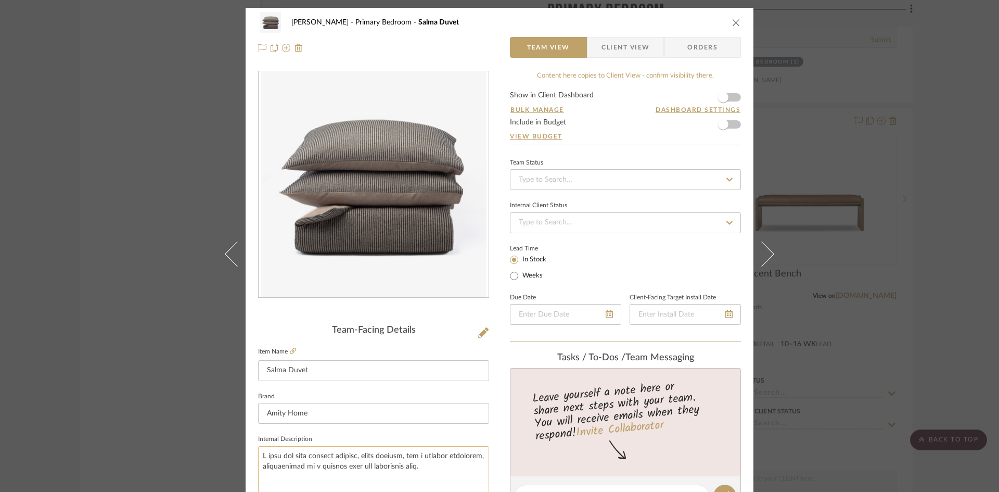
click at [426, 472] on textarea at bounding box center [373, 472] width 231 height 52
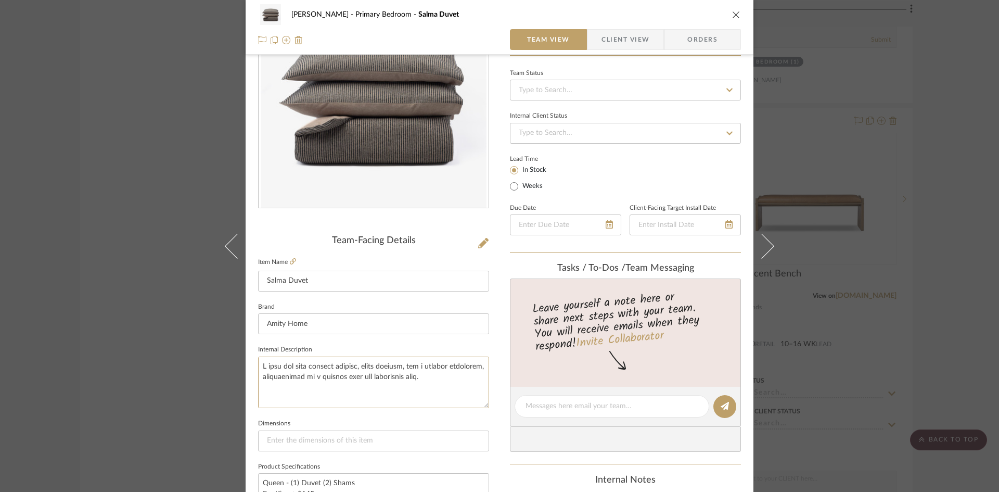
scroll to position [104, 0]
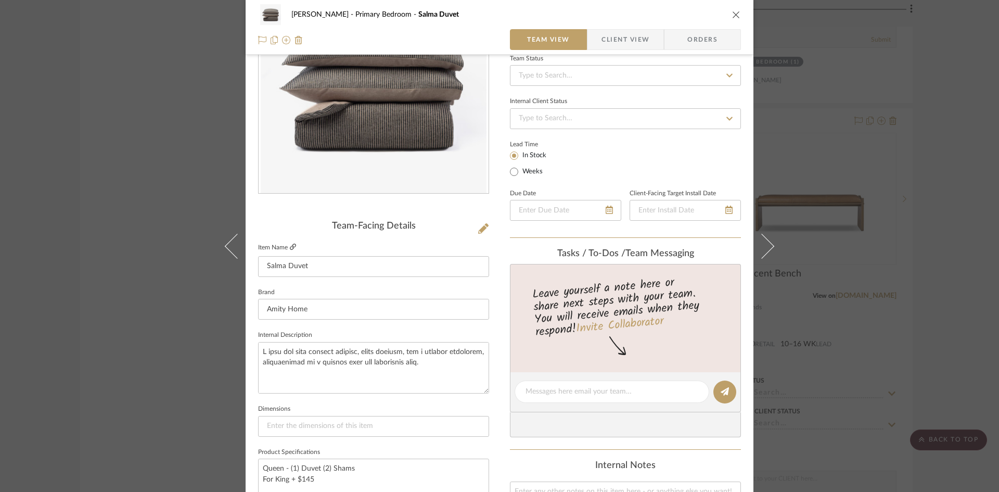
click at [293, 245] on fieldset "Item Name [PERSON_NAME]" at bounding box center [373, 258] width 231 height 36
click at [290, 247] on icon at bounding box center [293, 247] width 6 height 6
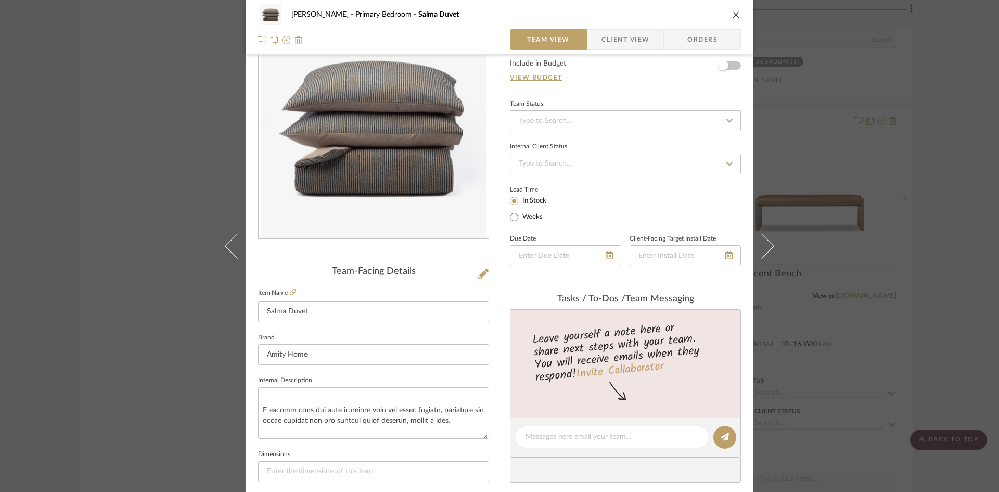
scroll to position [0, 0]
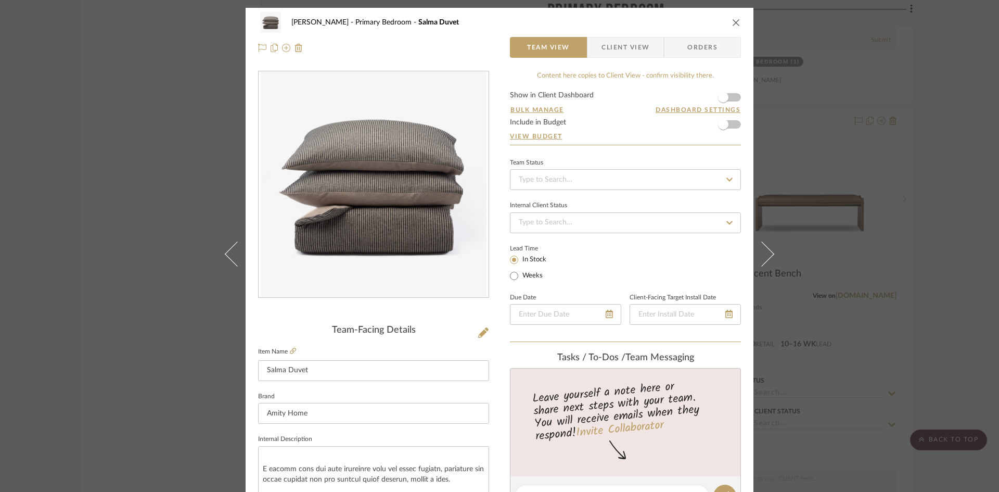
click at [737, 21] on div "[PERSON_NAME] Primary Bedroom Salma Duvet Team View Client View Orders" at bounding box center [500, 35] width 508 height 55
click at [733, 22] on icon "close" at bounding box center [736, 22] width 8 height 8
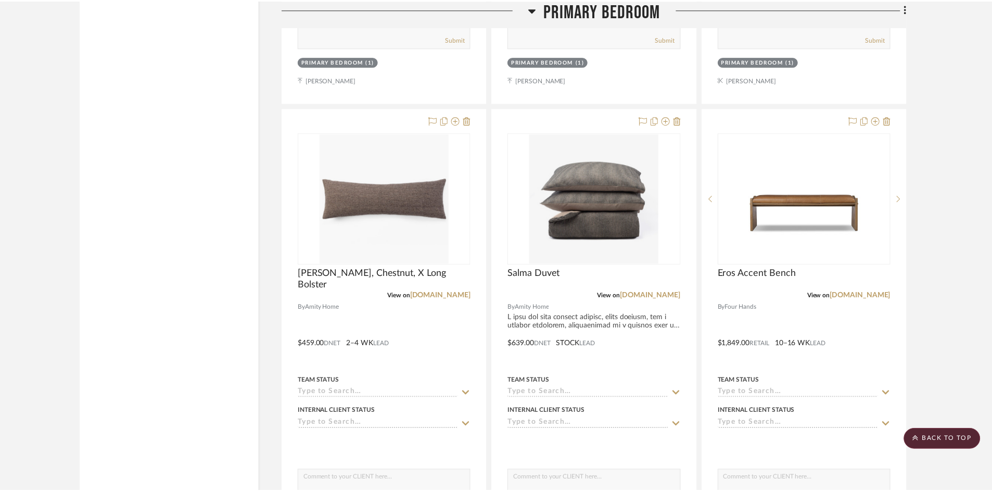
scroll to position [2133, 0]
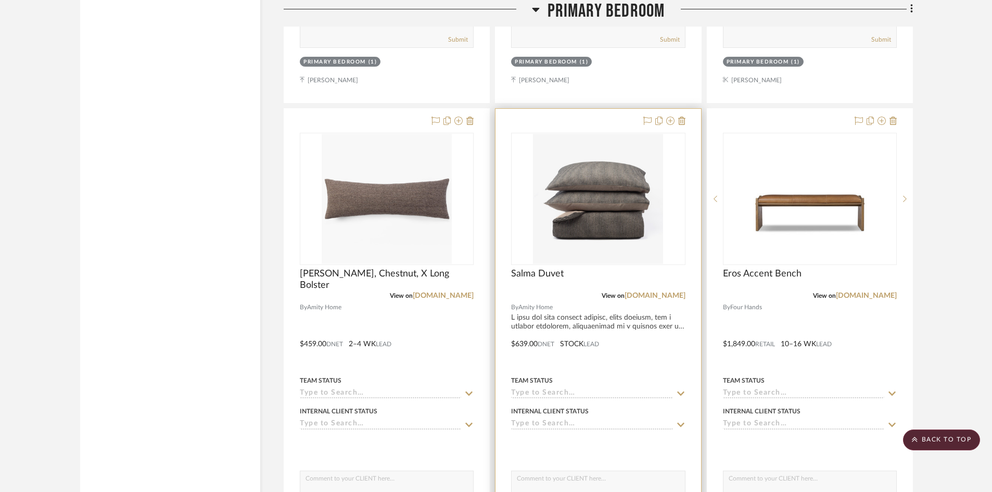
click at [589, 318] on div at bounding box center [597, 336] width 205 height 455
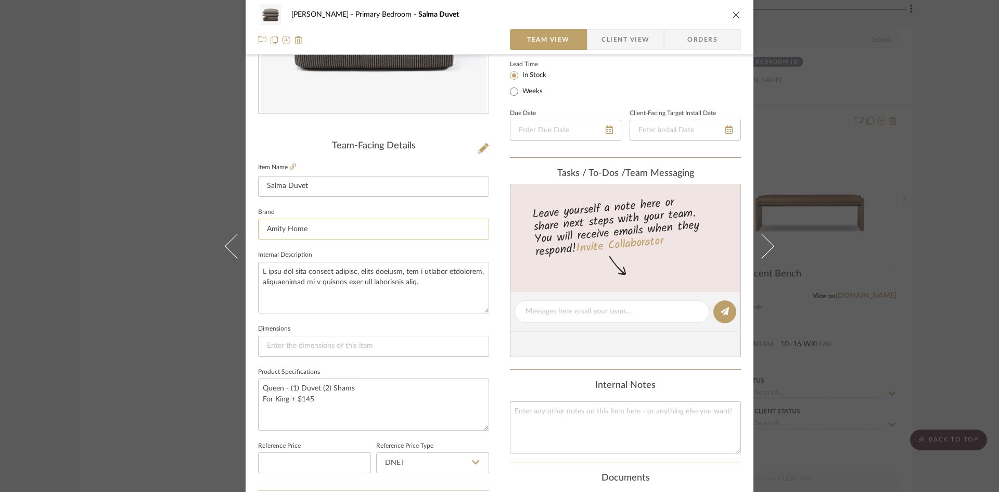
scroll to position [156, 0]
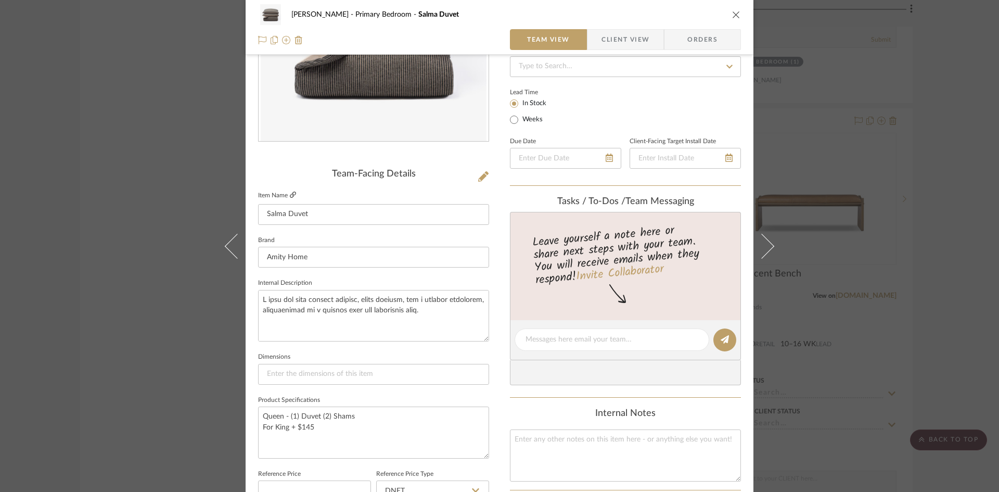
click at [290, 195] on icon at bounding box center [293, 194] width 6 height 6
click at [343, 428] on textarea "Queen - (1) Duvet (2) Shams For King + $145" at bounding box center [373, 432] width 231 height 52
click at [737, 13] on button "close" at bounding box center [736, 14] width 9 height 9
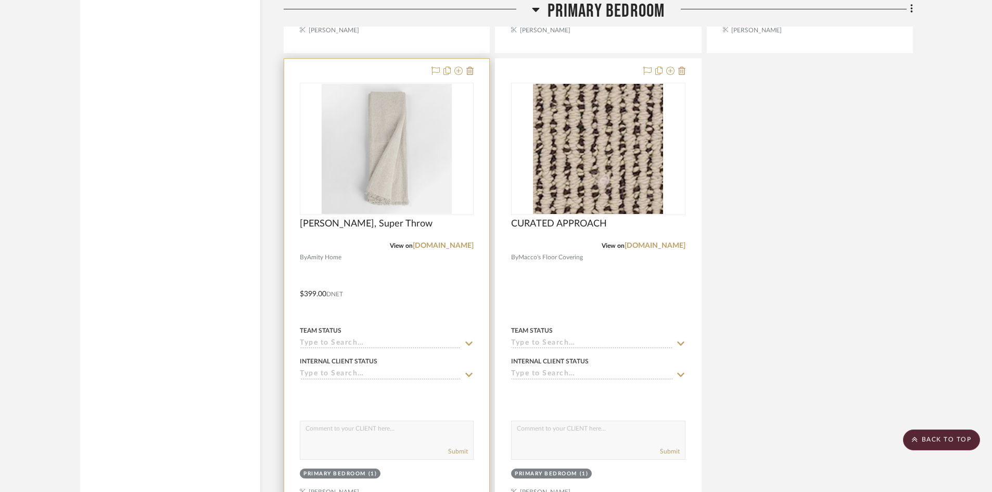
scroll to position [2654, 0]
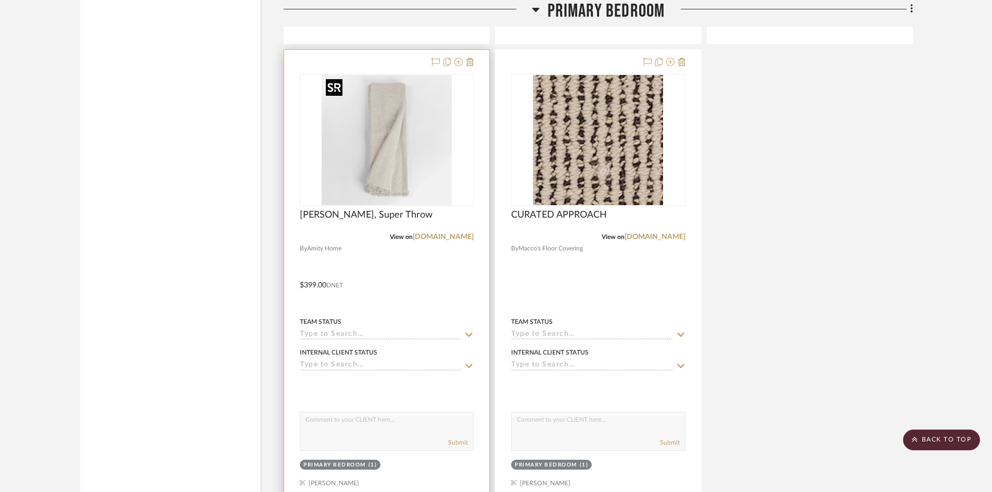
click at [393, 161] on img "0" at bounding box center [387, 140] width 130 height 130
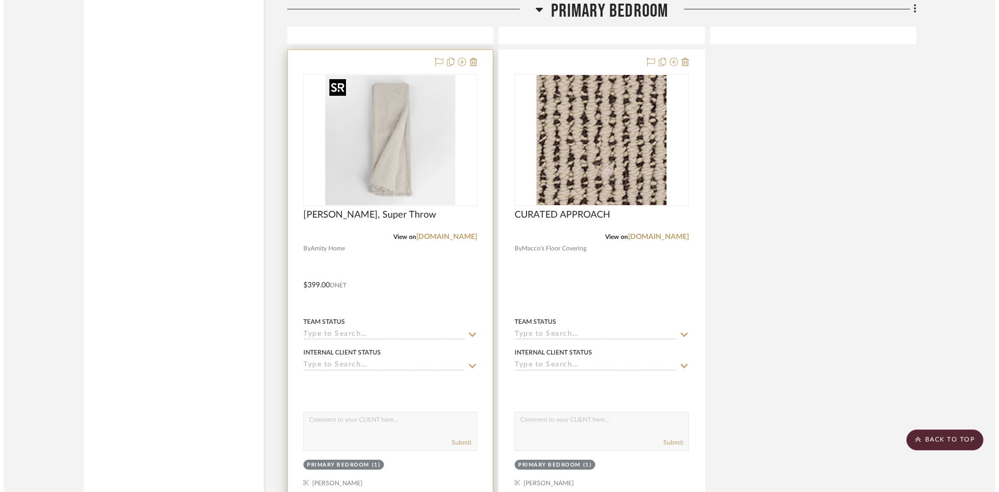
scroll to position [0, 0]
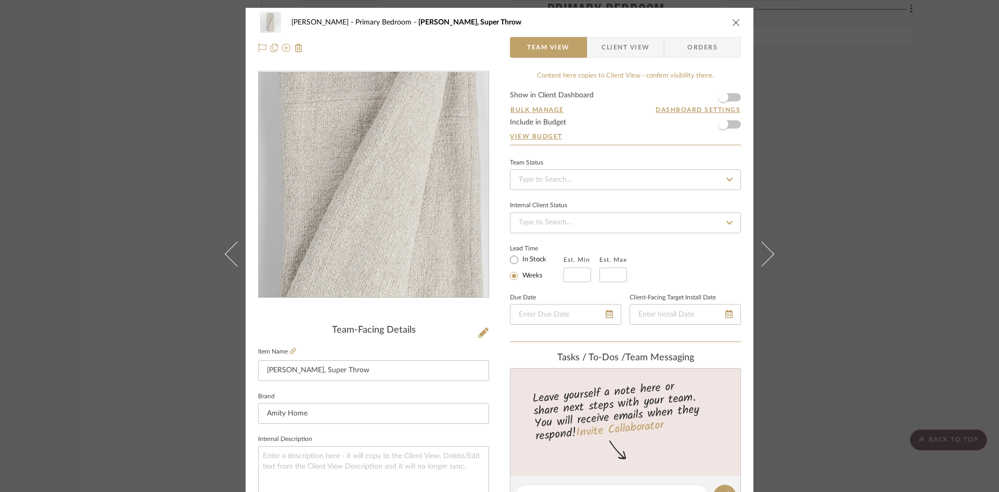
click at [370, 202] on img "0" at bounding box center [374, 185] width 226 height 226
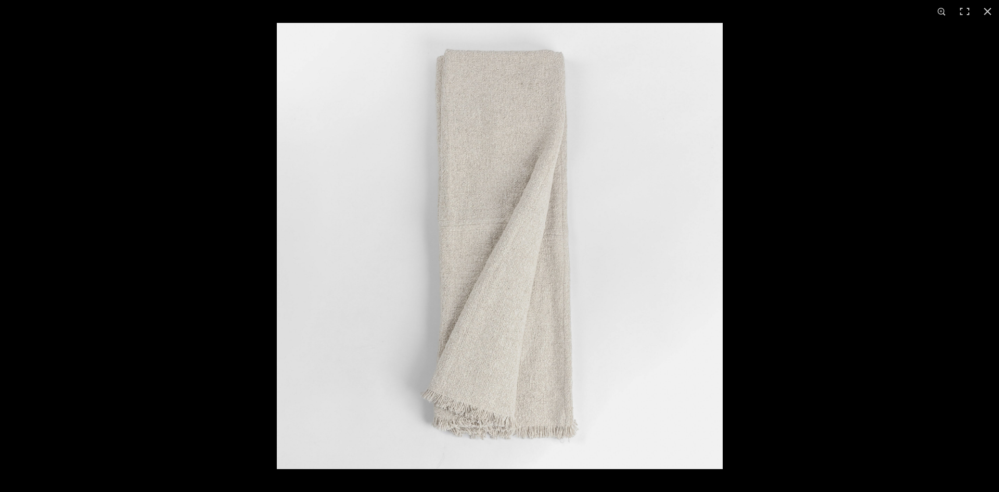
click at [486, 225] on img at bounding box center [500, 246] width 446 height 446
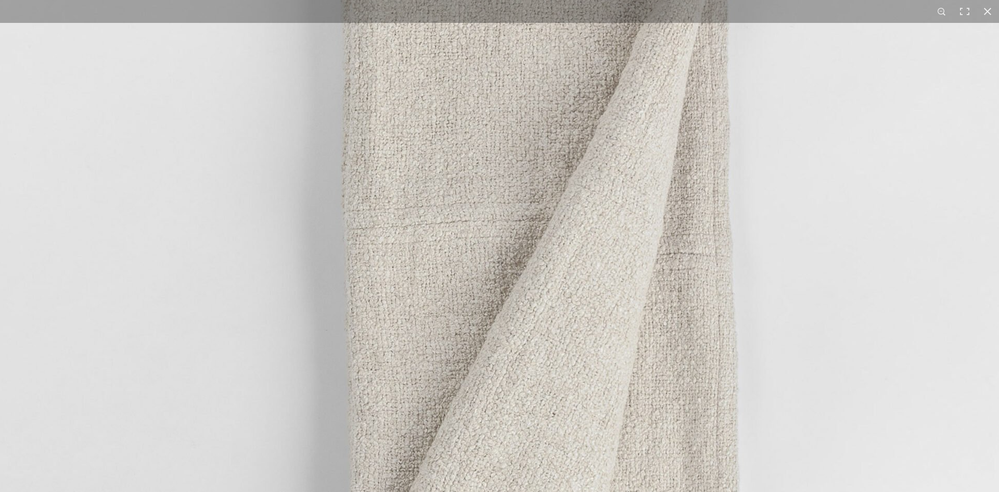
click at [464, 224] on img at bounding box center [527, 287] width 1332 height 1332
